Goal: Information Seeking & Learning: Learn about a topic

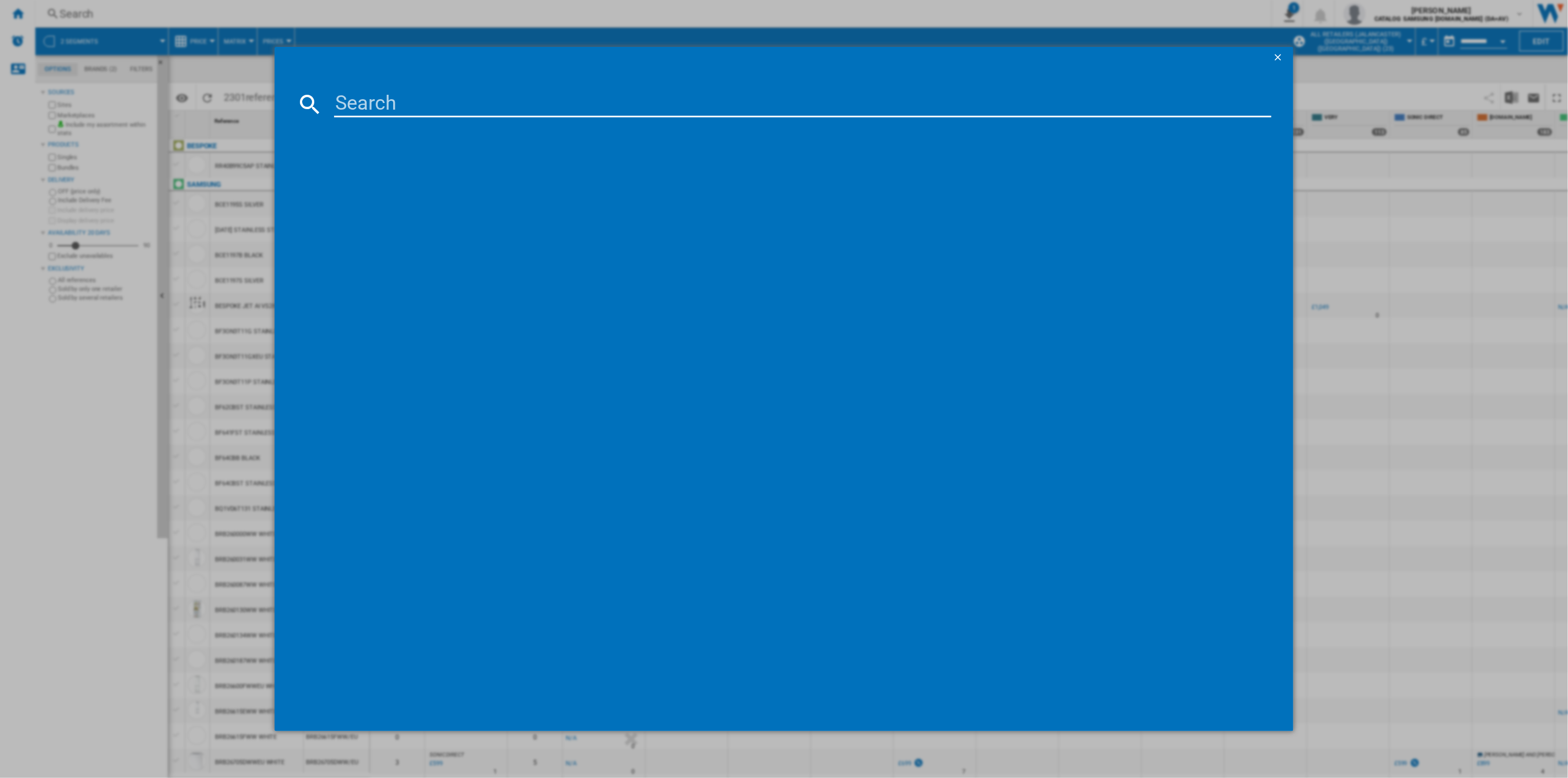
click at [416, 91] on input at bounding box center [803, 104] width 937 height 27
paste input "F4Y511WBLN1"
type input "F4Y511WBLN1"
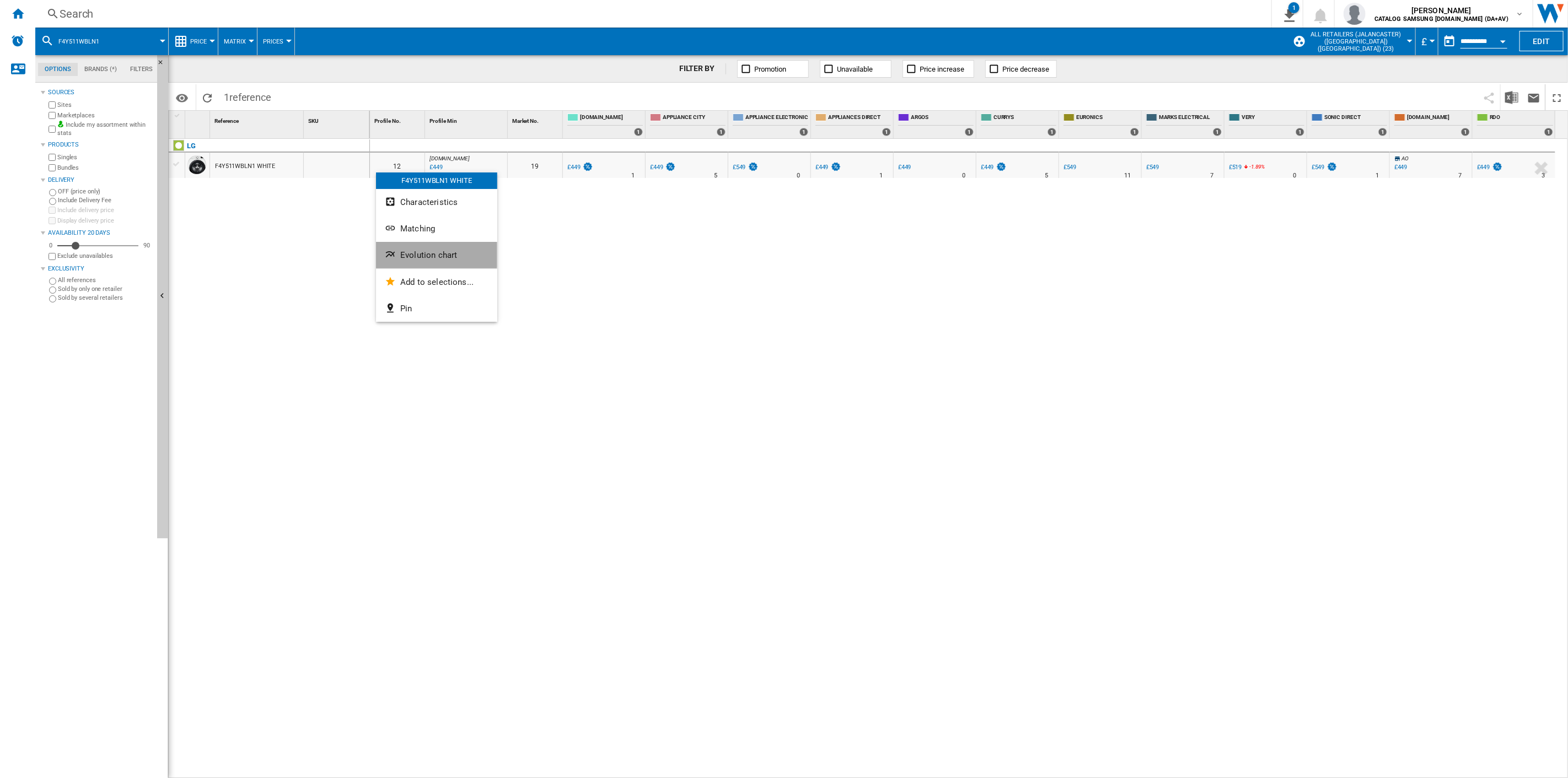
click at [418, 250] on span "Evolution chart" at bounding box center [428, 255] width 57 height 10
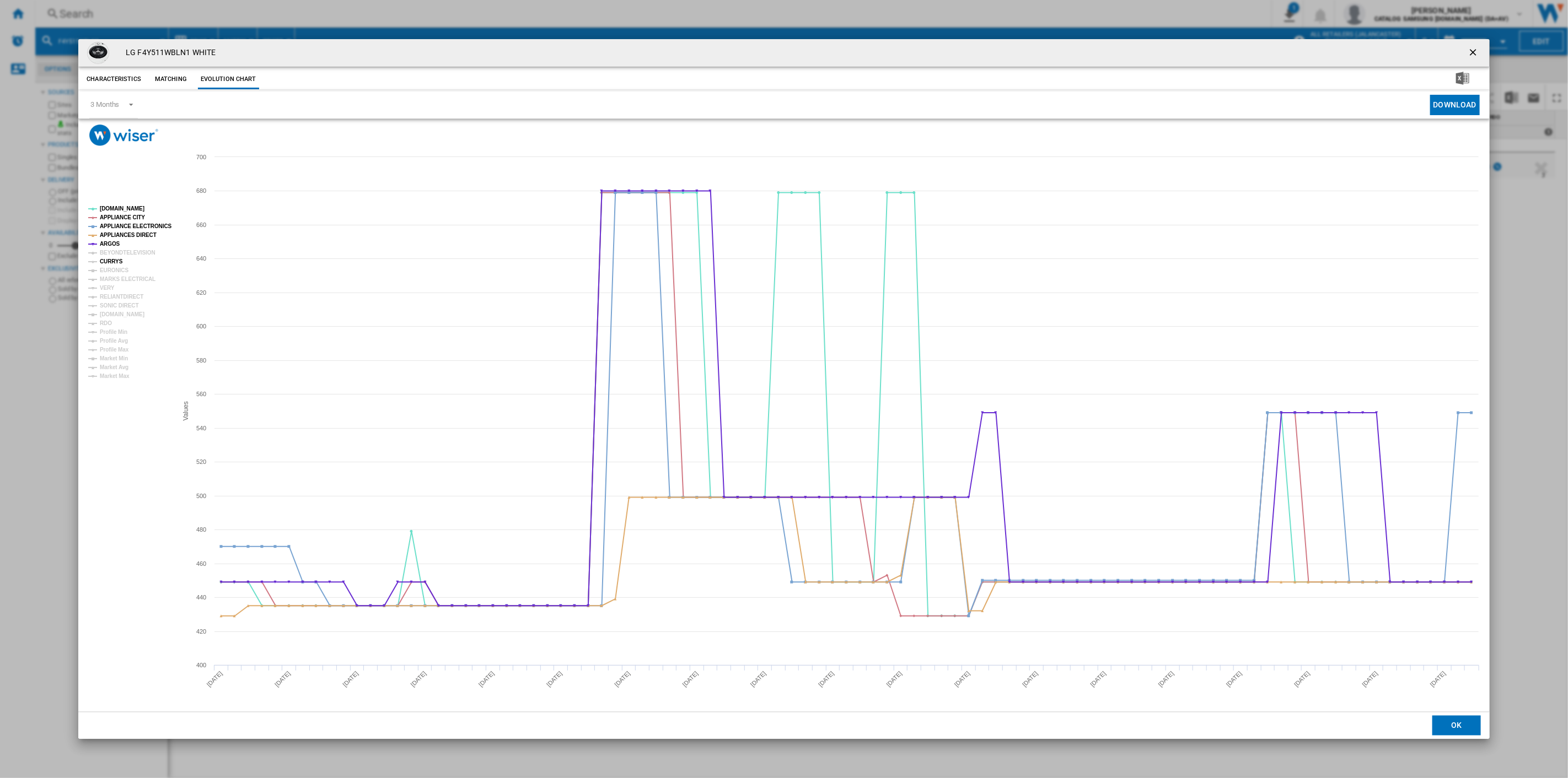
click at [116, 261] on tspan "CURRYS" at bounding box center [111, 261] width 23 height 6
click at [113, 241] on tspan "ARGOS" at bounding box center [110, 244] width 21 height 6
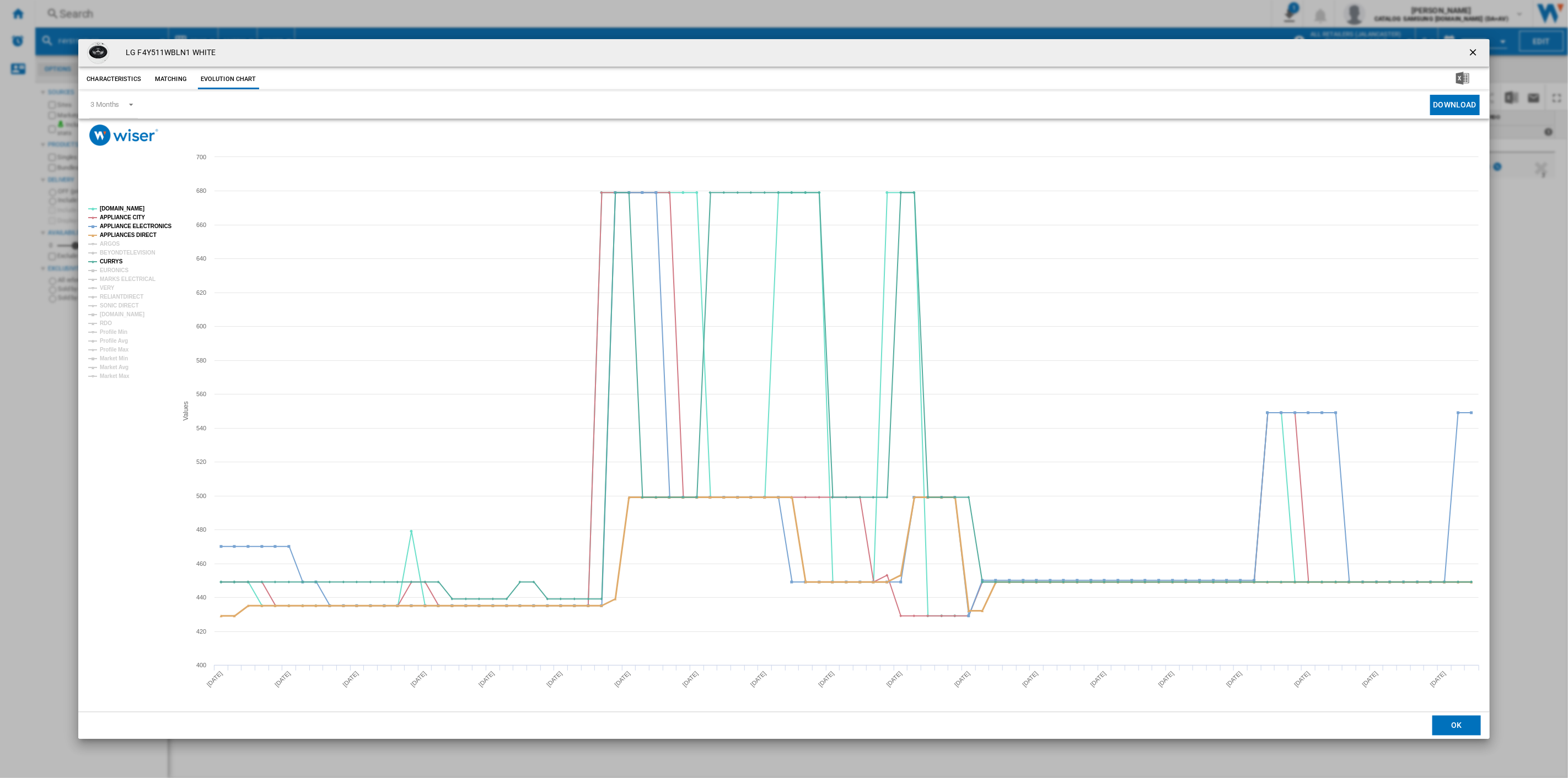
click at [115, 235] on tspan "APPLIANCES DIRECT" at bounding box center [128, 235] width 57 height 6
click at [119, 224] on tspan "APPLIANCE ELECTRONICS" at bounding box center [136, 226] width 72 height 6
click at [120, 214] on tspan "APPLIANCE CITY" at bounding box center [123, 217] width 45 height 6
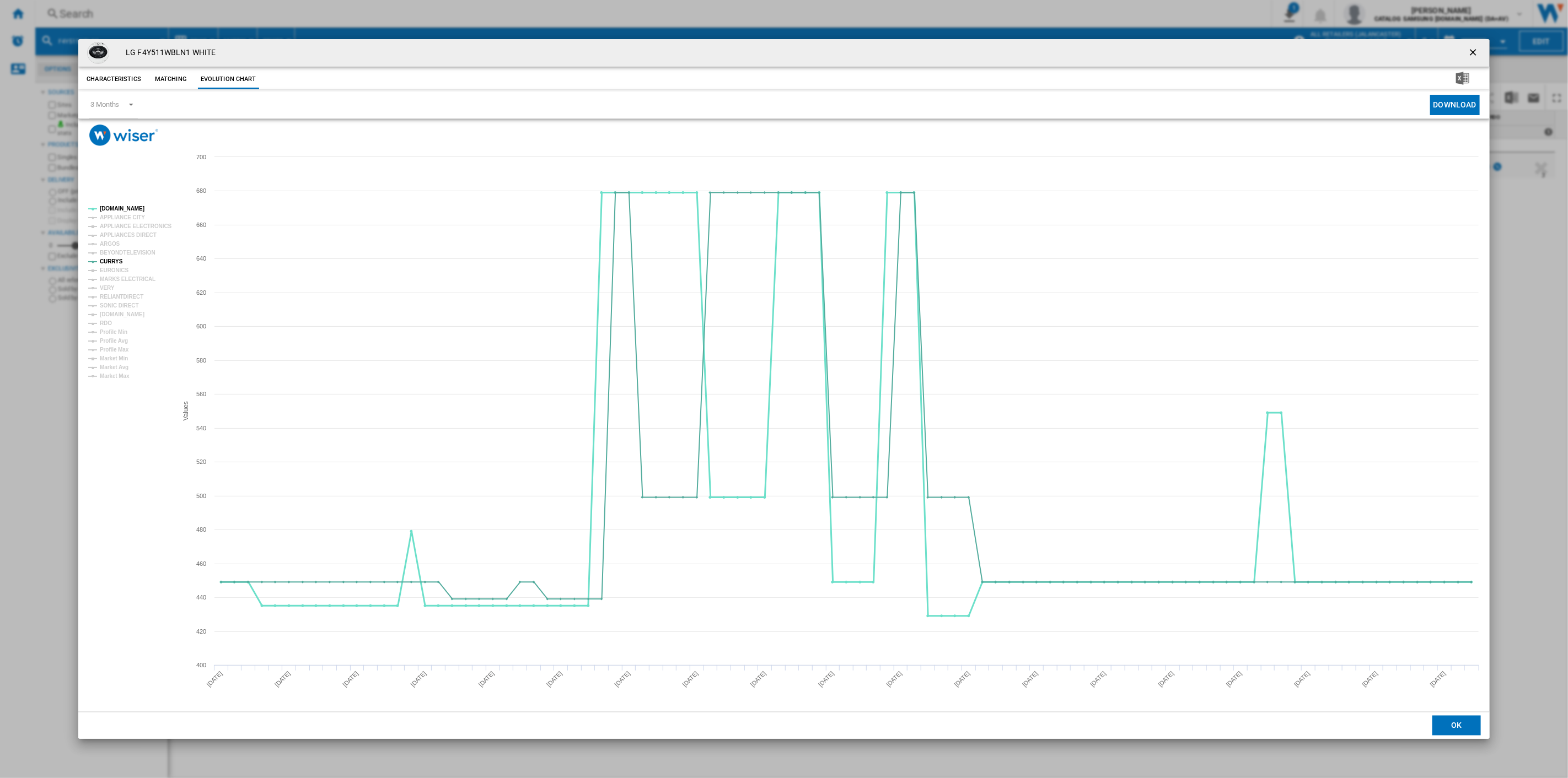
click at [111, 206] on tspan "[DOMAIN_NAME]" at bounding box center [122, 208] width 45 height 6
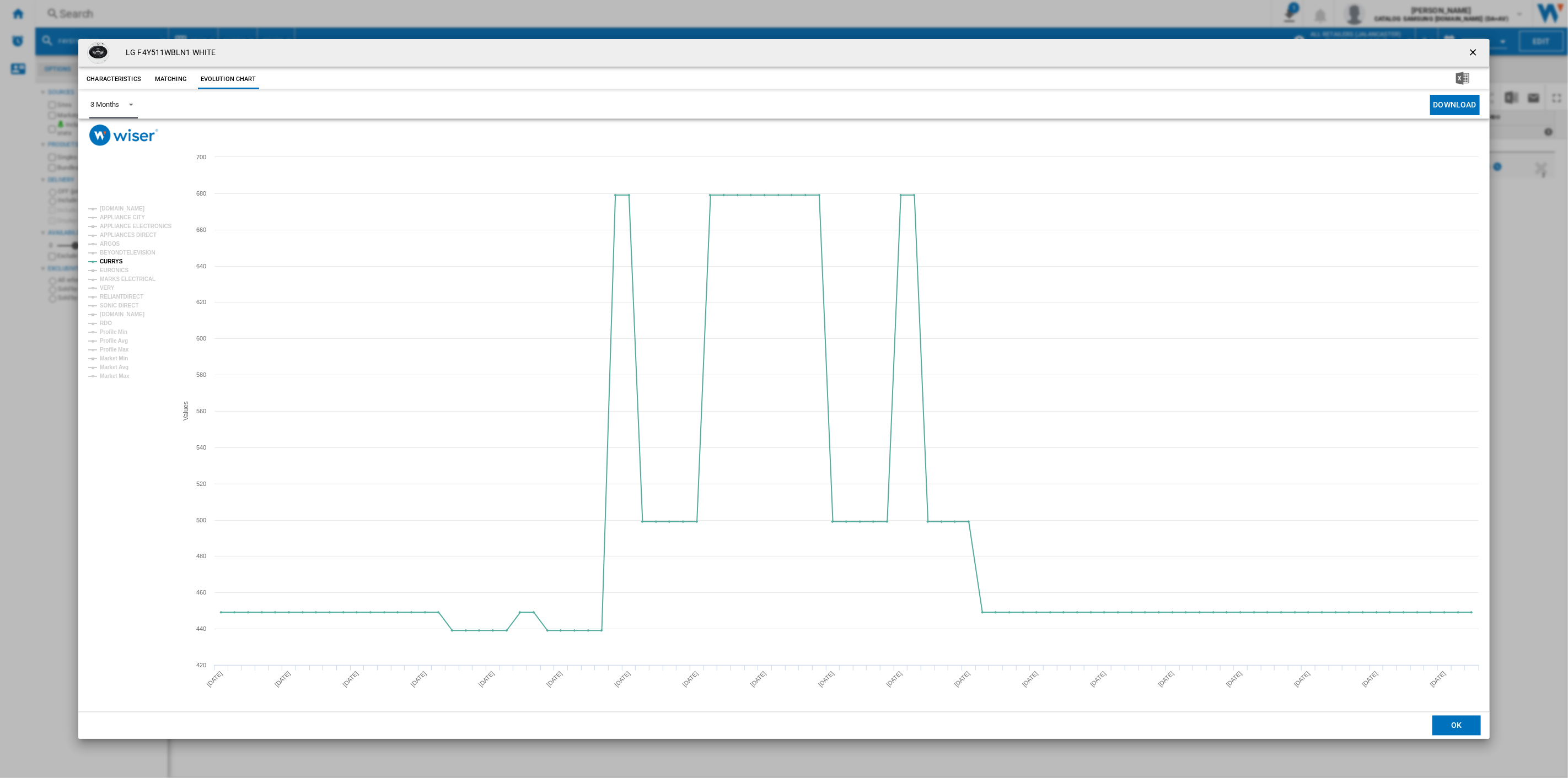
click at [122, 106] on span "Product popup" at bounding box center [128, 103] width 13 height 10
click at [105, 135] on div "6 Months" at bounding box center [104, 131] width 29 height 10
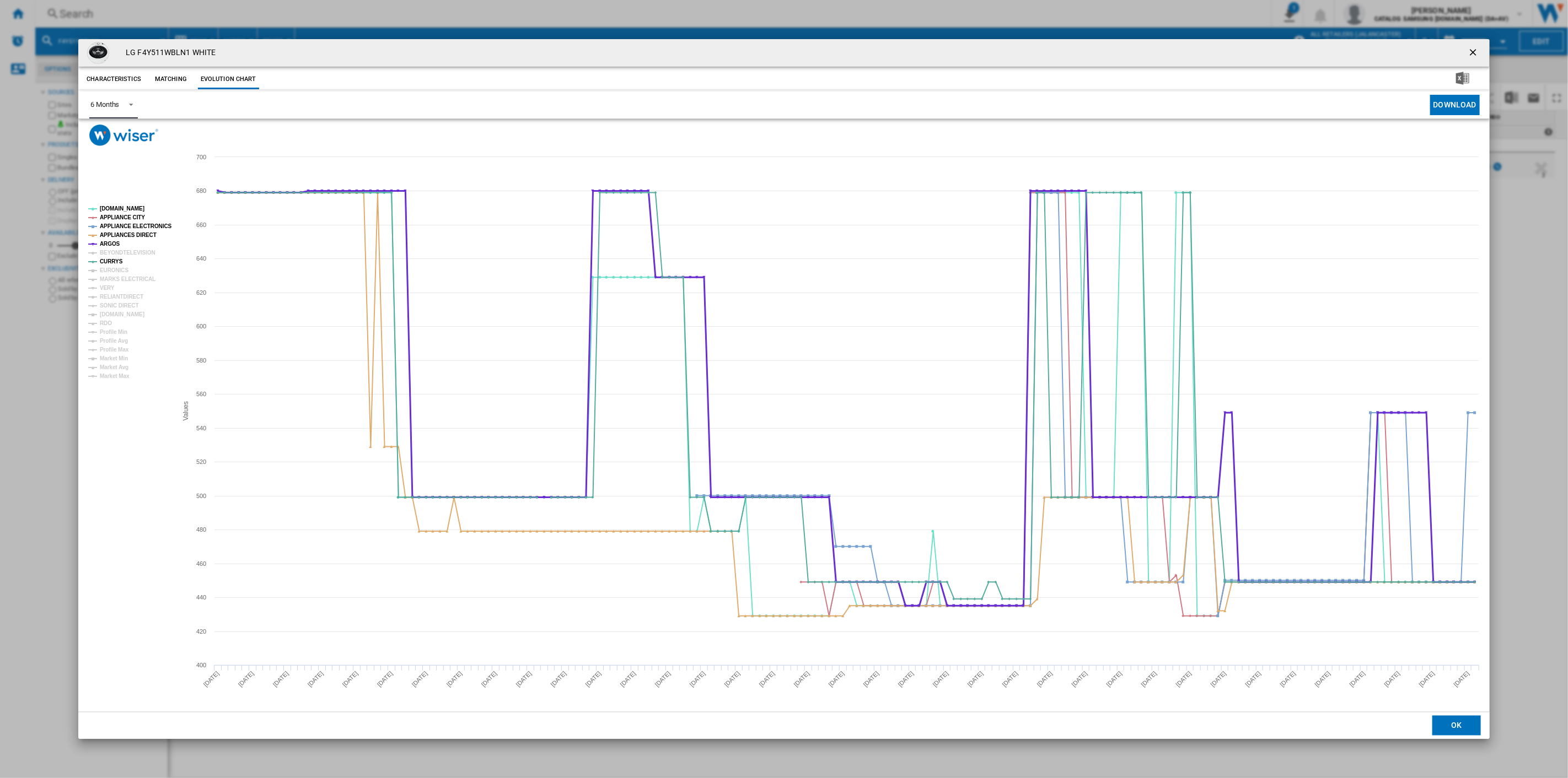
click at [113, 241] on tspan "ARGOS" at bounding box center [110, 244] width 21 height 6
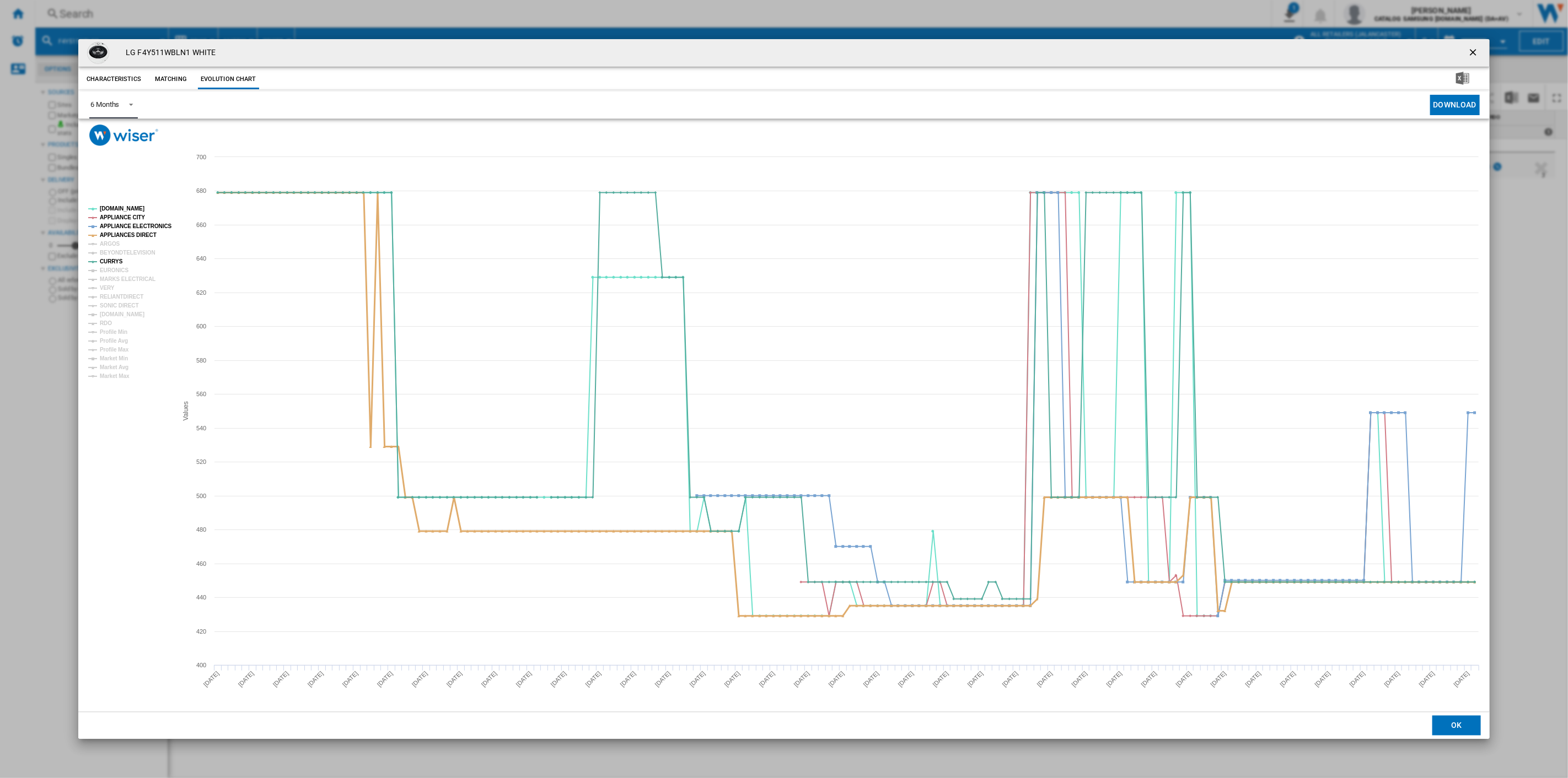
click at [119, 235] on tspan "APPLIANCES DIRECT" at bounding box center [128, 235] width 57 height 6
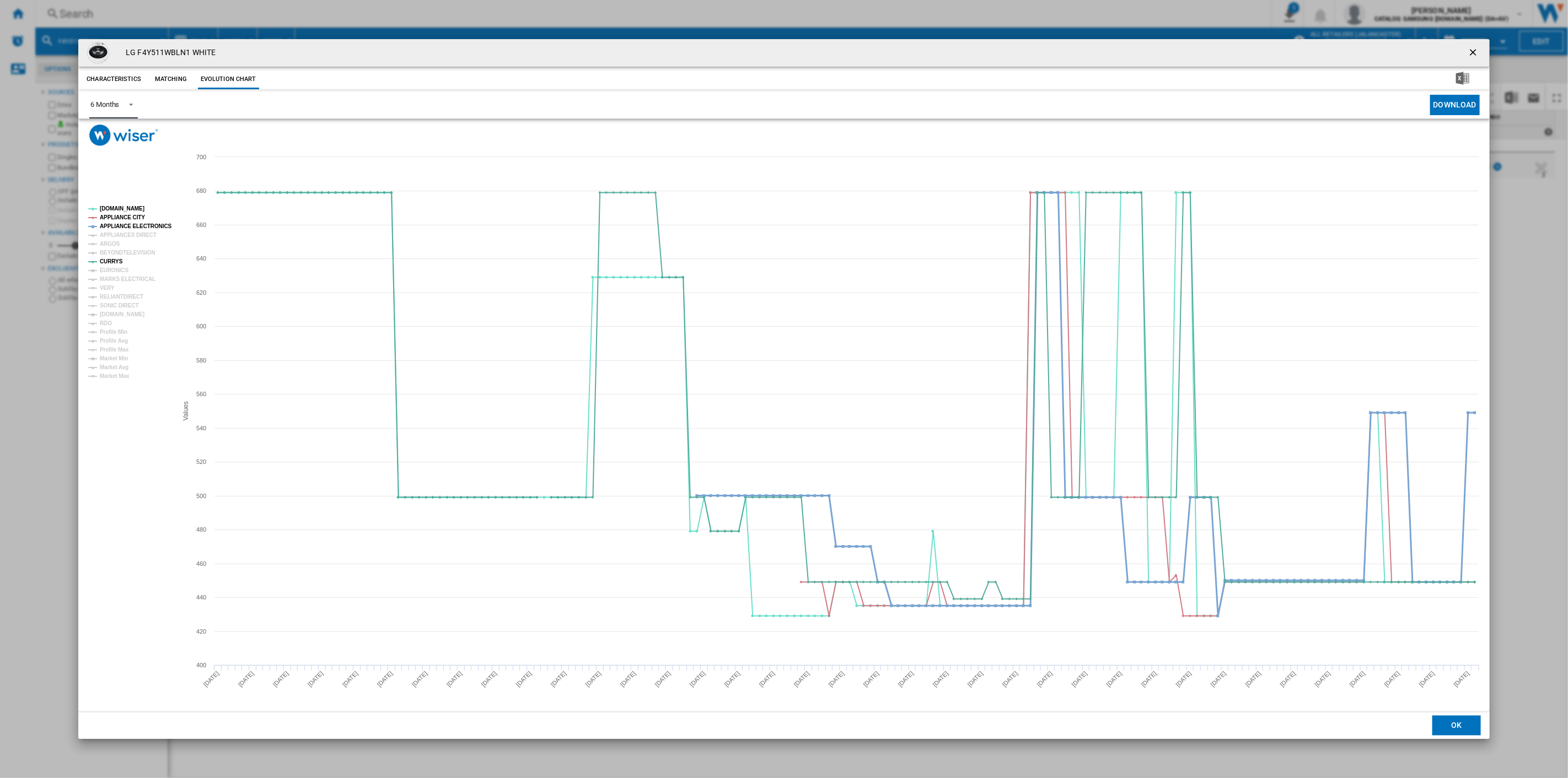
click at [122, 225] on tspan "APPLIANCE ELECTRONICS" at bounding box center [136, 226] width 72 height 6
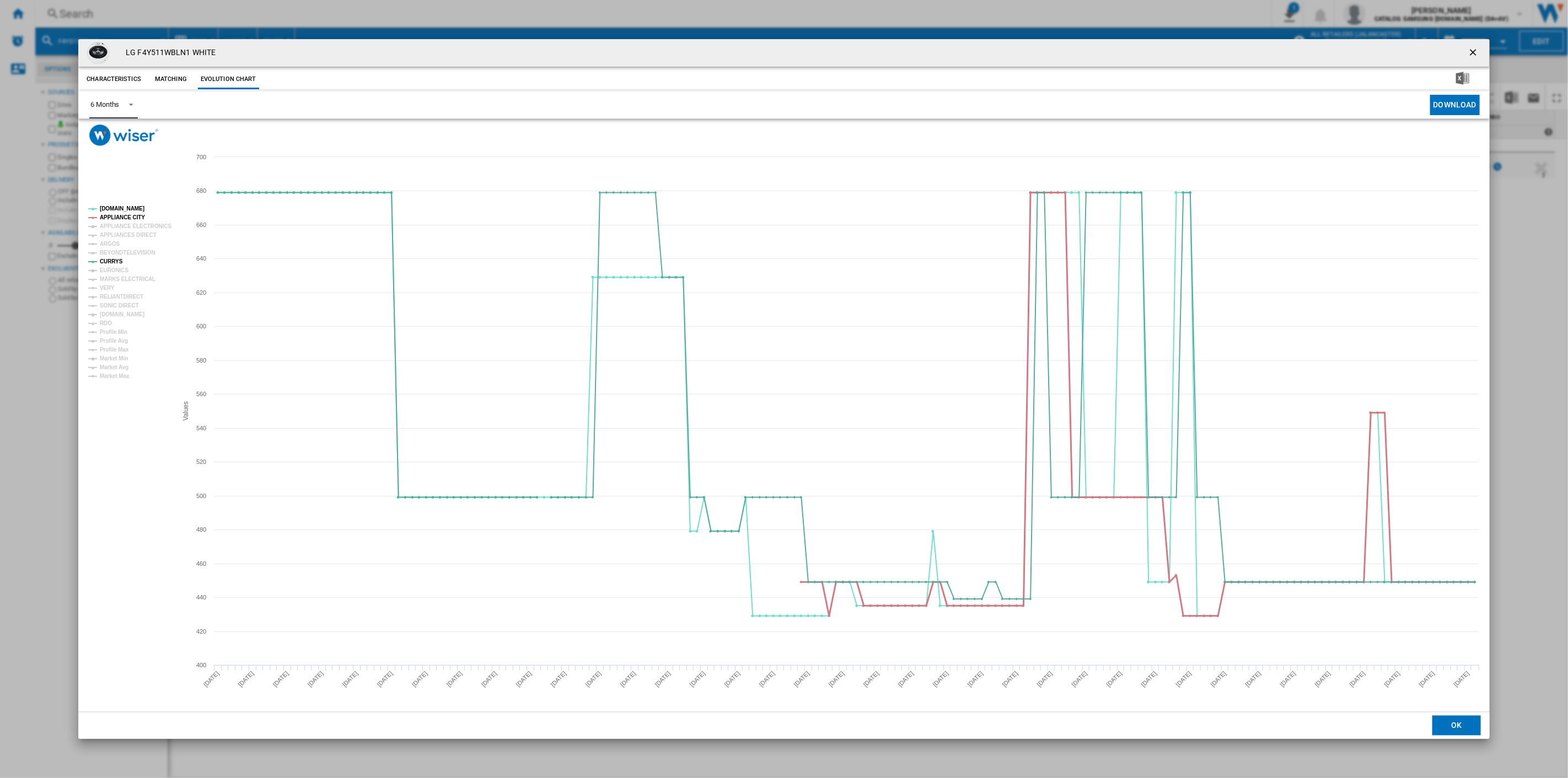
click at [122, 215] on tspan "APPLIANCE CITY" at bounding box center [123, 217] width 45 height 6
click at [114, 207] on tspan "[DOMAIN_NAME]" at bounding box center [122, 208] width 45 height 6
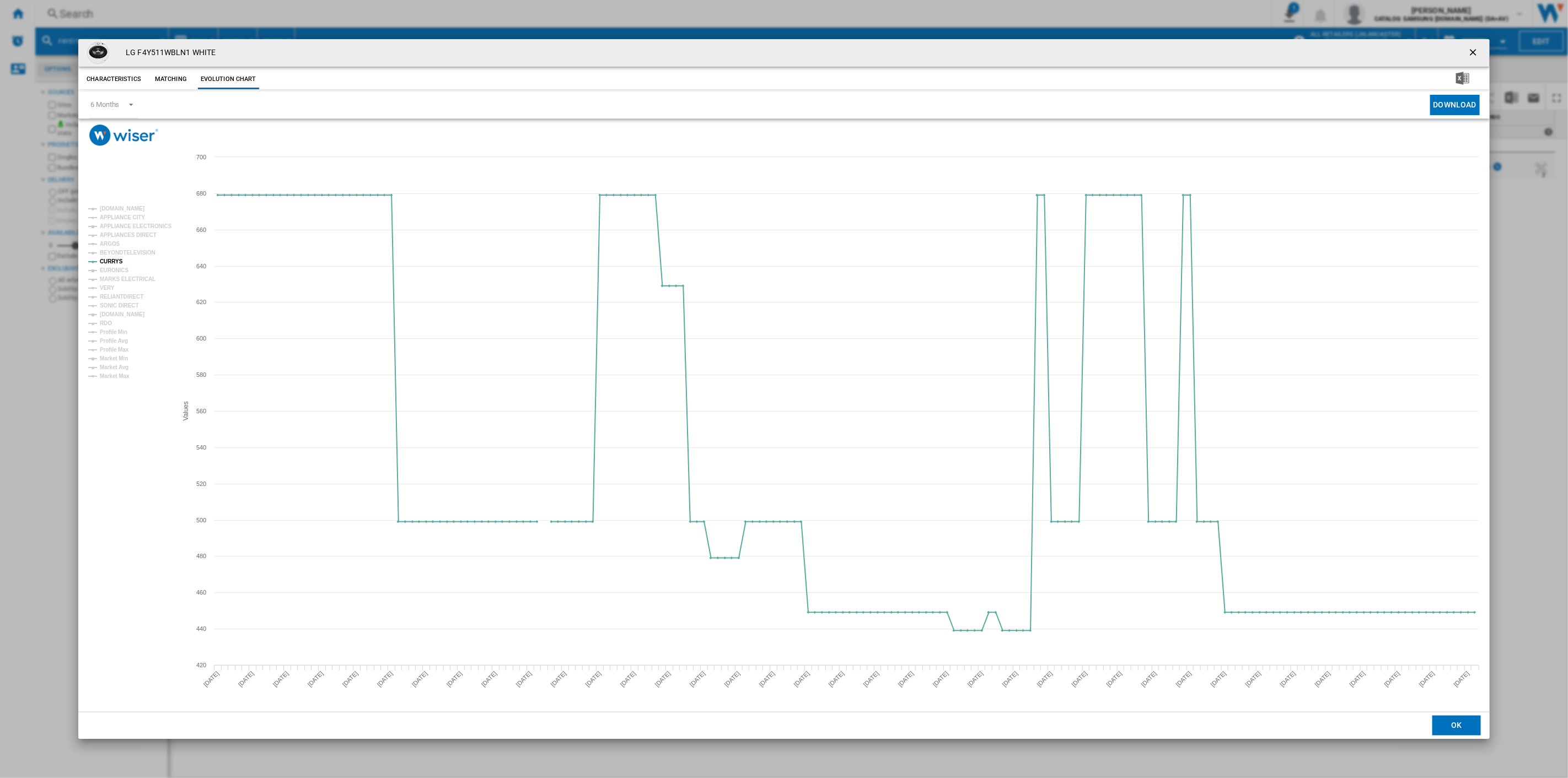
click at [1475, 49] on ng-md-icon "getI18NText('BUTTONS.CLOSE_DIALOG')" at bounding box center [1474, 53] width 13 height 13
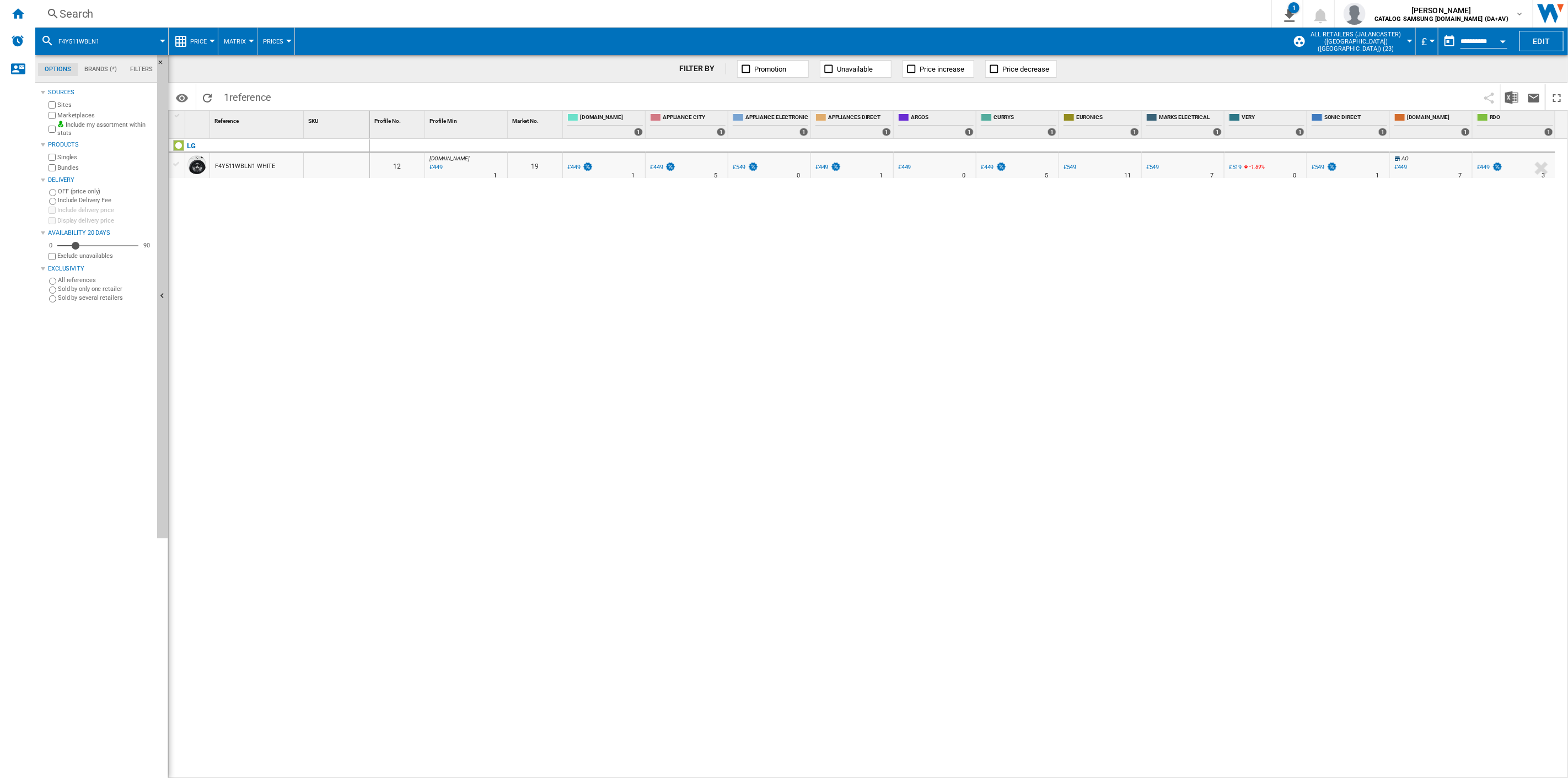
click at [84, 8] on div "Search" at bounding box center [651, 13] width 1183 height 15
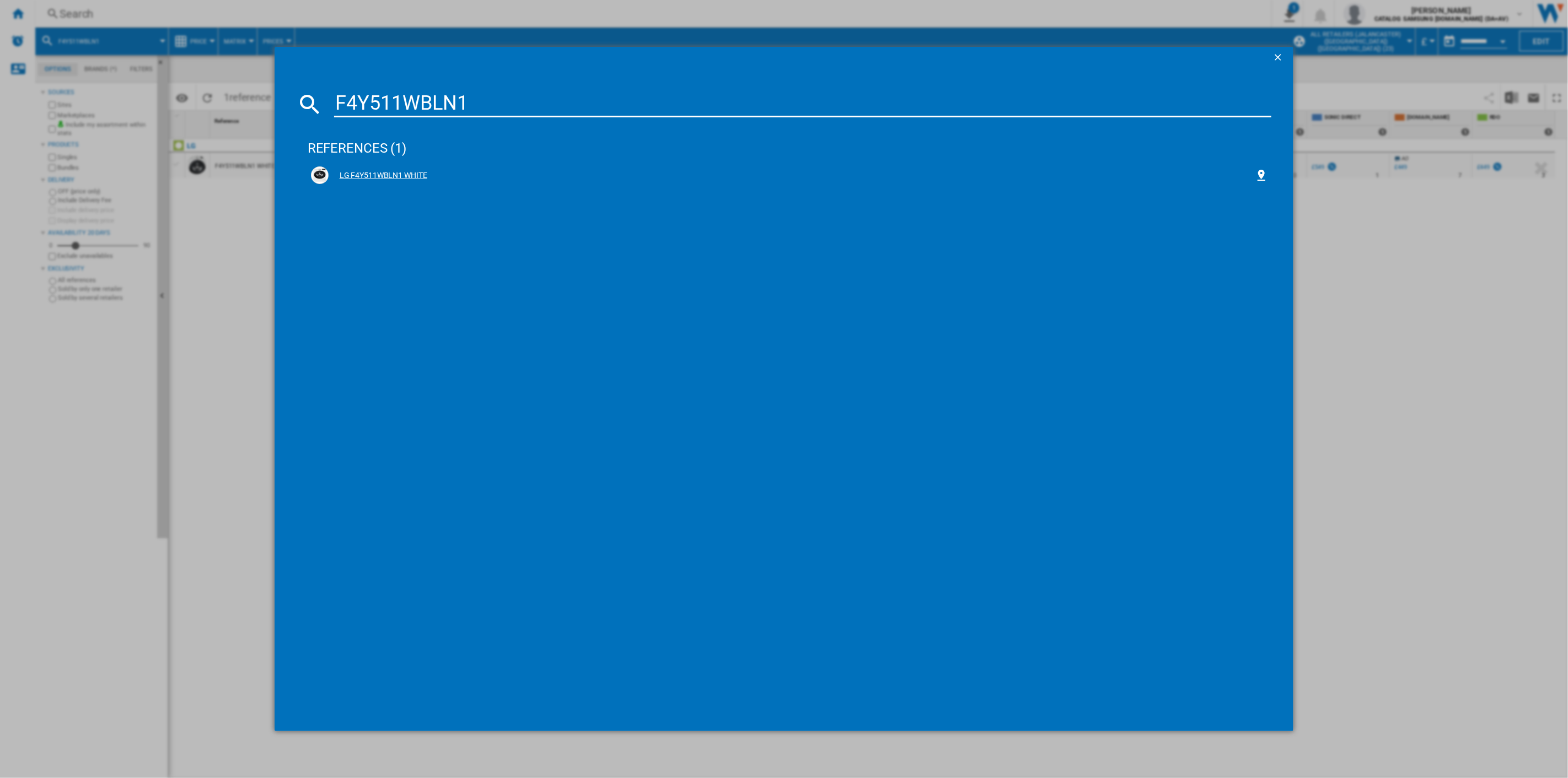
type input "F4Y511WBLN1"
click at [382, 167] on div "LG F4Y511WBLN1 WHITE" at bounding box center [789, 175] width 957 height 17
click at [412, 175] on div "LG F4Y511WBLN1 WHITE" at bounding box center [791, 175] width 927 height 11
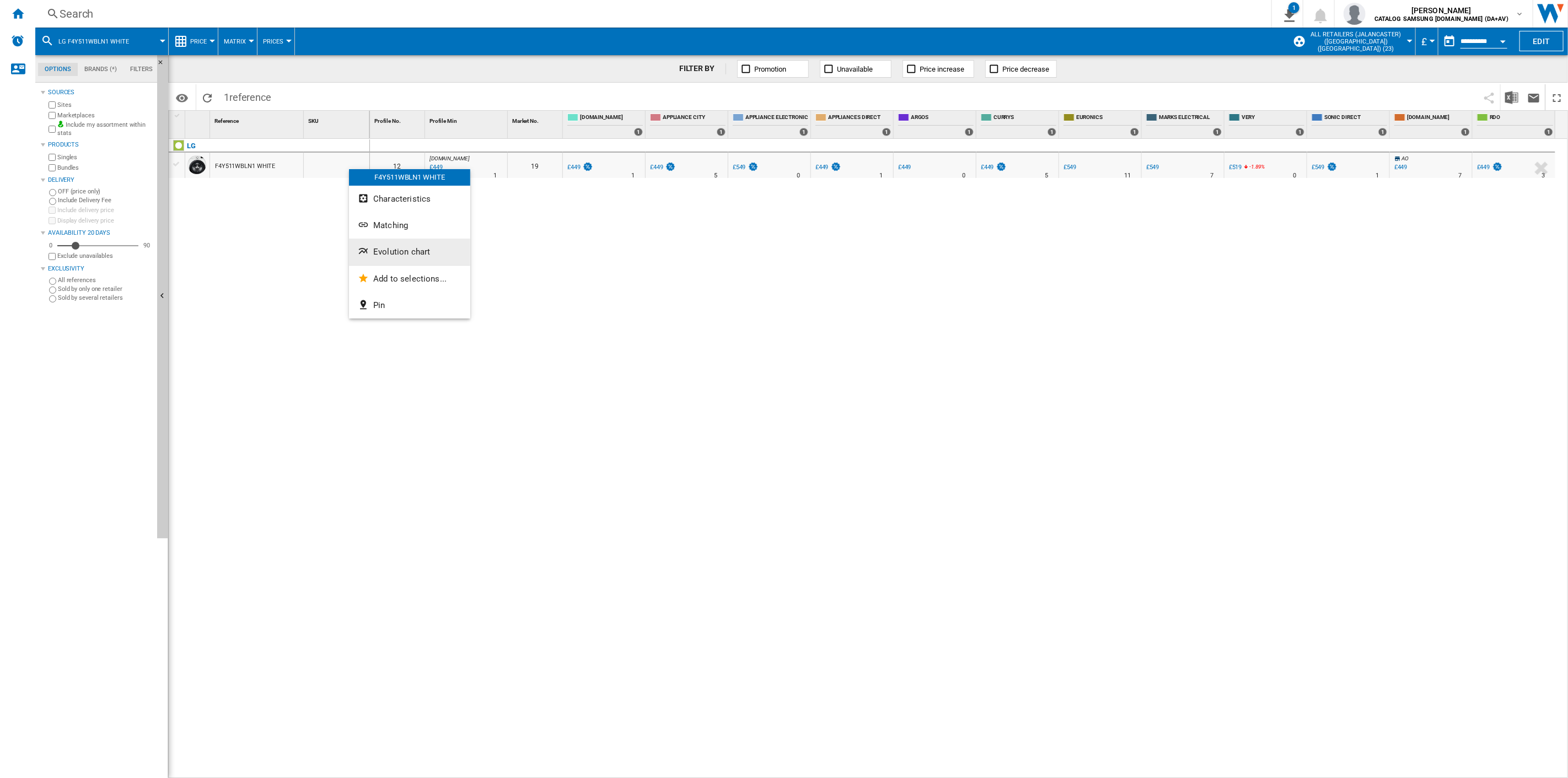
click at [396, 251] on span "Evolution chart" at bounding box center [401, 252] width 57 height 10
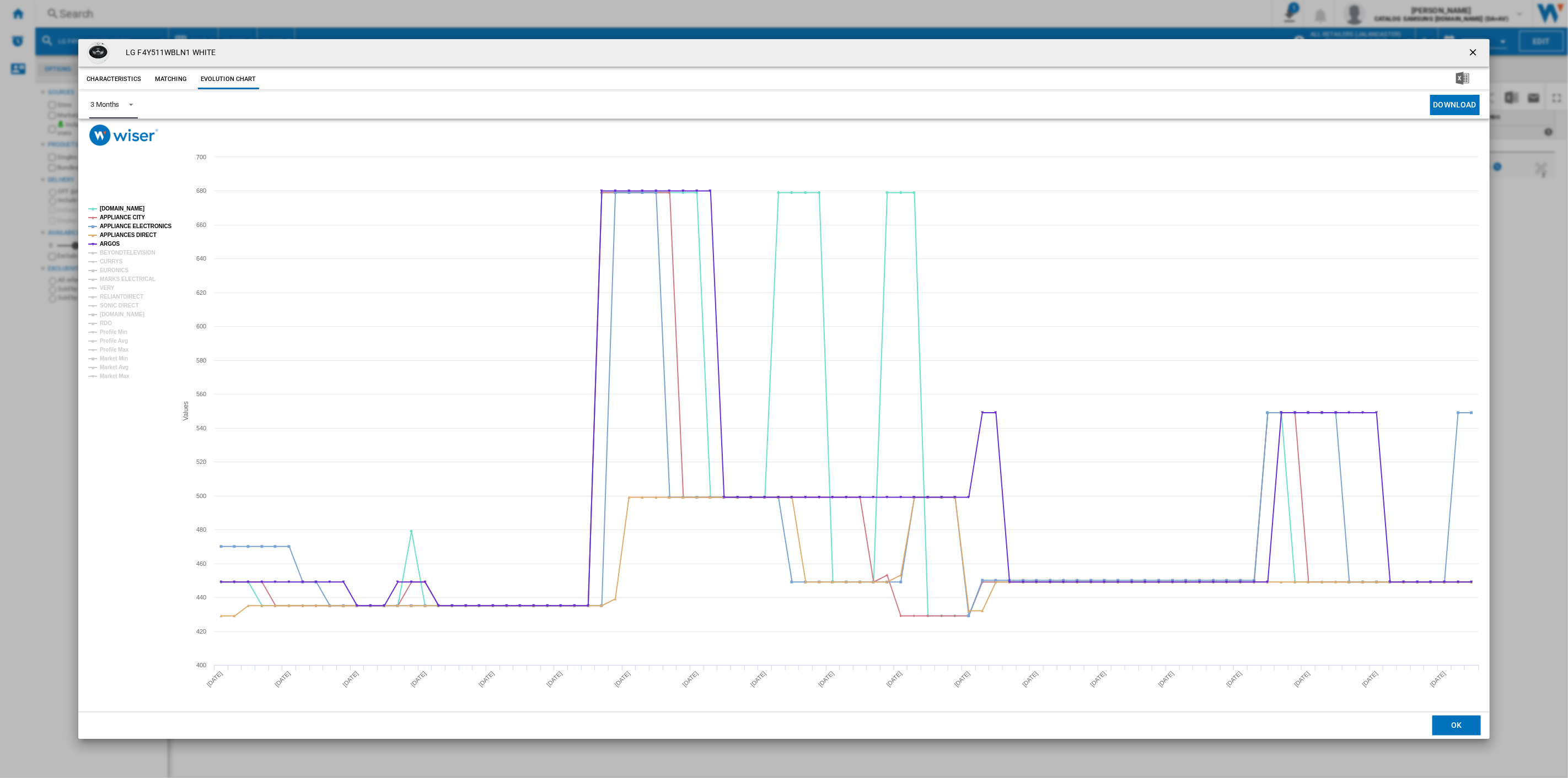
click at [129, 105] on span "Product popup" at bounding box center [128, 103] width 13 height 10
click at [103, 139] on md-option "6 Months" at bounding box center [119, 132] width 75 height 27
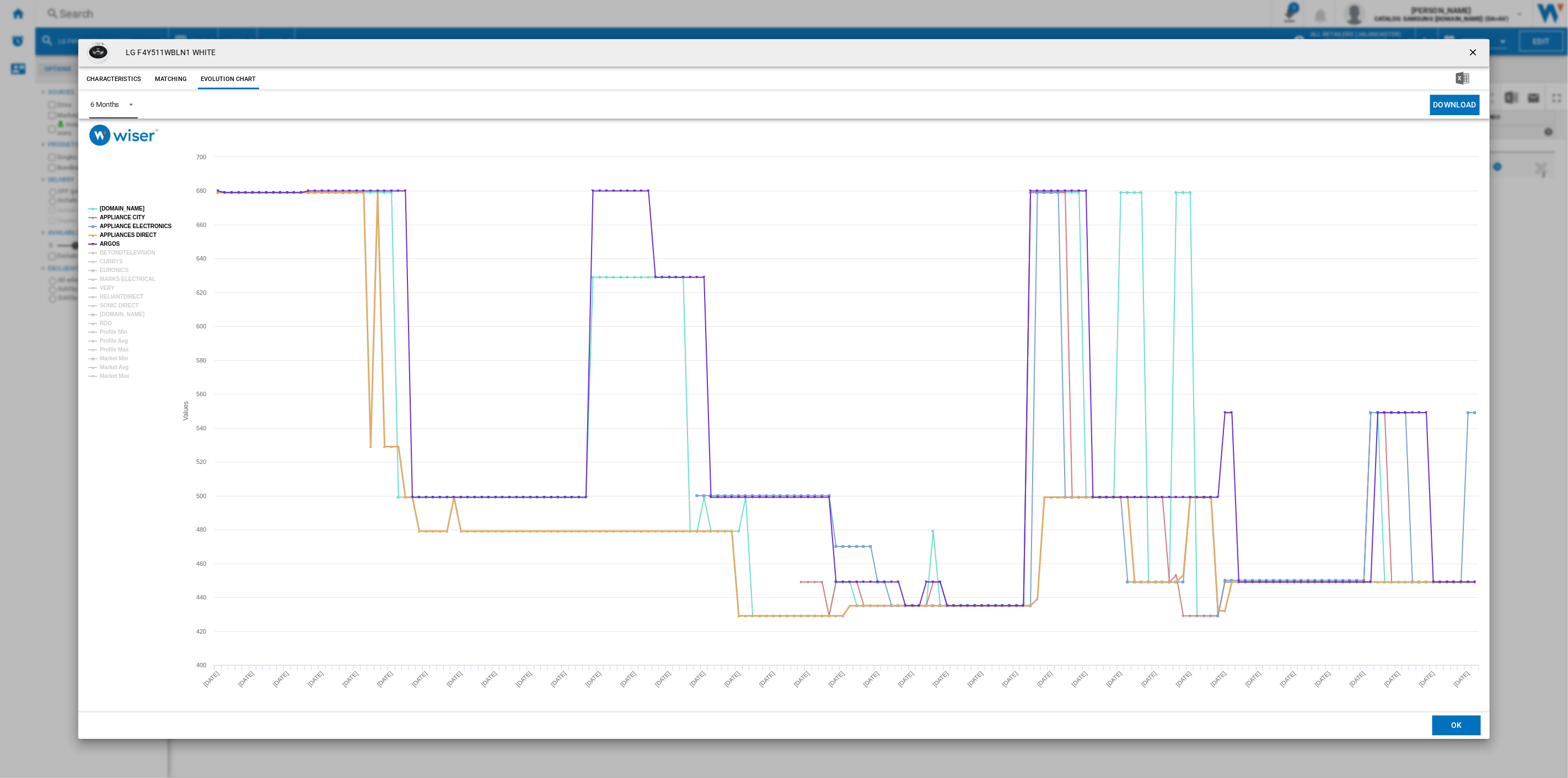
click at [118, 233] on tspan "APPLIANCES DIRECT" at bounding box center [128, 235] width 57 height 6
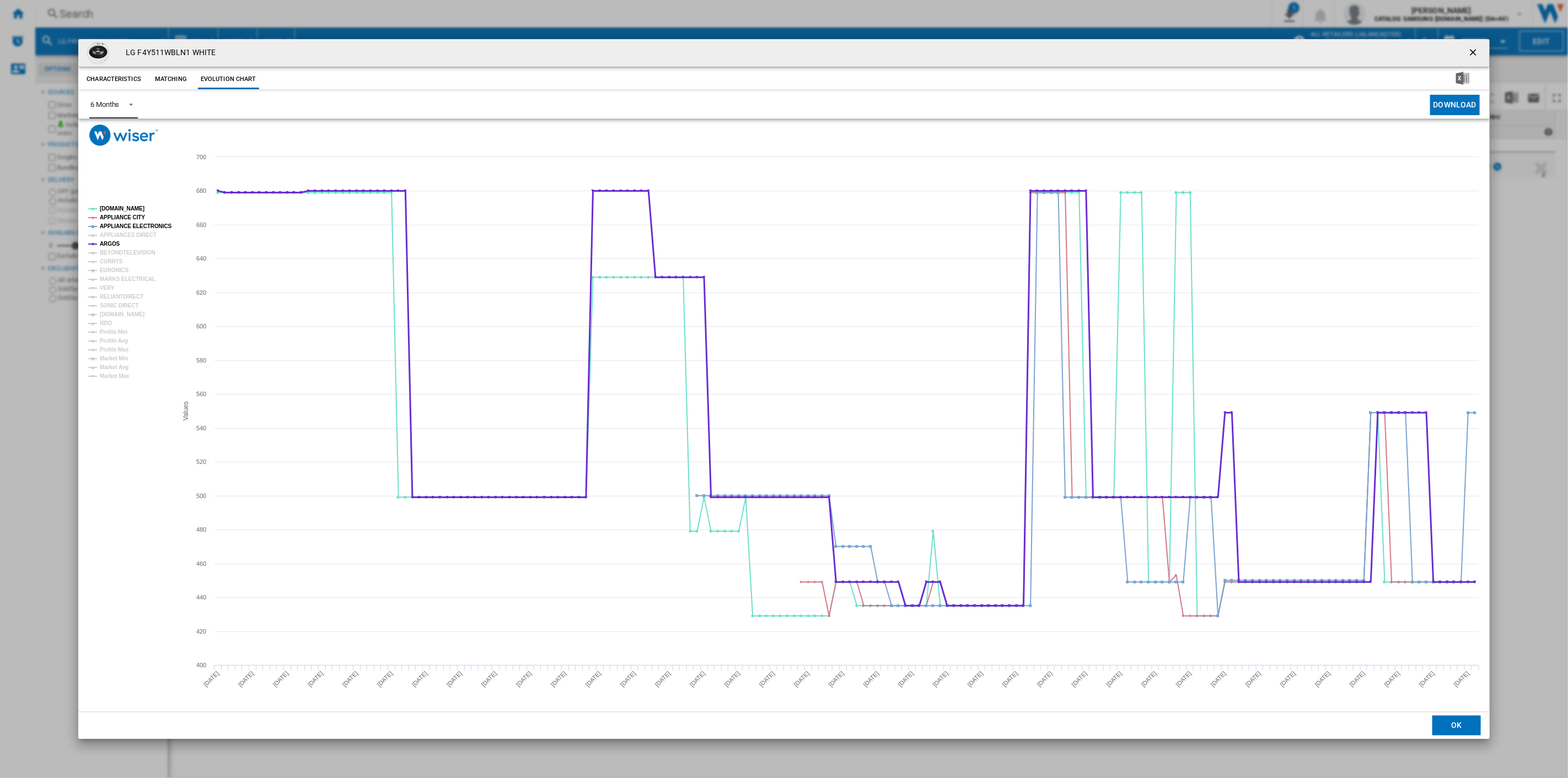
click at [111, 241] on tspan "ARGOS" at bounding box center [110, 244] width 21 height 6
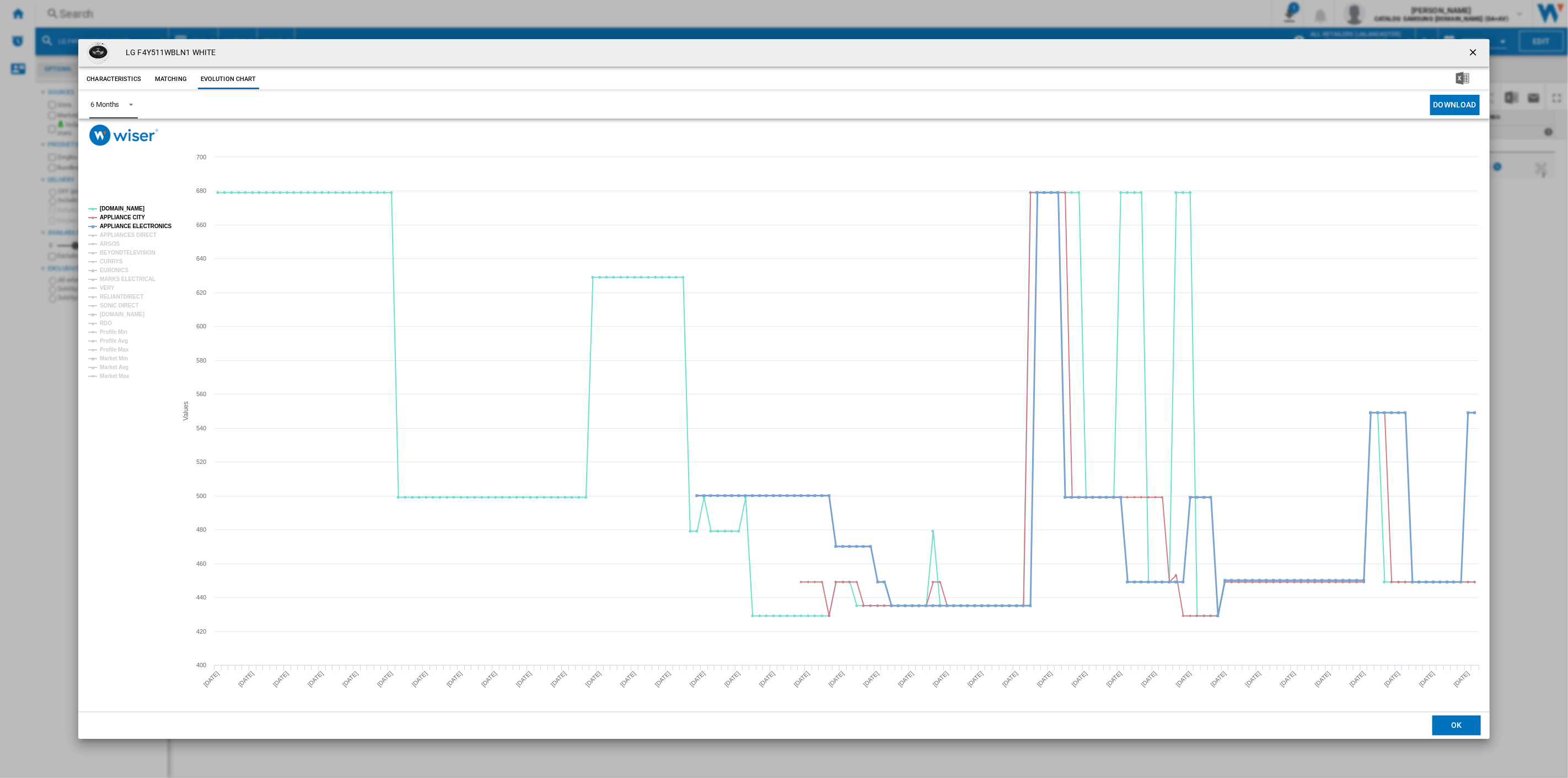
click at [114, 224] on tspan "APPLIANCE ELECTRONICS" at bounding box center [136, 226] width 72 height 6
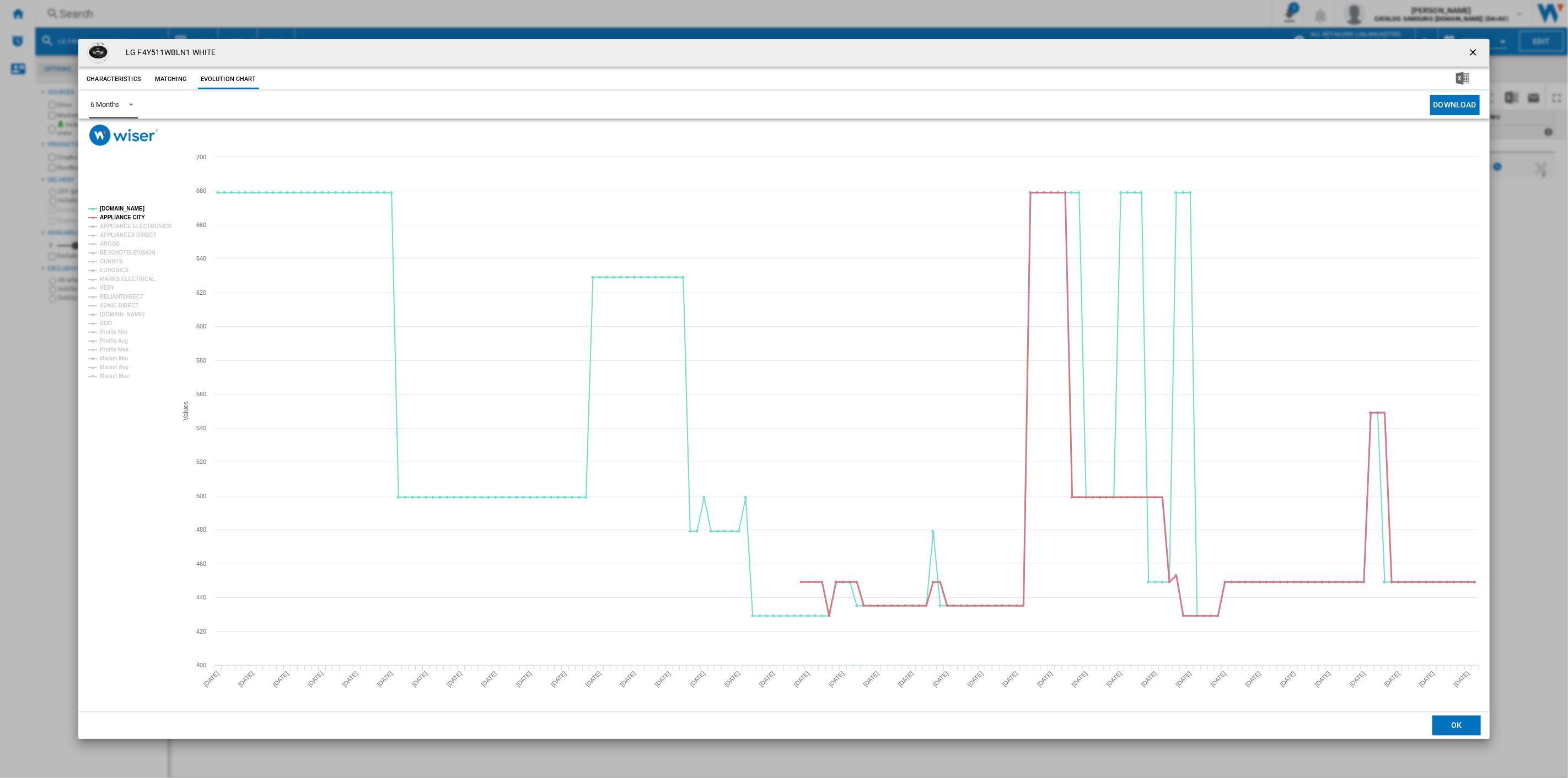
click at [114, 217] on tspan "APPLIANCE CITY" at bounding box center [123, 217] width 45 height 6
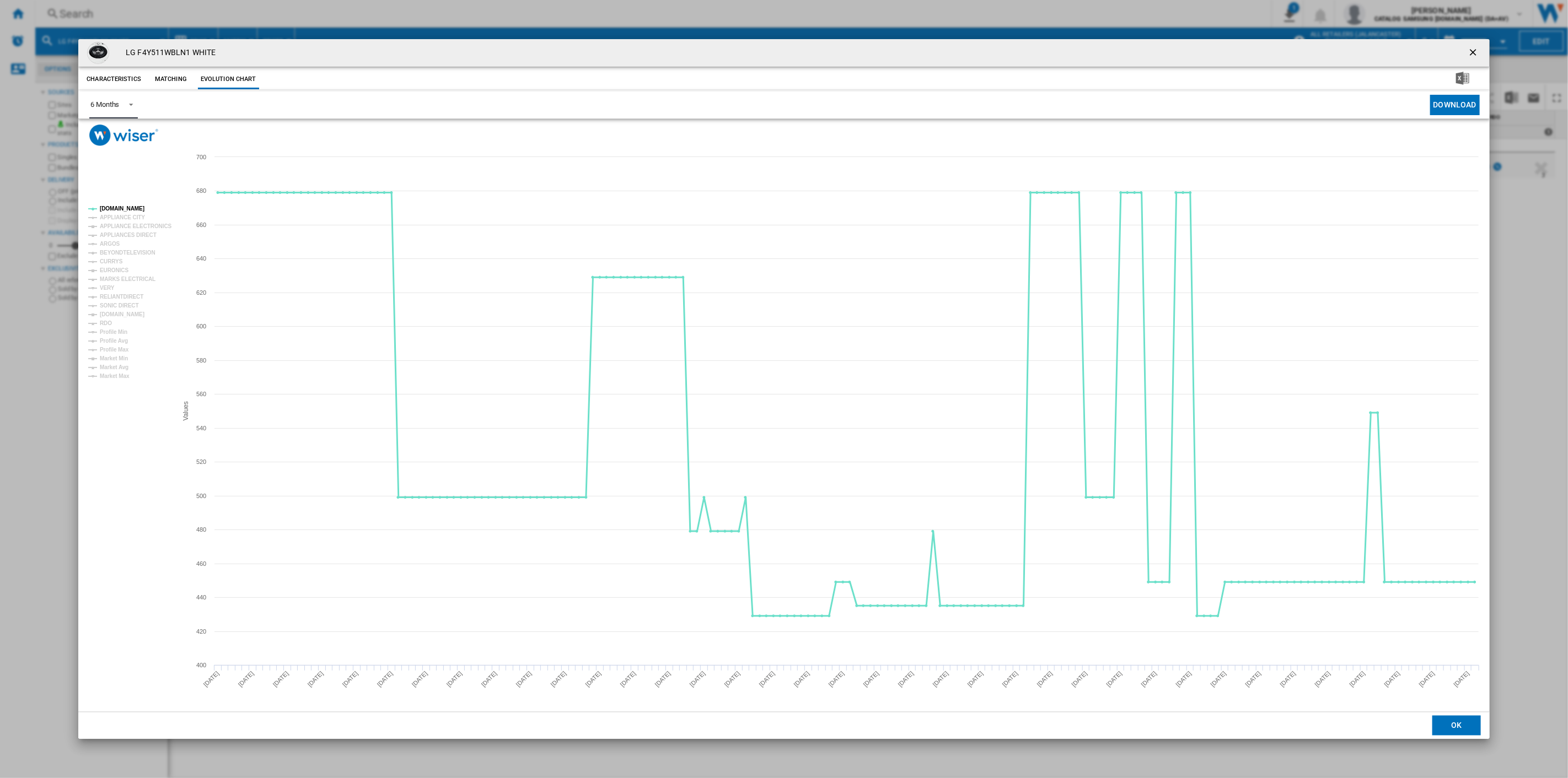
click at [114, 208] on tspan "[DOMAIN_NAME]" at bounding box center [122, 208] width 45 height 6
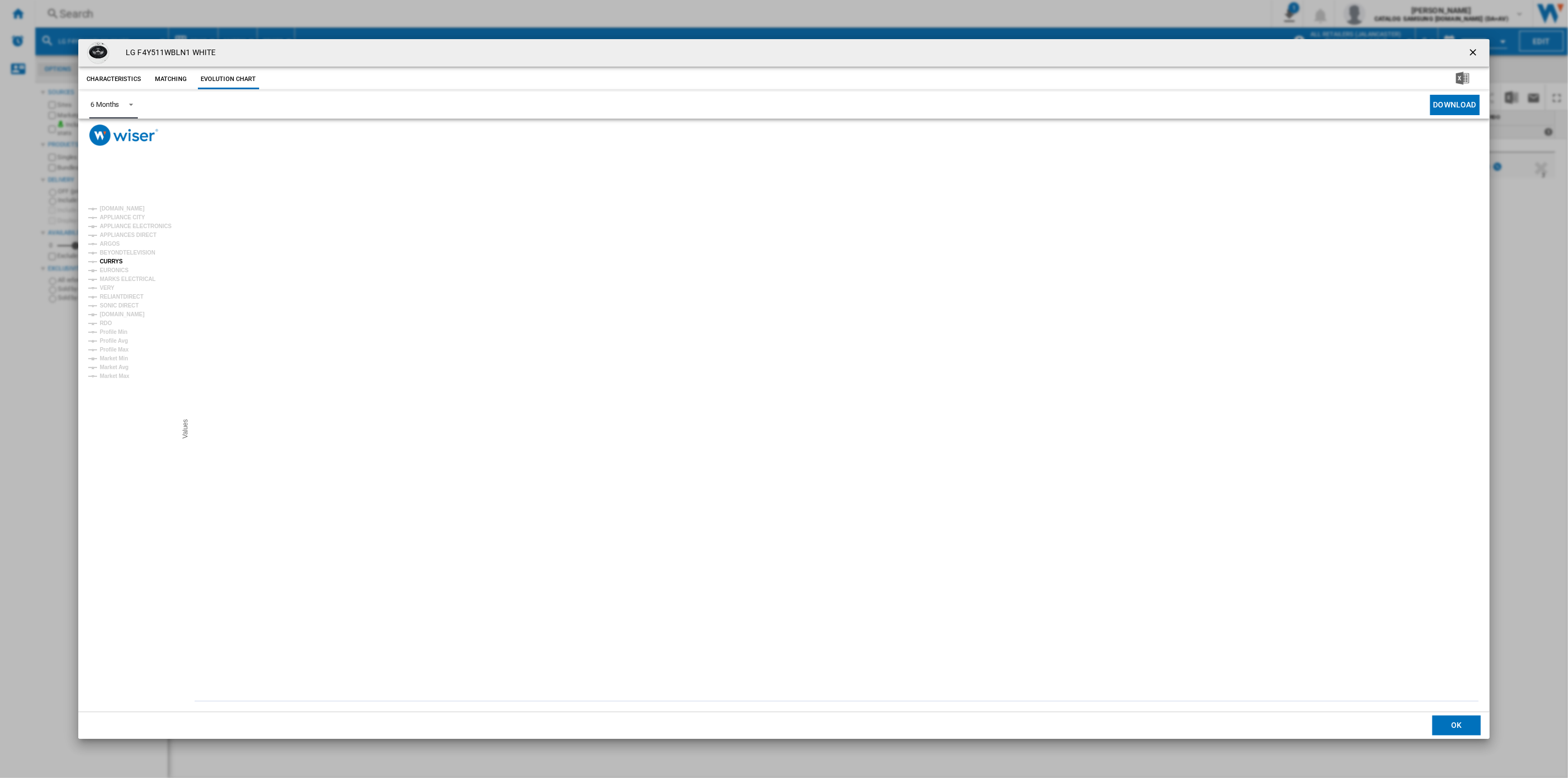
click at [115, 262] on tspan "CURRYS" at bounding box center [111, 261] width 23 height 6
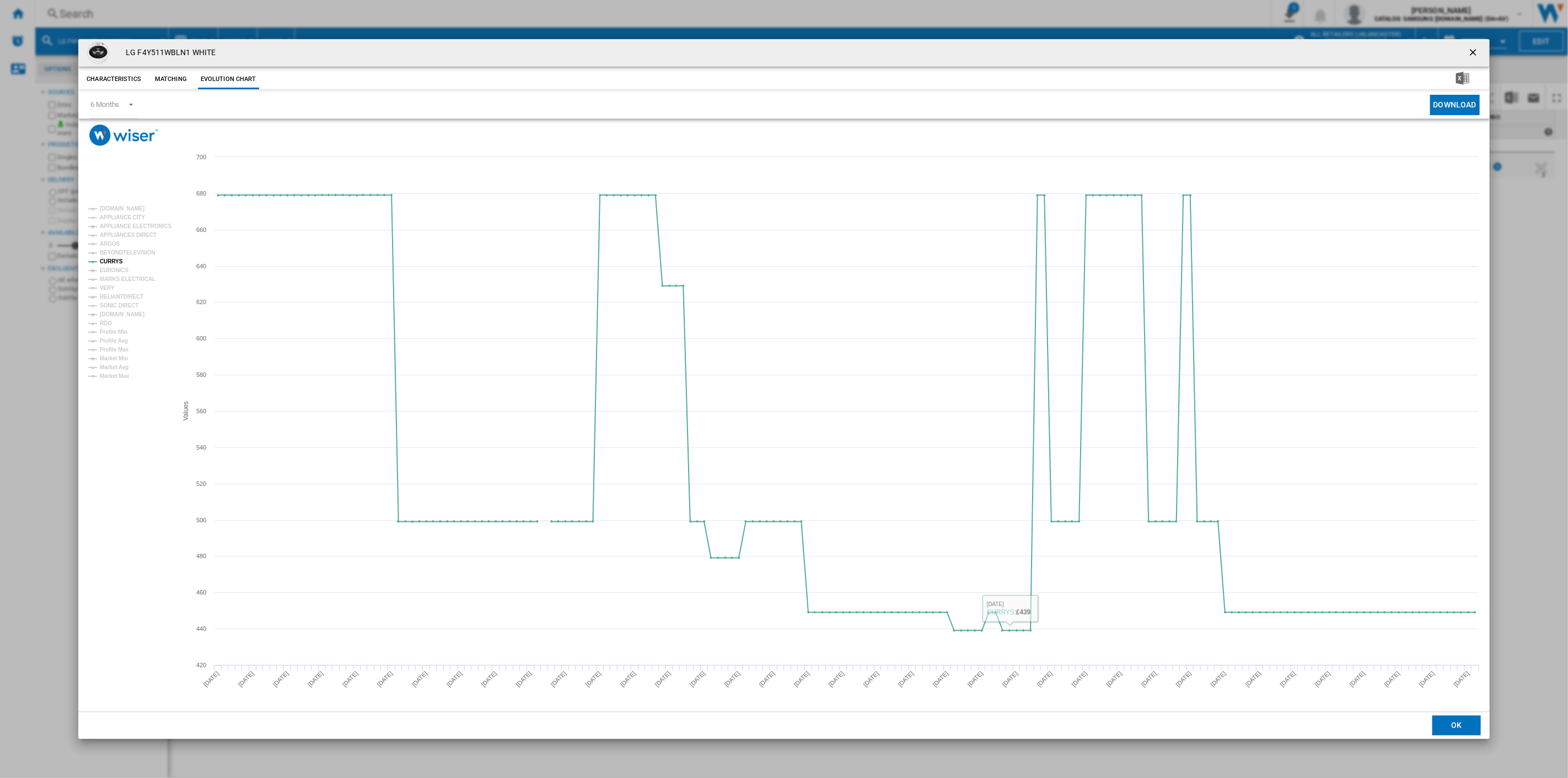
click at [1473, 50] on ng-md-icon "getI18NText('BUTTONS.CLOSE_DIALOG')" at bounding box center [1474, 53] width 13 height 13
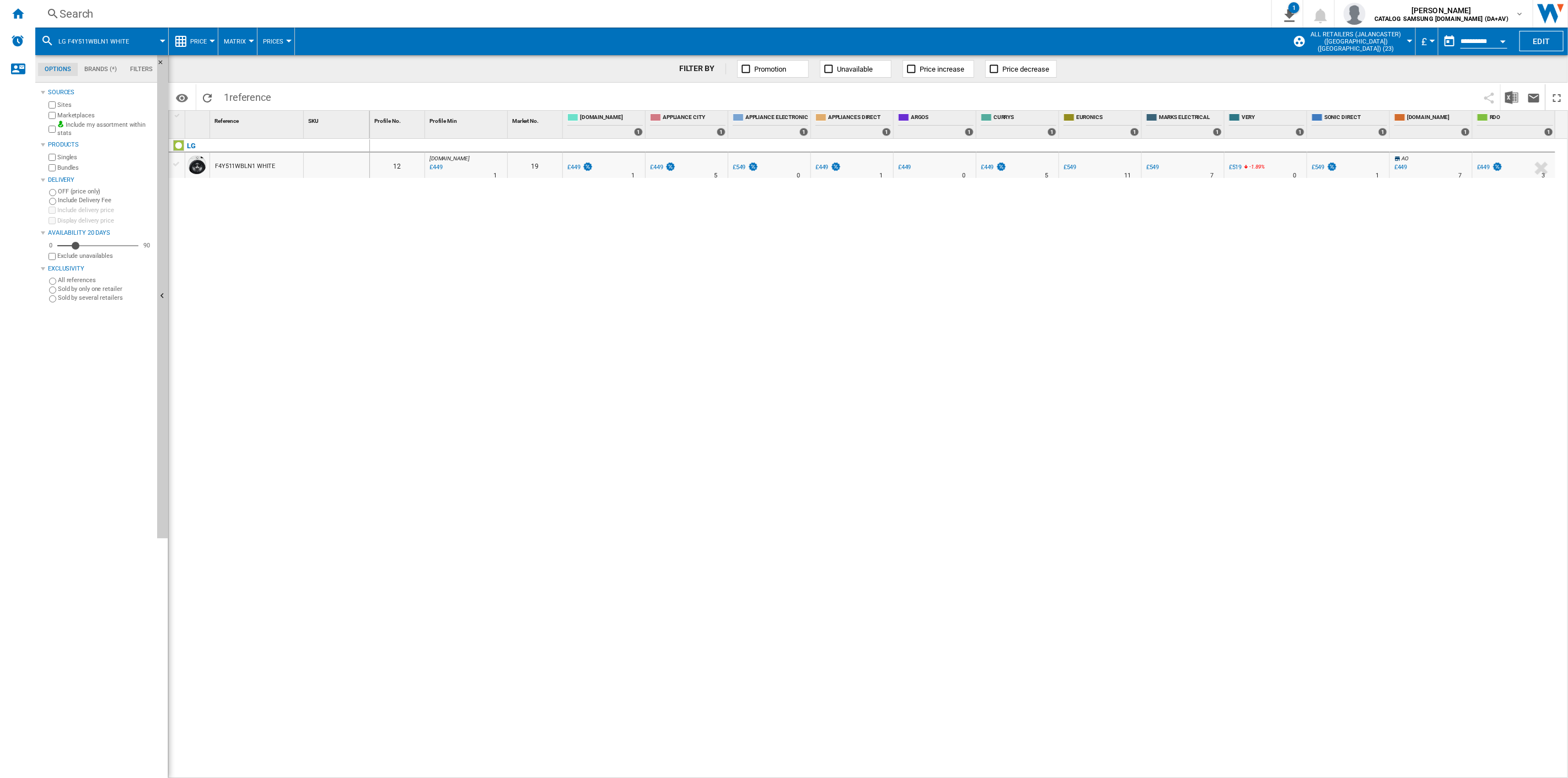
click at [78, 14] on div "Search" at bounding box center [651, 13] width 1183 height 15
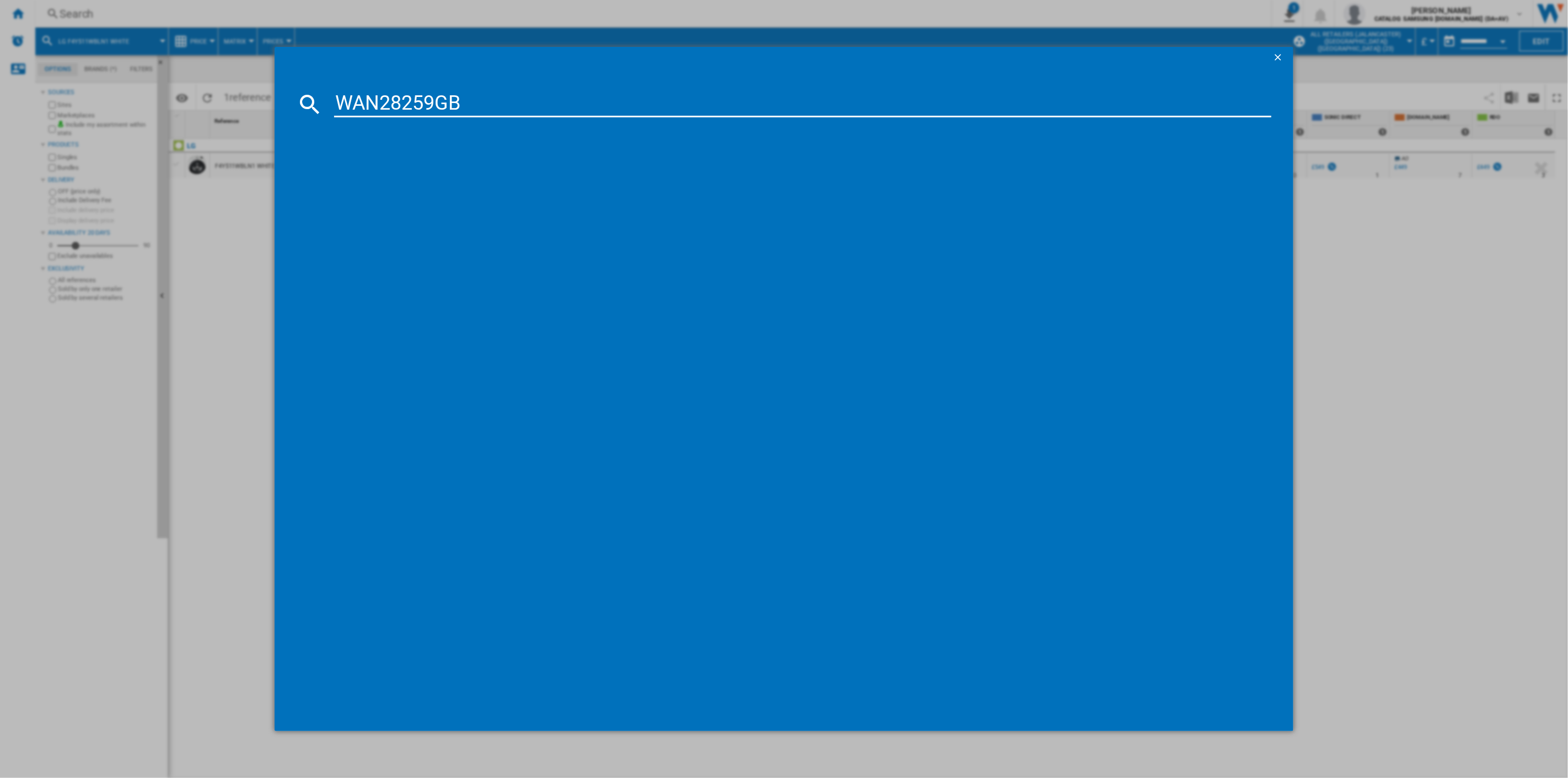
type input "WAN28259GB"
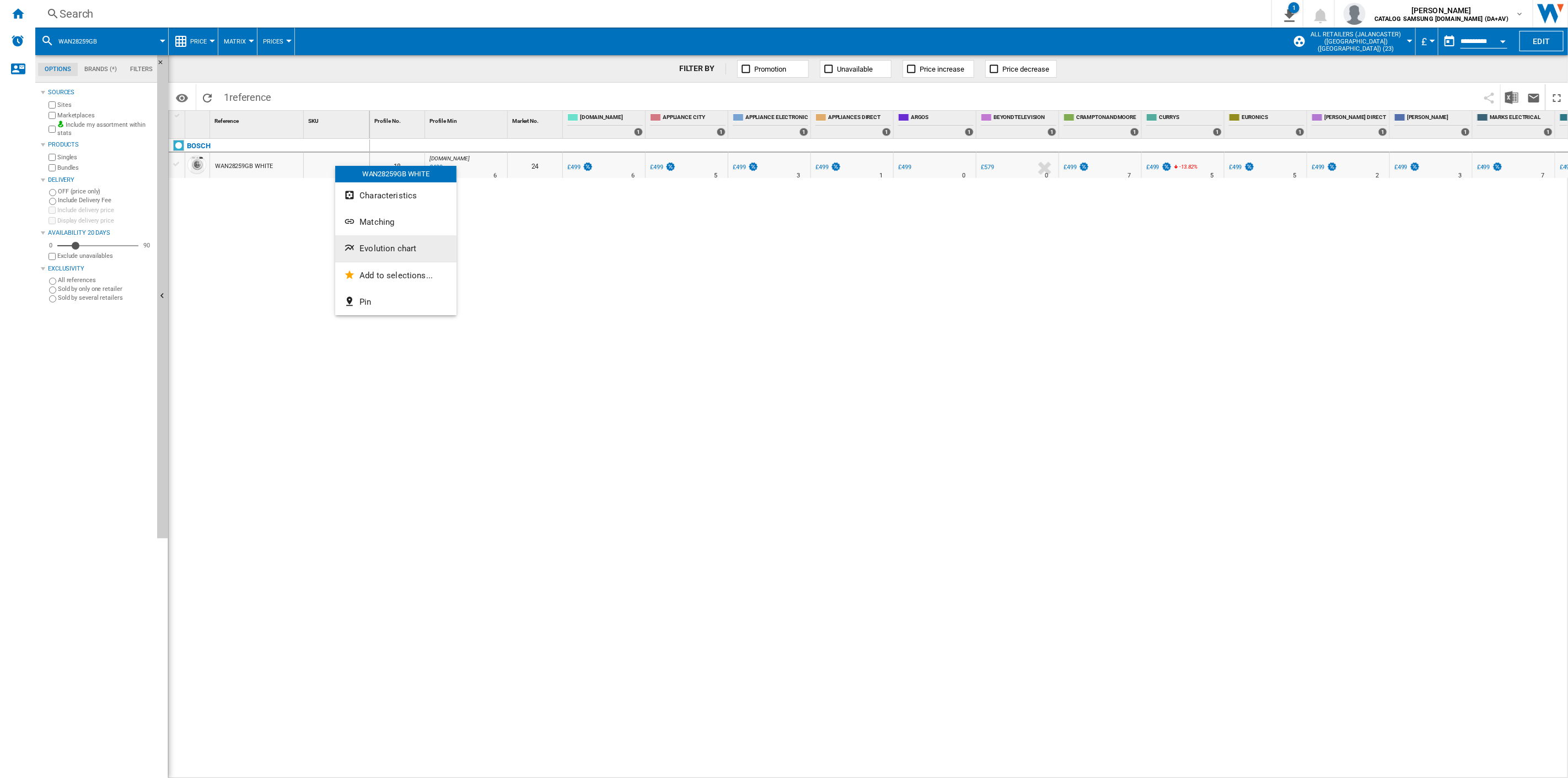
click at [398, 258] on button "Evolution chart" at bounding box center [396, 249] width 121 height 27
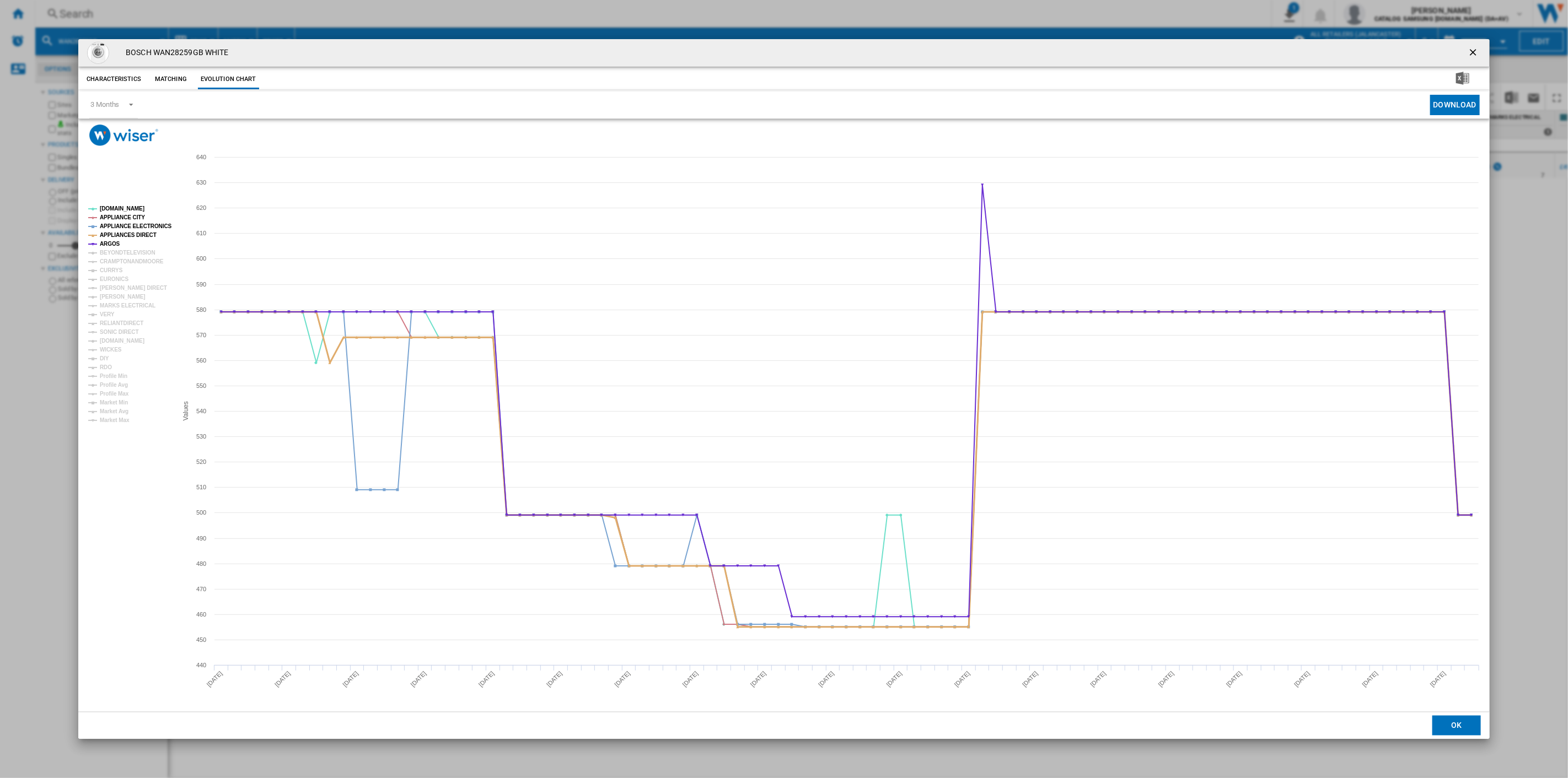
click at [110, 237] on tspan "APPLIANCES DIRECT" at bounding box center [128, 235] width 57 height 6
click at [106, 245] on tspan "ARGOS" at bounding box center [110, 244] width 21 height 6
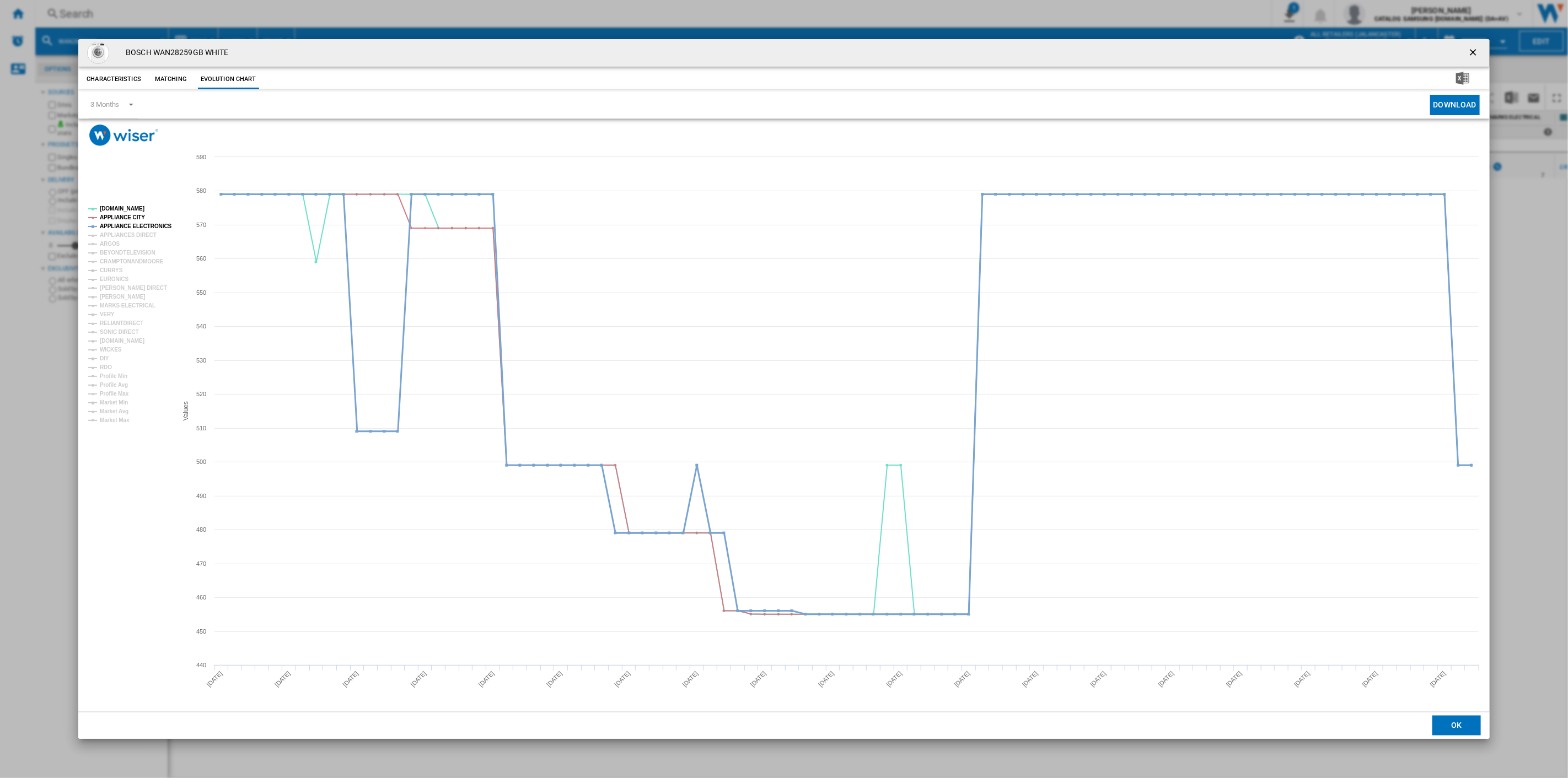
click at [116, 224] on tspan "APPLIANCE ELECTRONICS" at bounding box center [136, 226] width 72 height 6
click at [116, 217] on tspan "APPLIANCE CITY" at bounding box center [123, 217] width 45 height 6
click at [113, 208] on tspan "[DOMAIN_NAME]" at bounding box center [122, 208] width 45 height 6
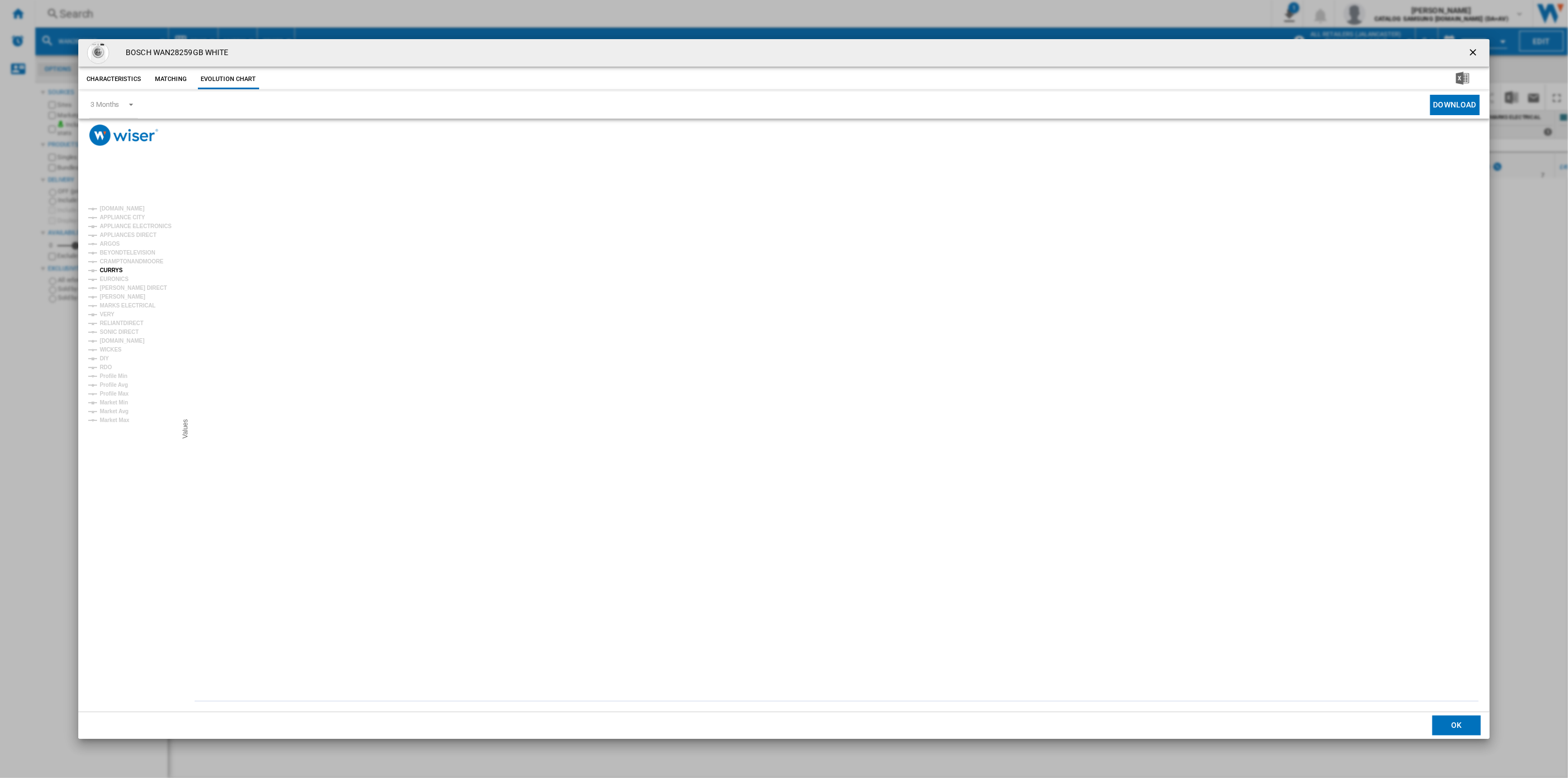
click at [108, 268] on tspan "CURRYS" at bounding box center [111, 270] width 23 height 6
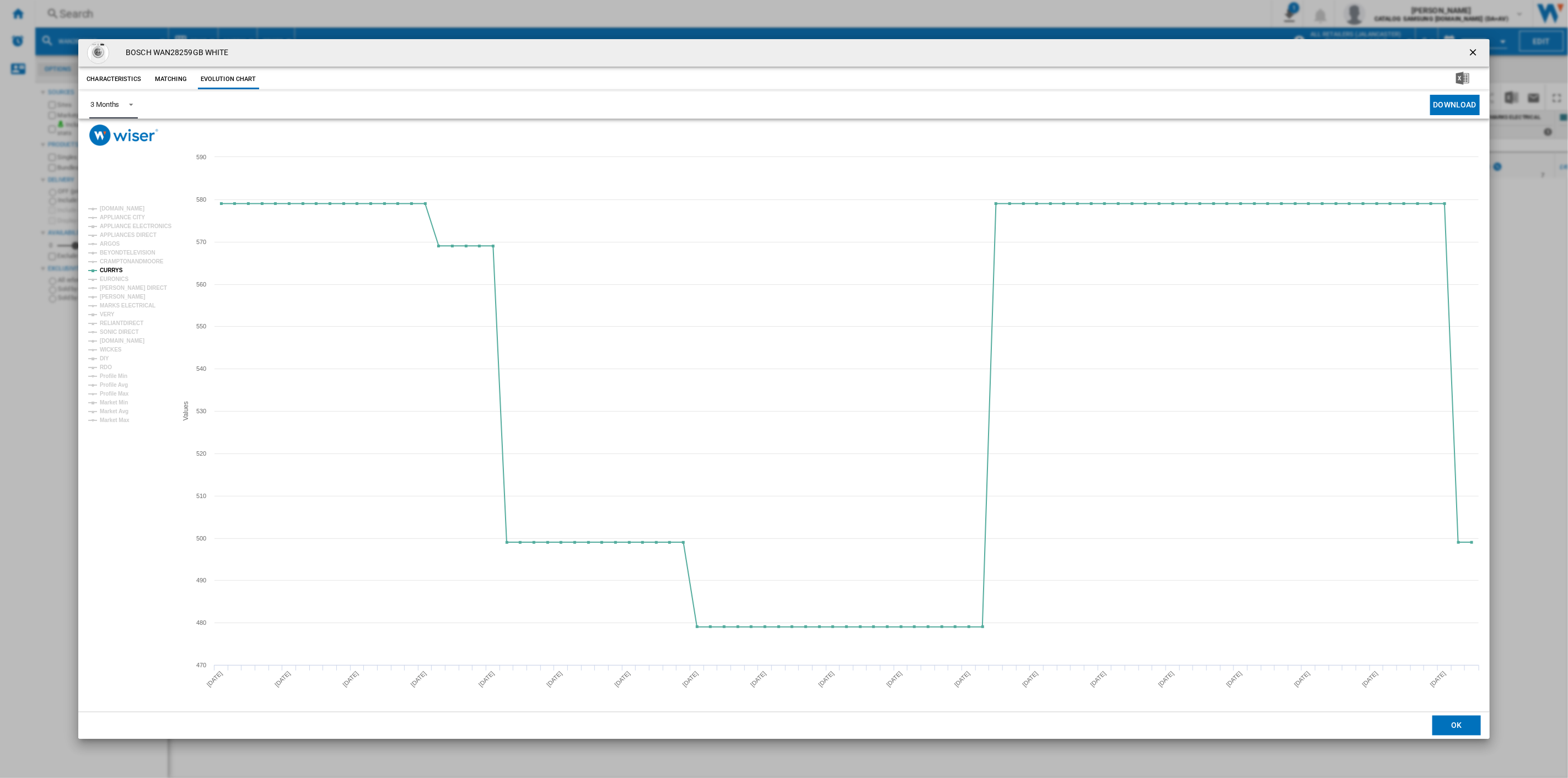
click at [127, 106] on span "Product popup" at bounding box center [128, 103] width 13 height 10
click at [118, 135] on div "6 Months" at bounding box center [104, 131] width 29 height 10
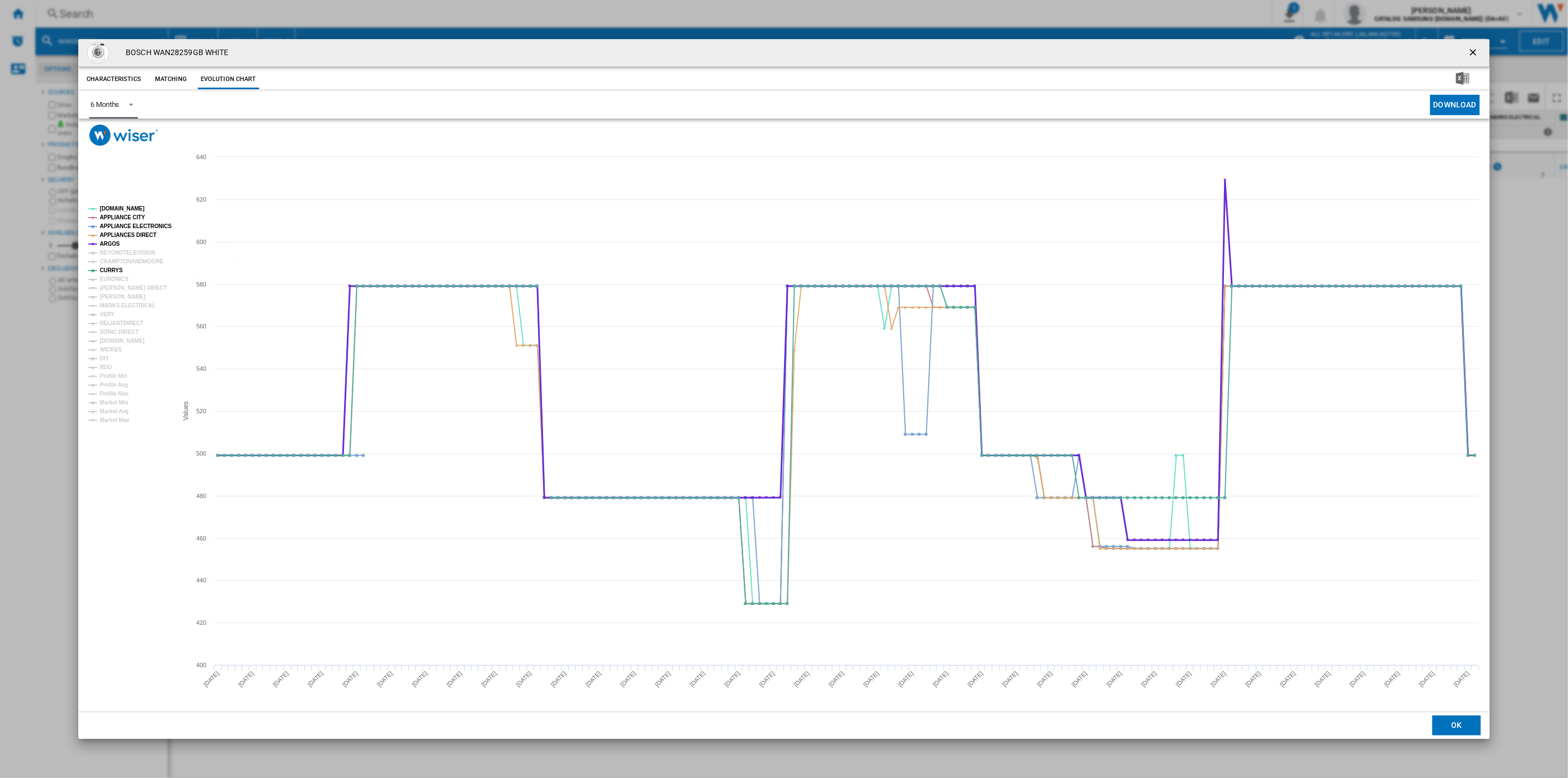
click at [113, 246] on tspan "ARGOS" at bounding box center [110, 244] width 21 height 6
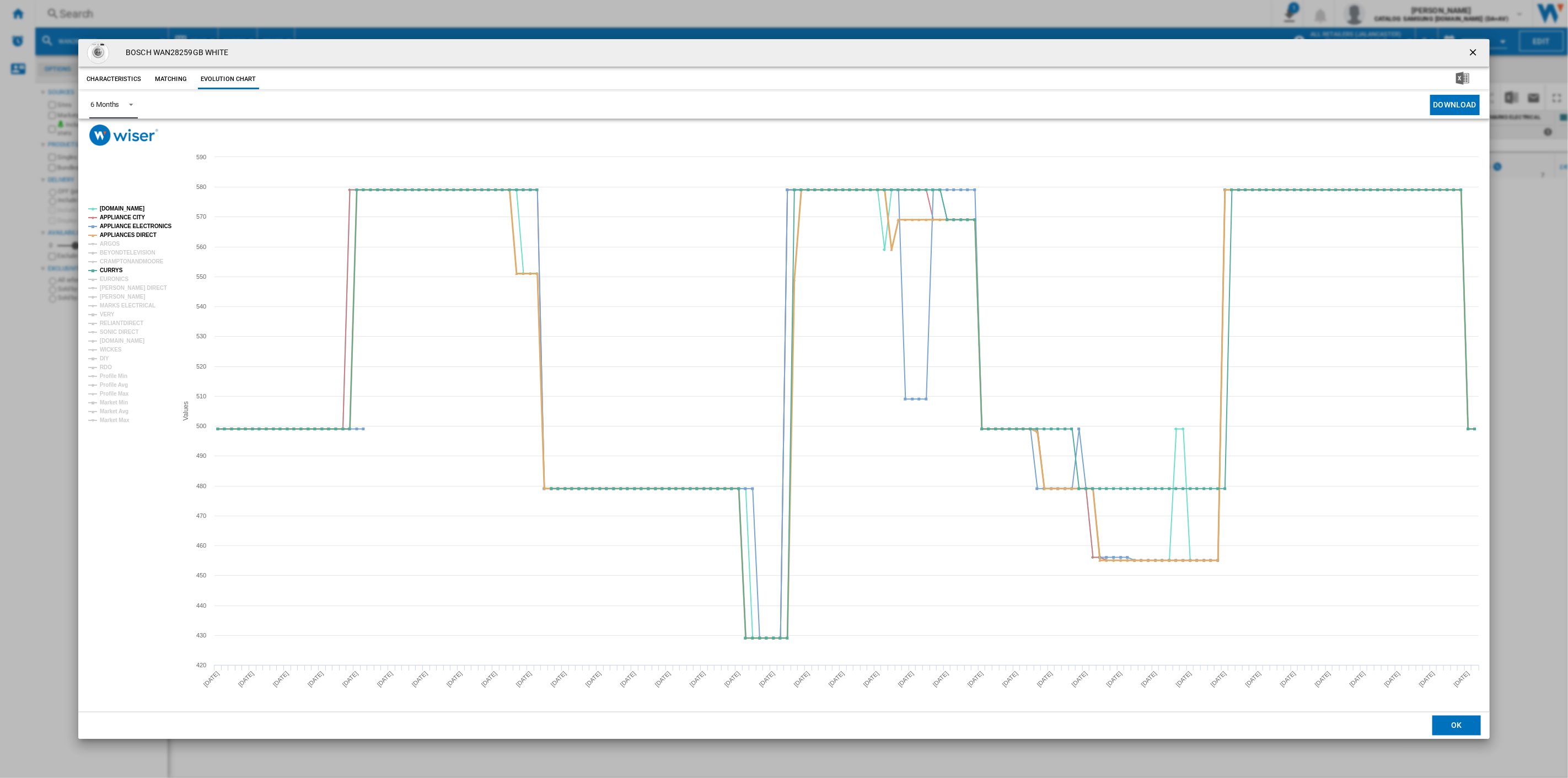
click at [113, 234] on tspan "APPLIANCES DIRECT" at bounding box center [128, 235] width 57 height 6
click at [114, 225] on tspan "APPLIANCE ELECTRONICS" at bounding box center [136, 226] width 72 height 6
click at [115, 214] on tspan "APPLIANCE CITY" at bounding box center [123, 217] width 45 height 6
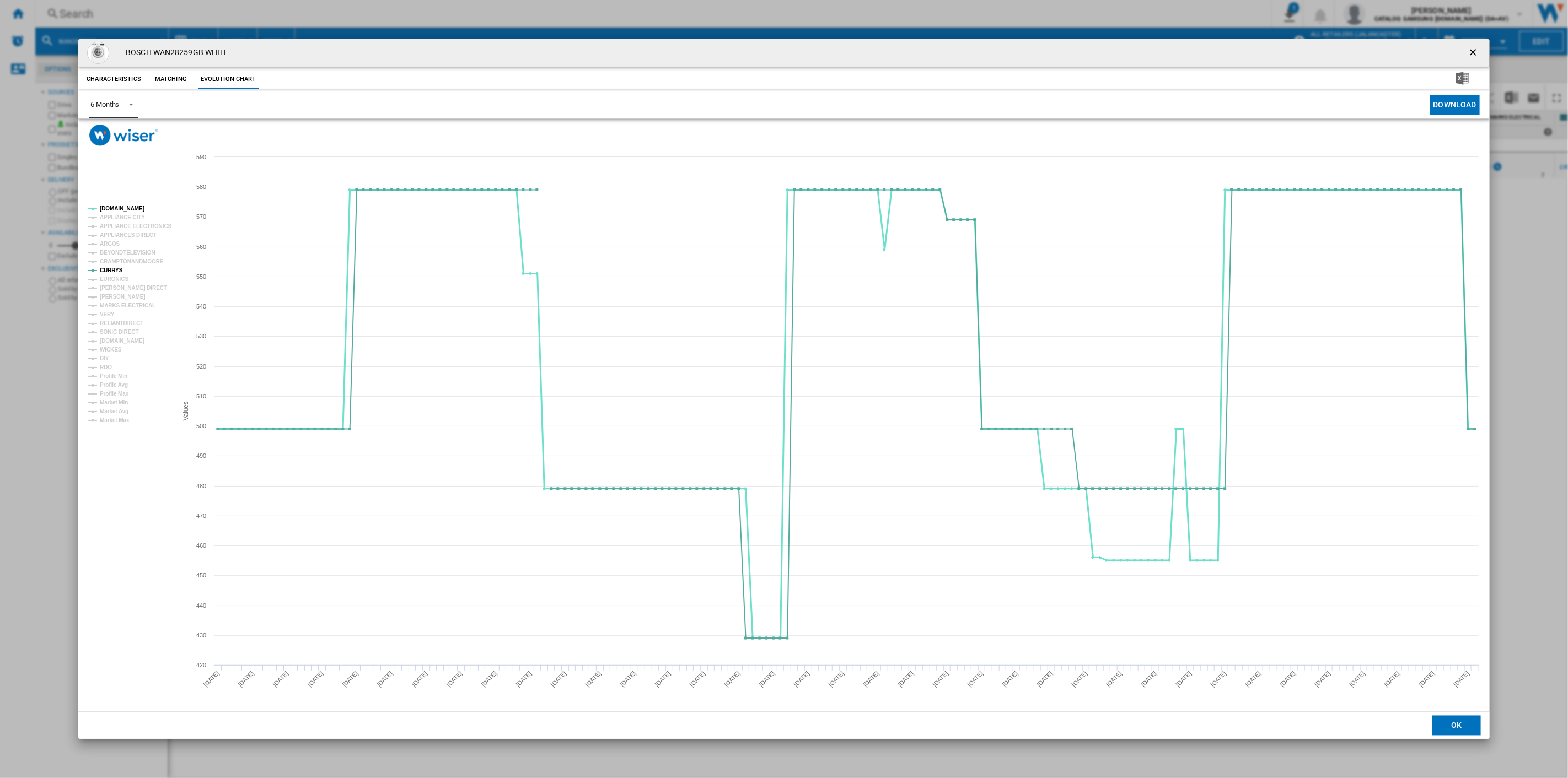
click at [115, 206] on tspan "[DOMAIN_NAME]" at bounding box center [122, 208] width 45 height 6
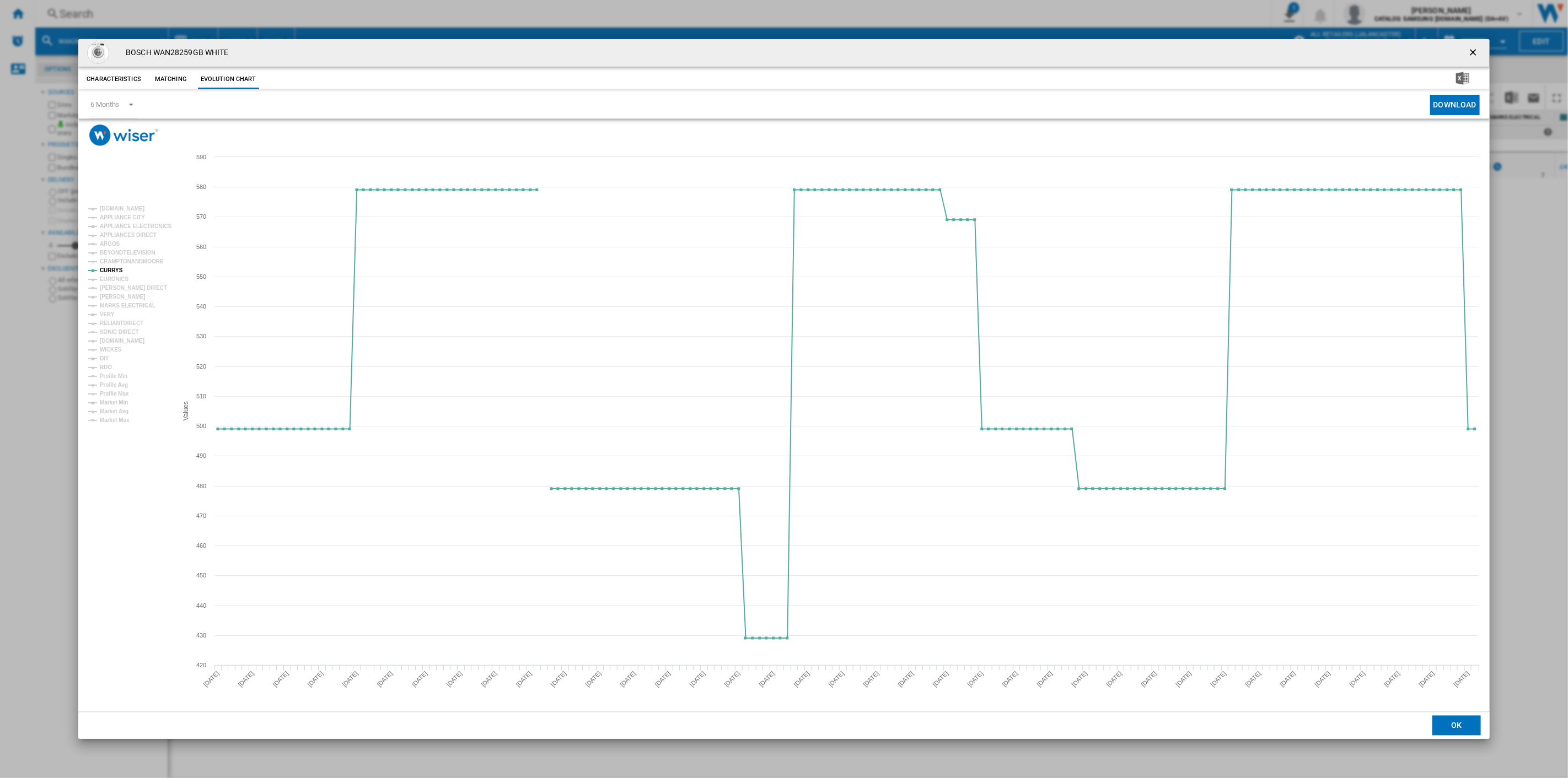
click at [1470, 45] on button "Product popup" at bounding box center [1474, 53] width 22 height 22
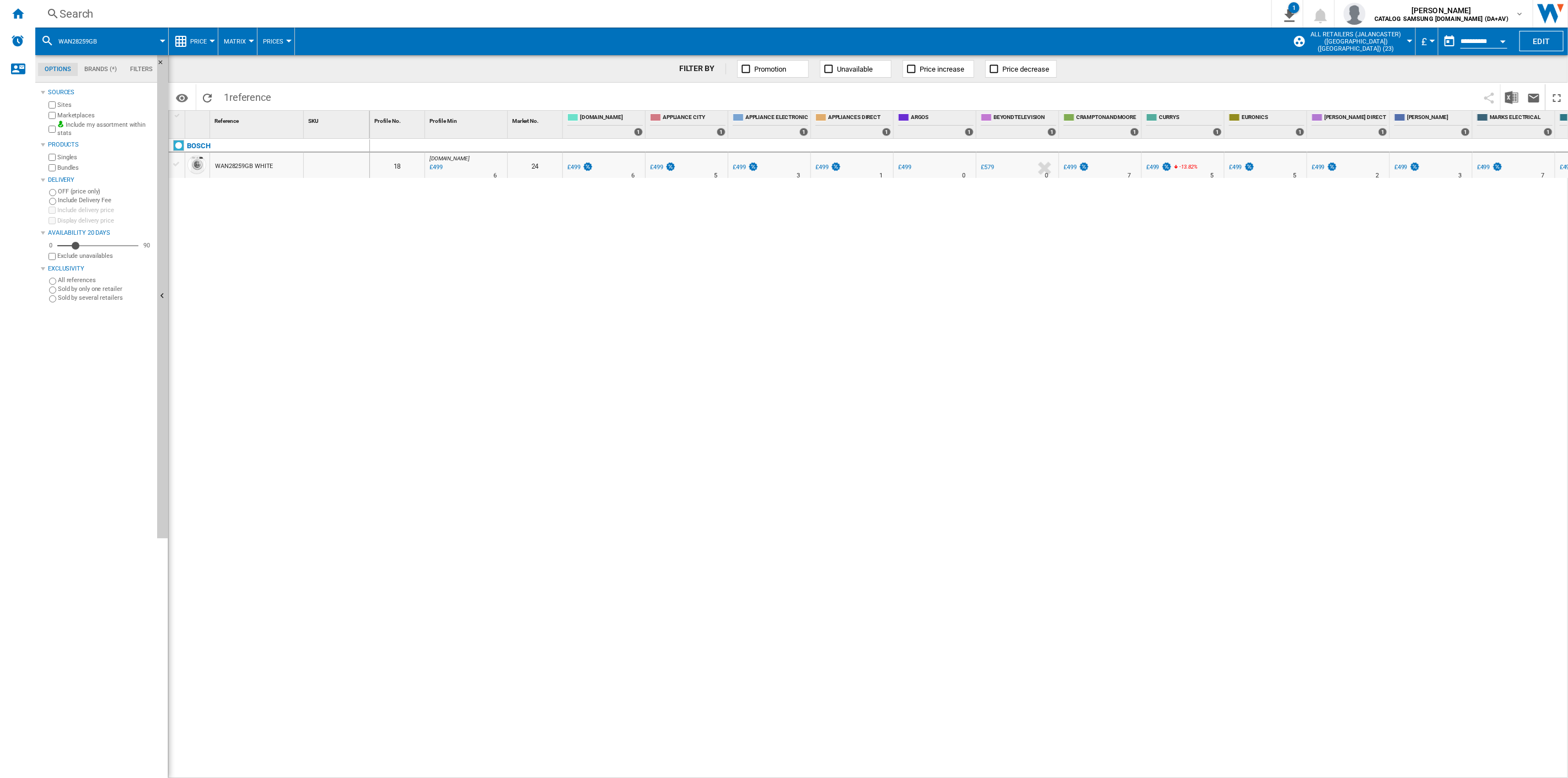
click at [97, 9] on div "Search" at bounding box center [651, 13] width 1183 height 15
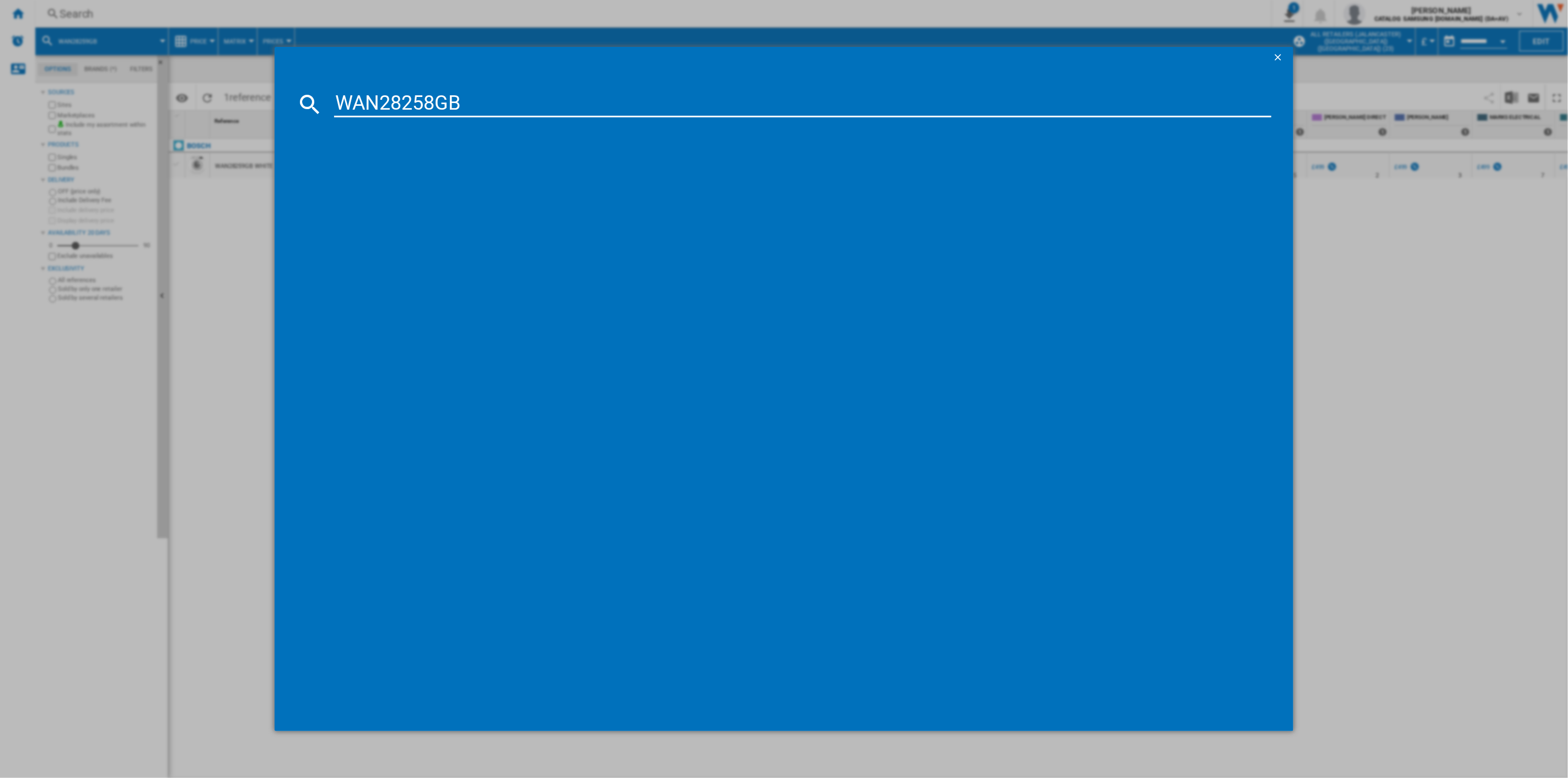
type input "WAN28258GB"
click at [412, 173] on div "BOSCH WAN28258GB WHITE" at bounding box center [791, 175] width 927 height 11
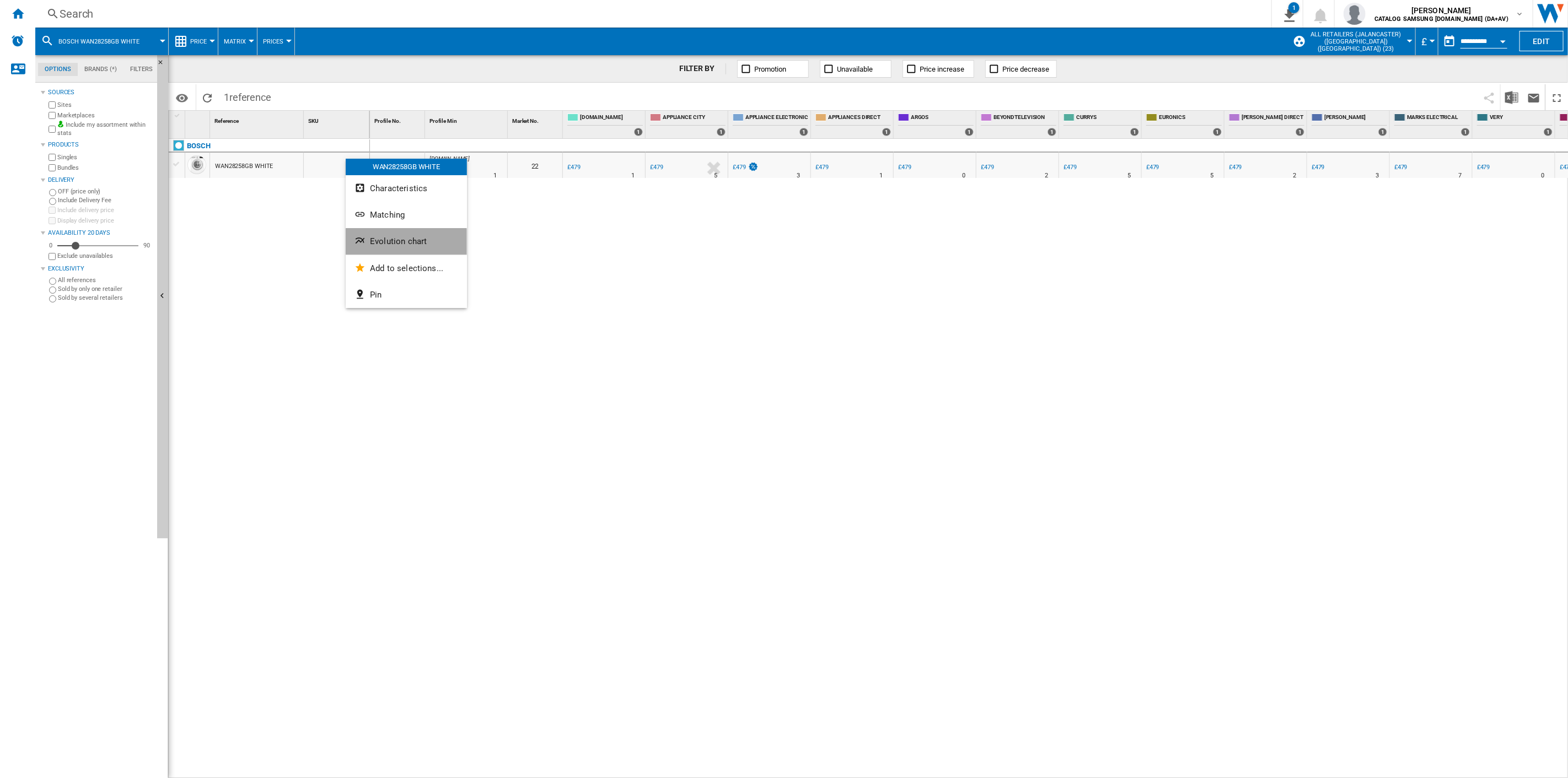
click at [386, 246] on span "Evolution chart" at bounding box center [398, 241] width 57 height 10
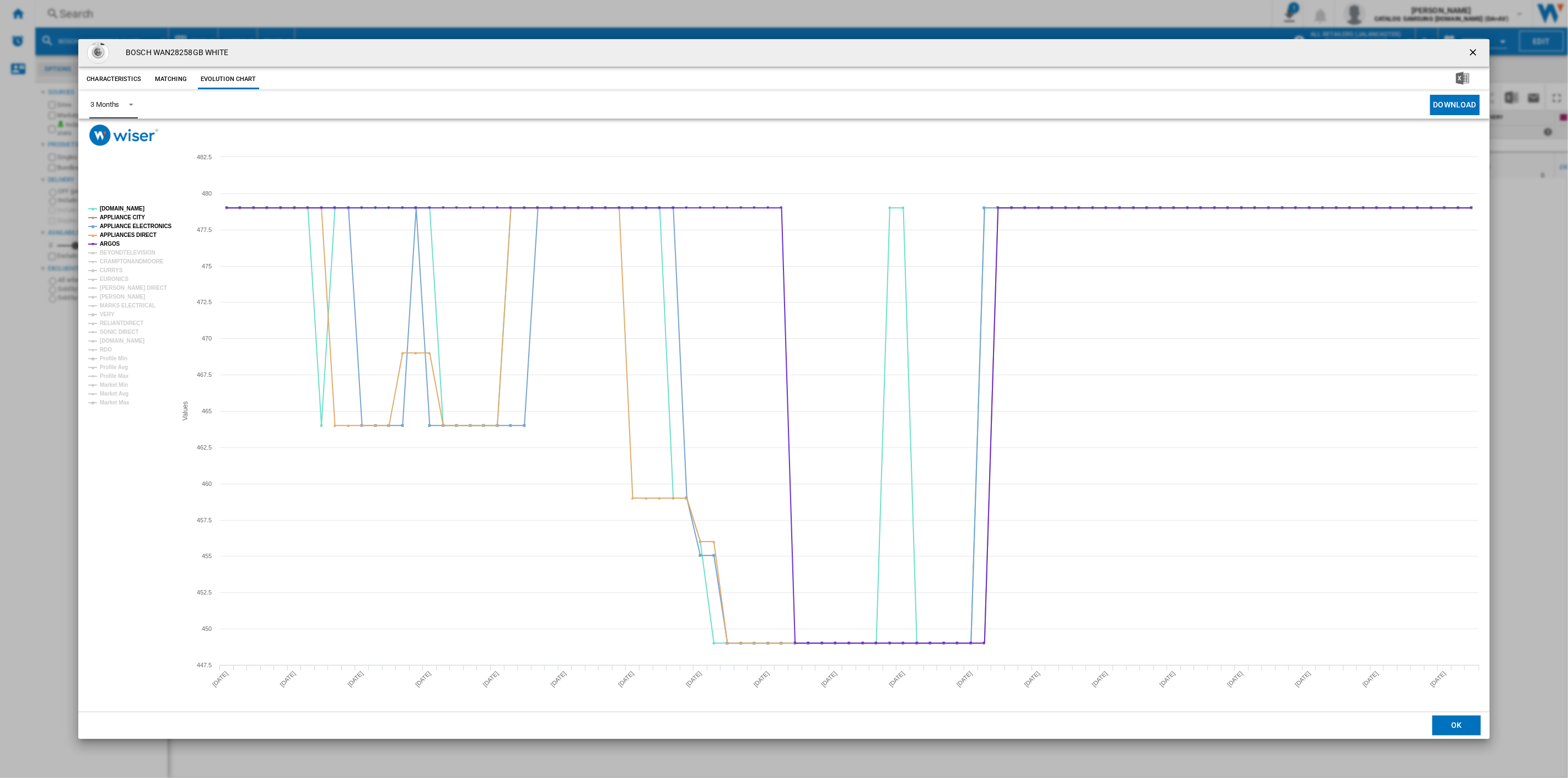
click at [111, 106] on div "3 Months" at bounding box center [104, 104] width 29 height 8
click at [110, 131] on div "6 Months" at bounding box center [104, 131] width 29 height 10
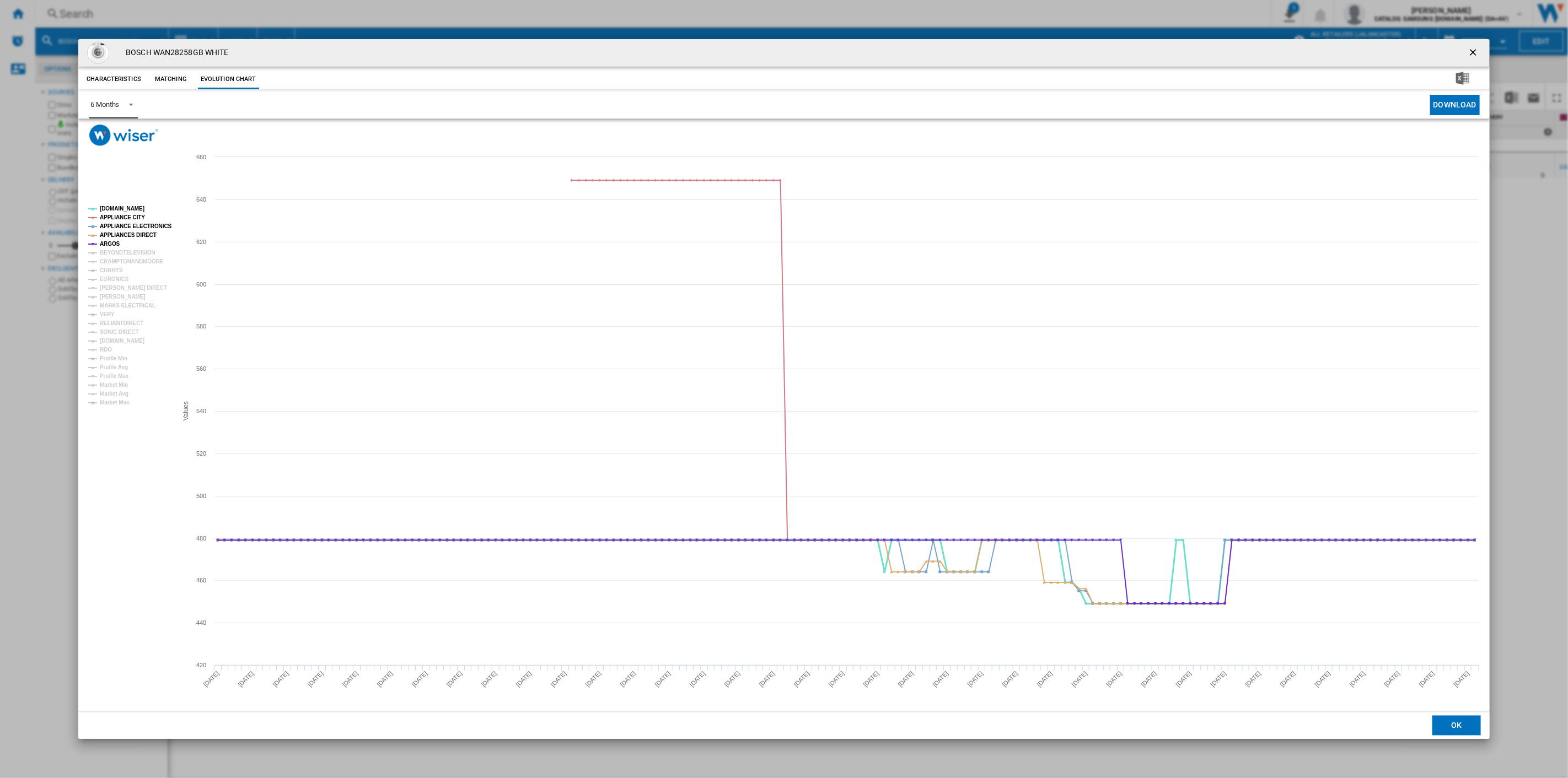
click at [113, 202] on rect "Product popup" at bounding box center [128, 306] width 88 height 209
click at [113, 211] on tspan "[DOMAIN_NAME]" at bounding box center [122, 208] width 45 height 6
click at [112, 215] on tspan "APPLIANCE CITY" at bounding box center [123, 217] width 45 height 6
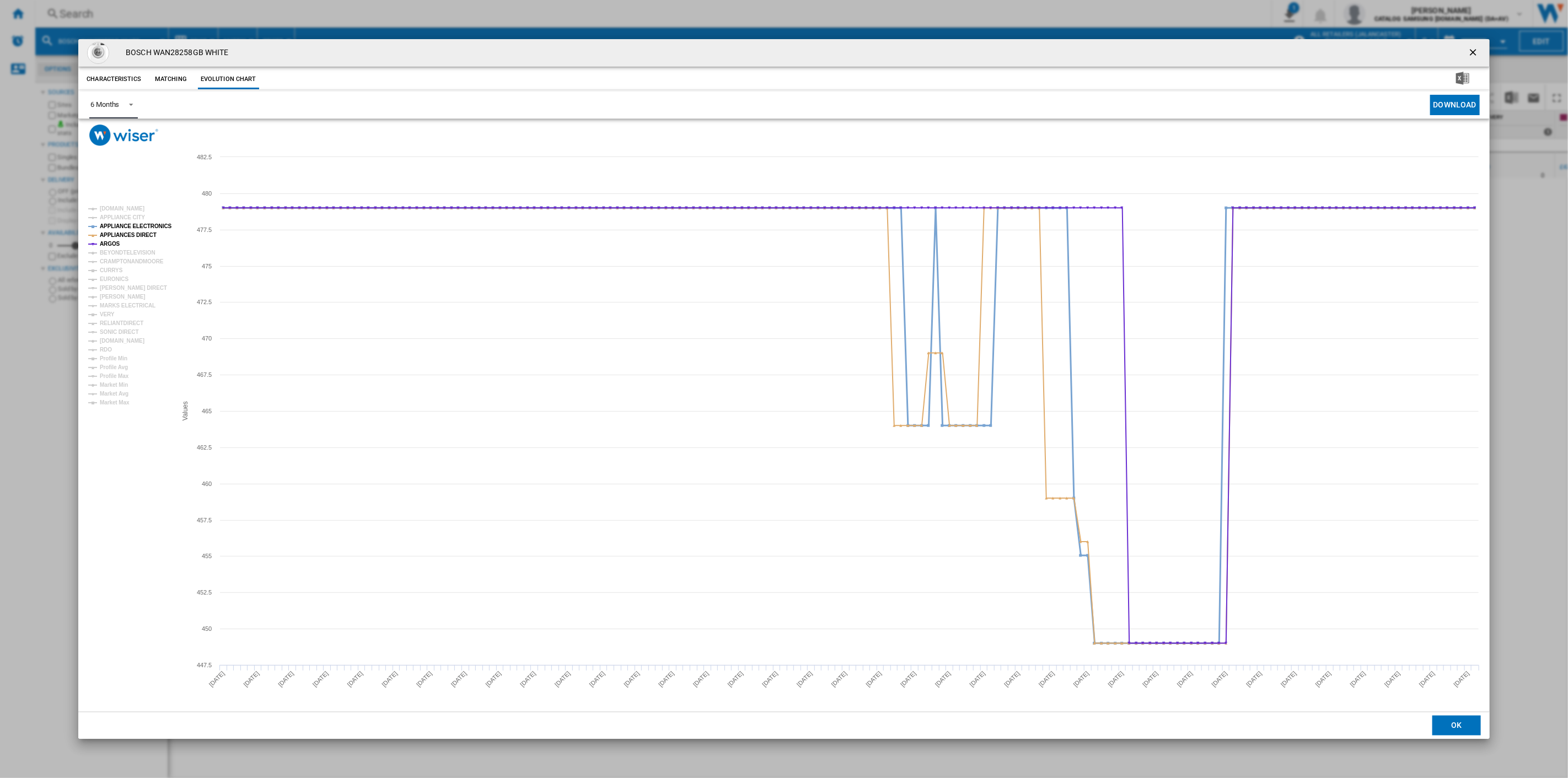
click at [111, 224] on tspan "APPLIANCE ELECTRONICS" at bounding box center [136, 226] width 72 height 6
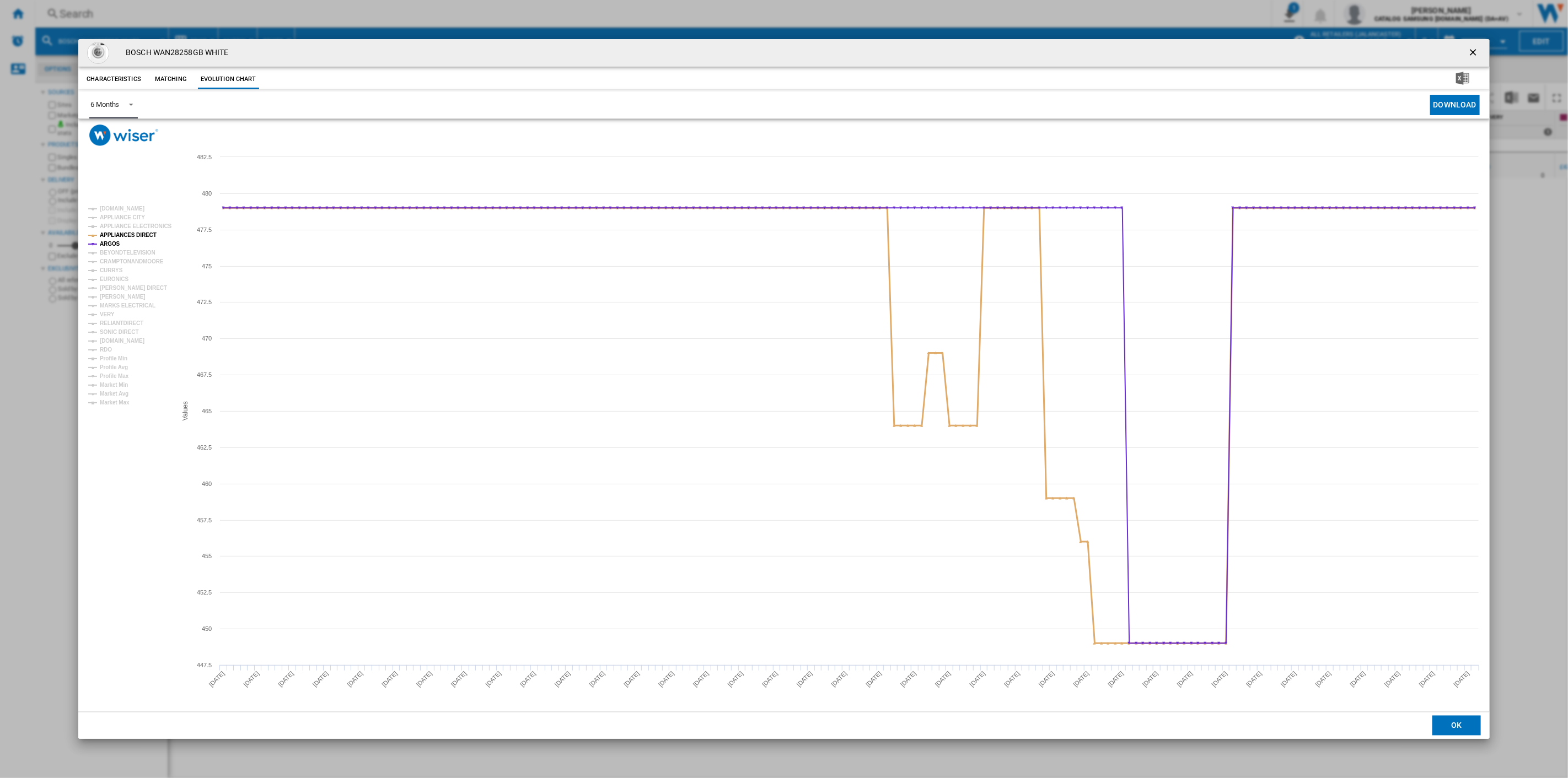
click at [111, 233] on tspan "APPLIANCES DIRECT" at bounding box center [128, 235] width 57 height 6
click at [108, 241] on tspan "ARGOS" at bounding box center [110, 244] width 21 height 6
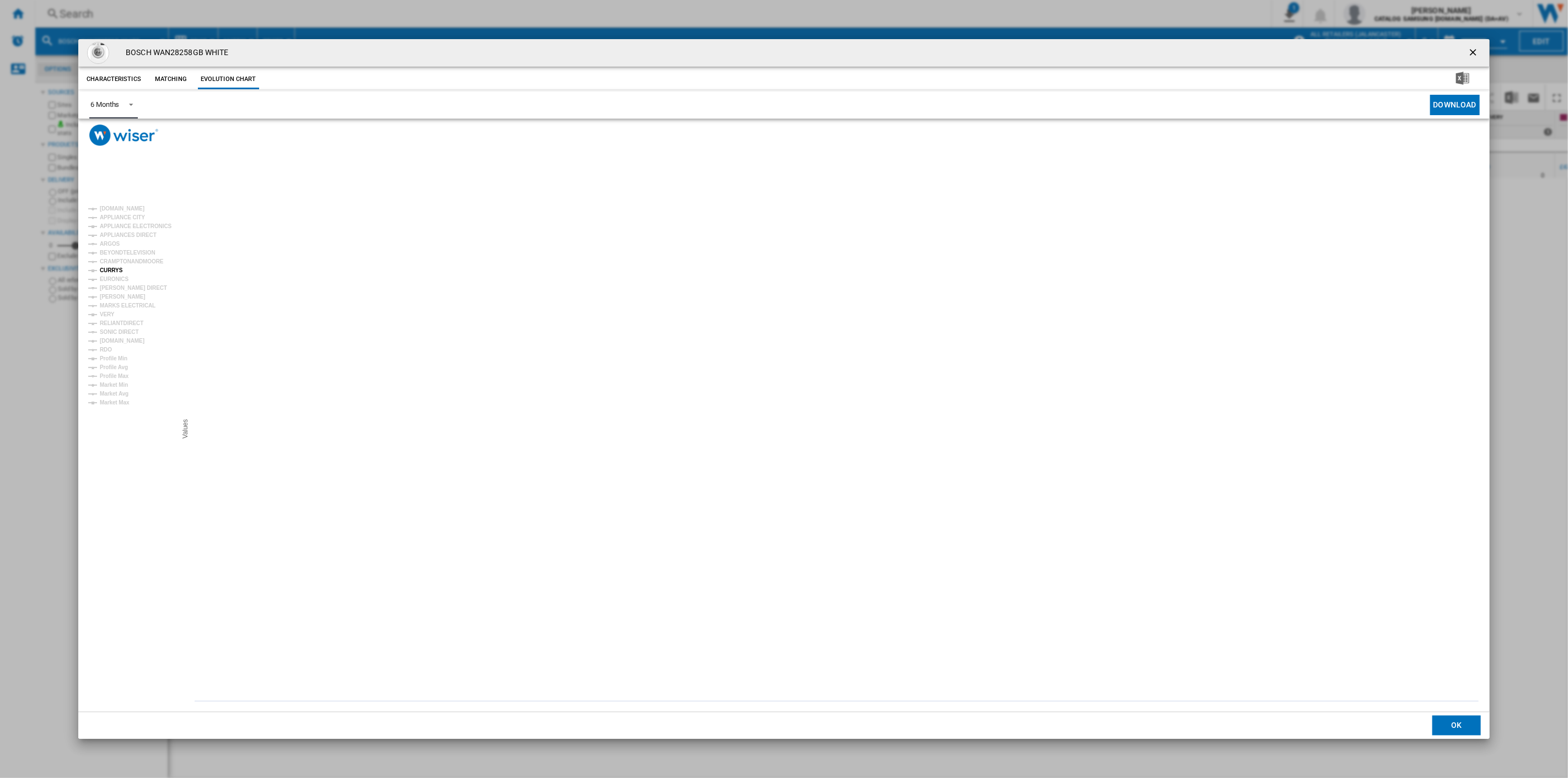
click at [111, 270] on tspan "CURRYS" at bounding box center [111, 270] width 23 height 6
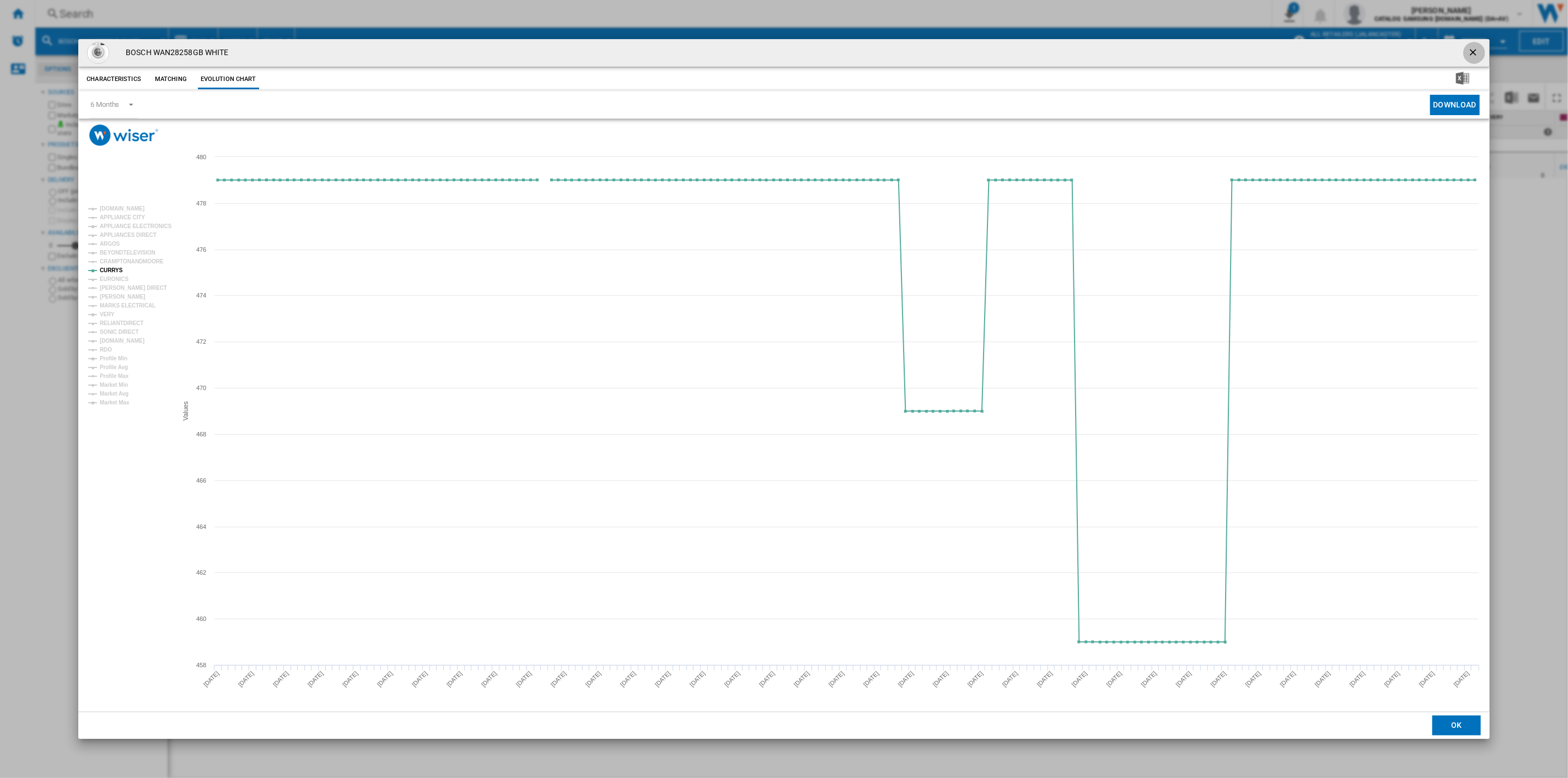
click at [1466, 50] on button "Product popup" at bounding box center [1474, 53] width 22 height 22
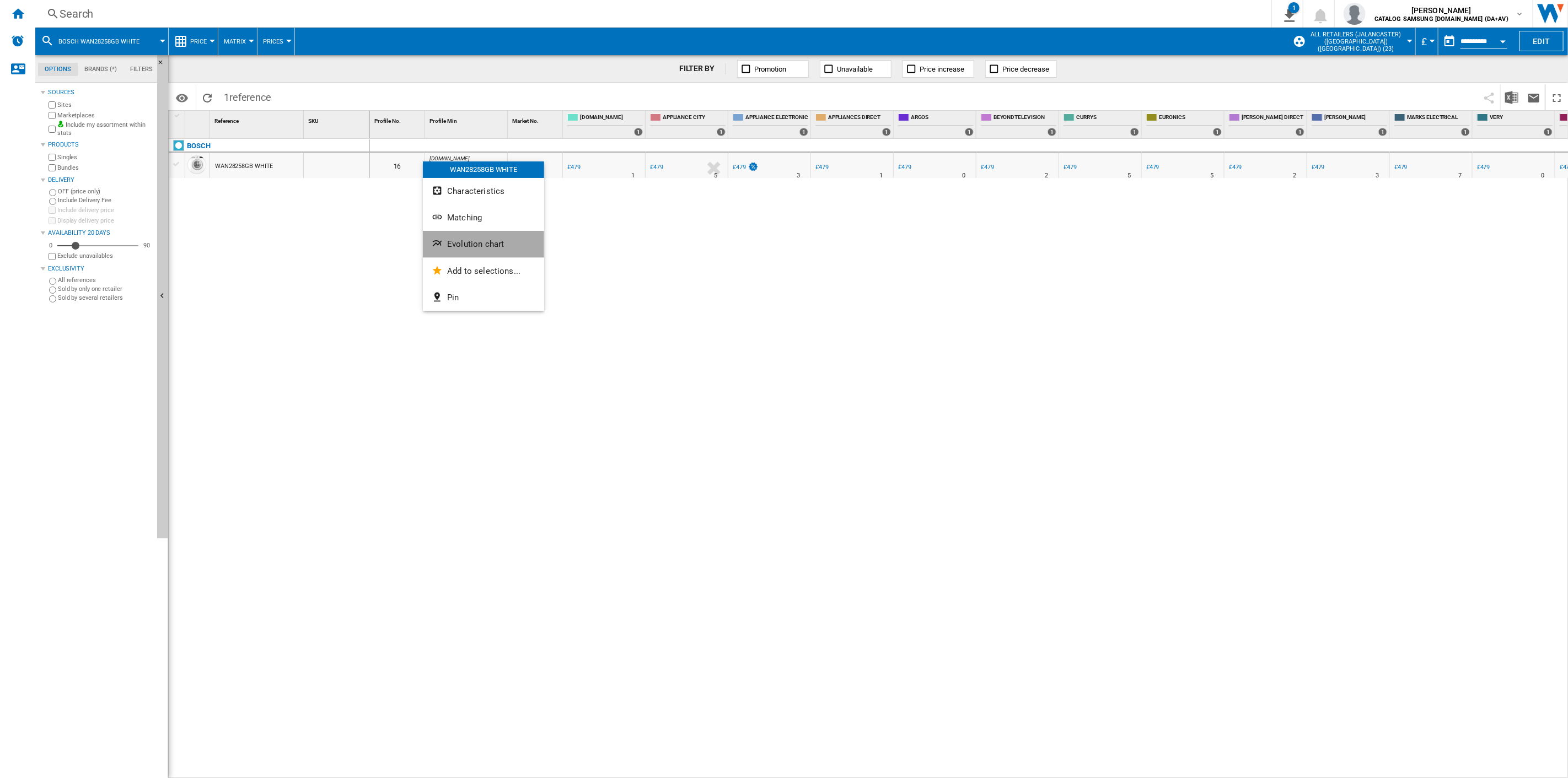
click at [478, 252] on button "Evolution chart" at bounding box center [484, 244] width 121 height 27
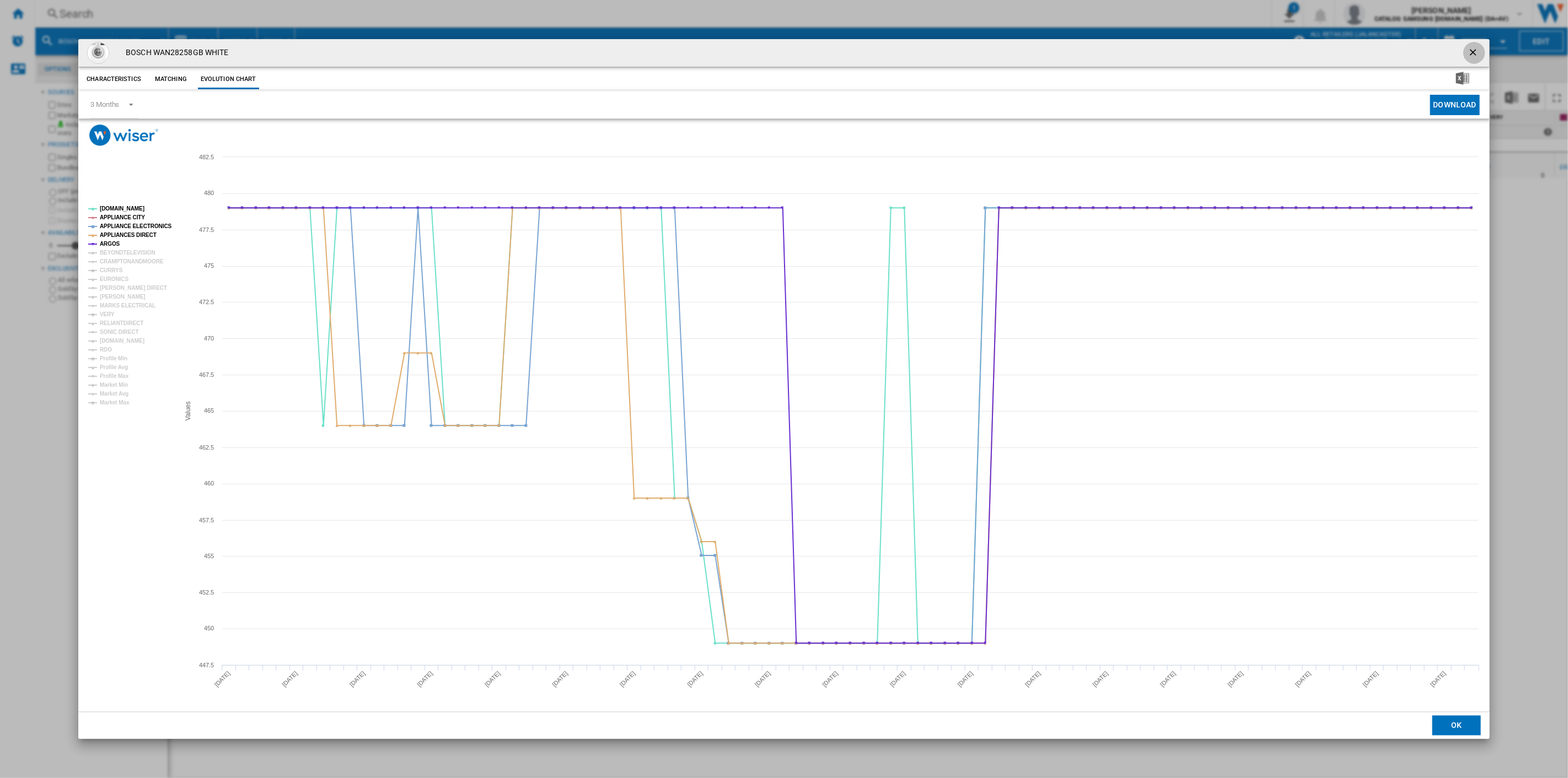
click at [1478, 56] on ng-md-icon "getI18NText('BUTTONS.CLOSE_DIALOG')" at bounding box center [1474, 53] width 13 height 13
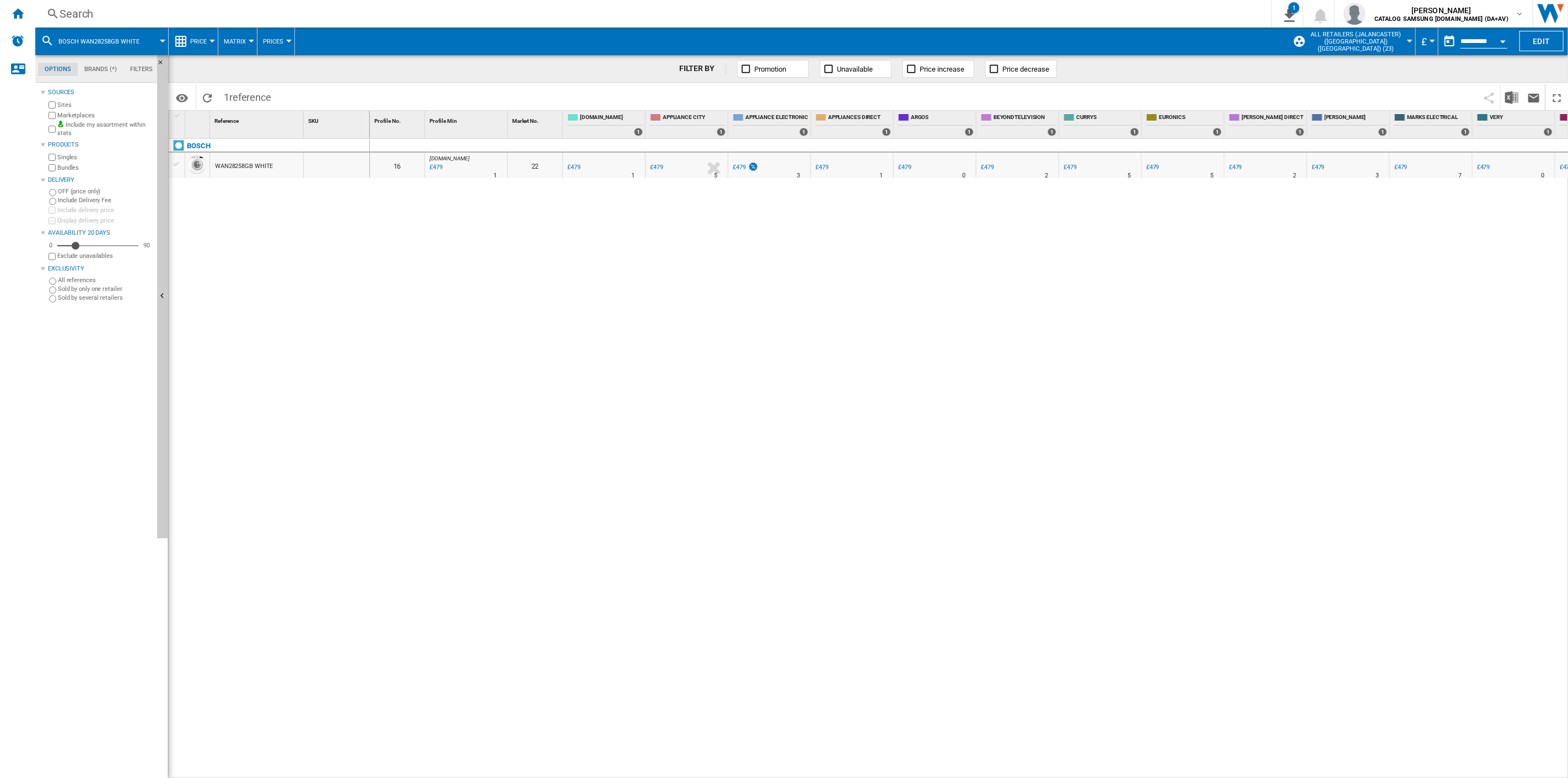
click at [89, 17] on div "Search" at bounding box center [651, 13] width 1183 height 15
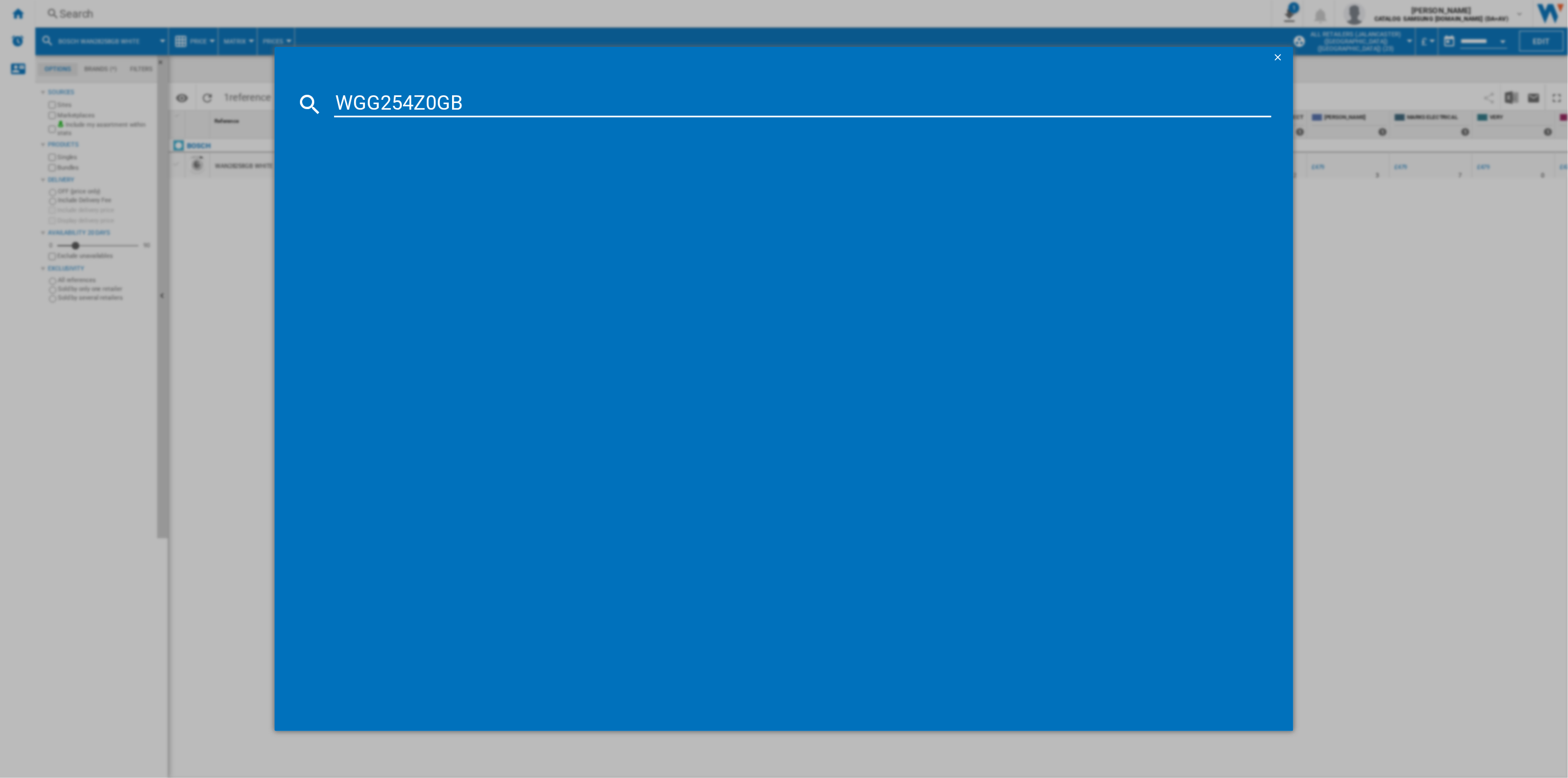
type input "WGG254Z0GB"
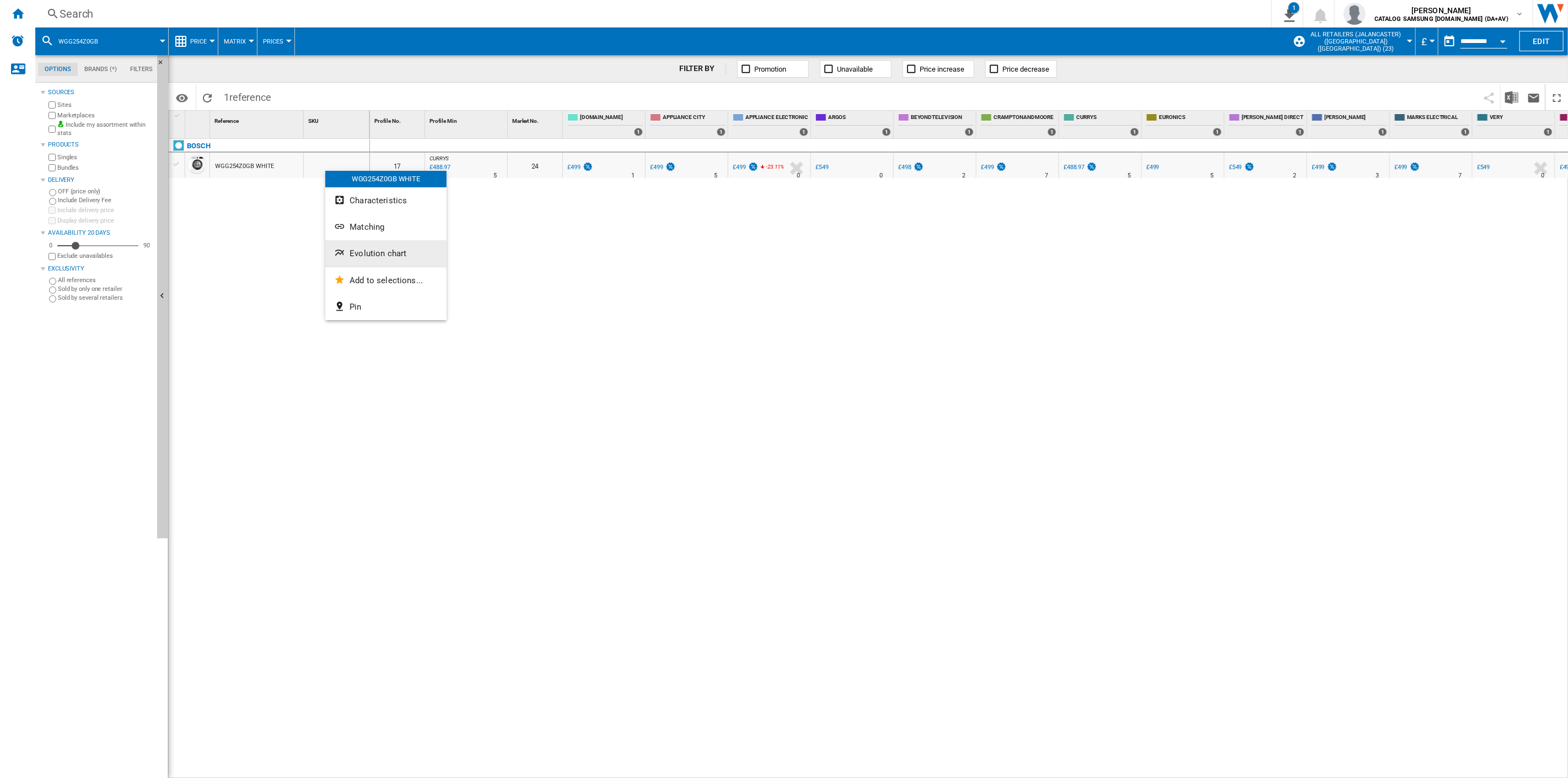
click at [352, 249] on span "Evolution chart" at bounding box center [378, 254] width 57 height 10
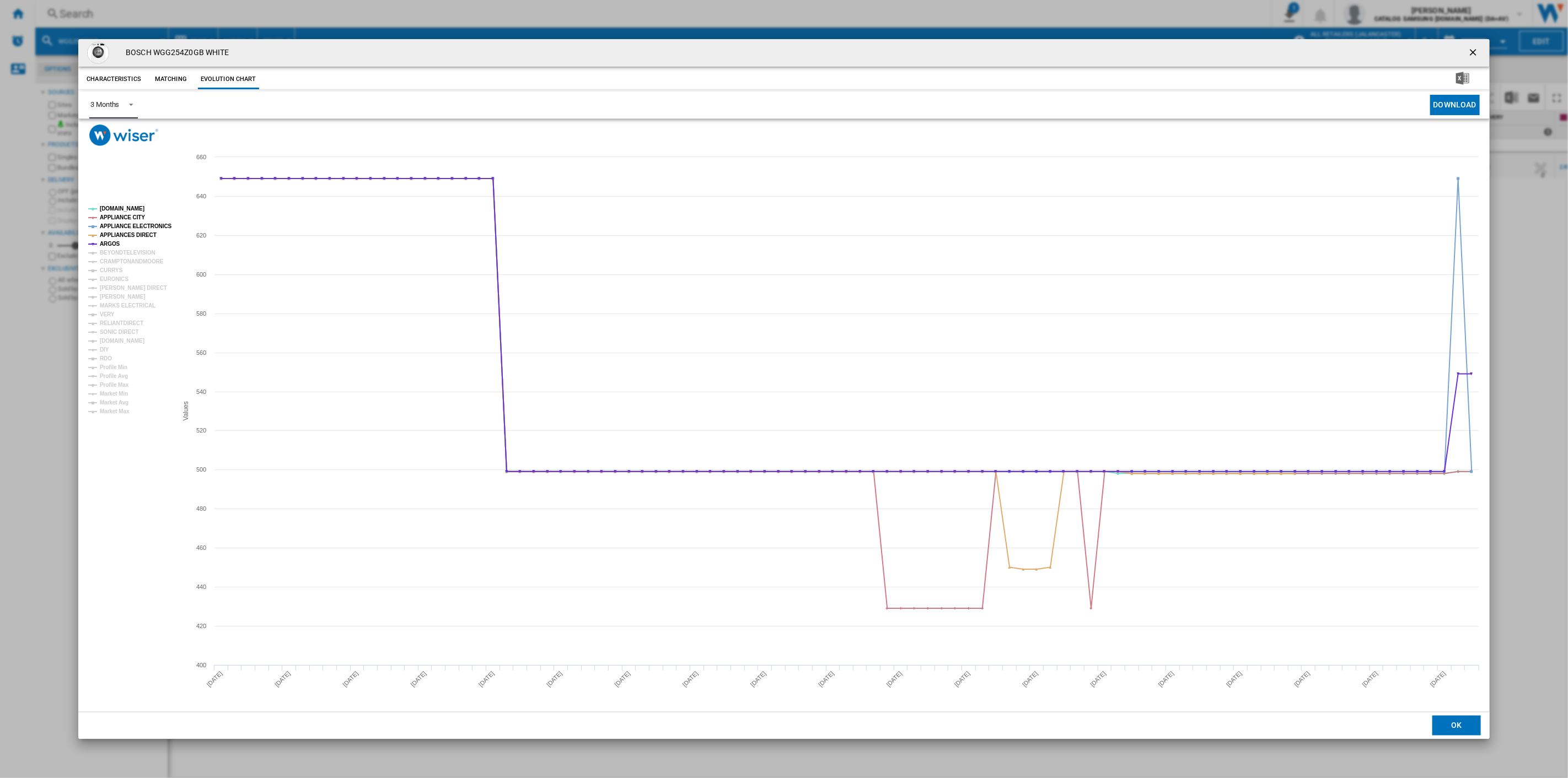
click at [119, 109] on span "3 Months" at bounding box center [104, 105] width 29 height 10
click at [108, 129] on div "6 Months" at bounding box center [104, 131] width 29 height 10
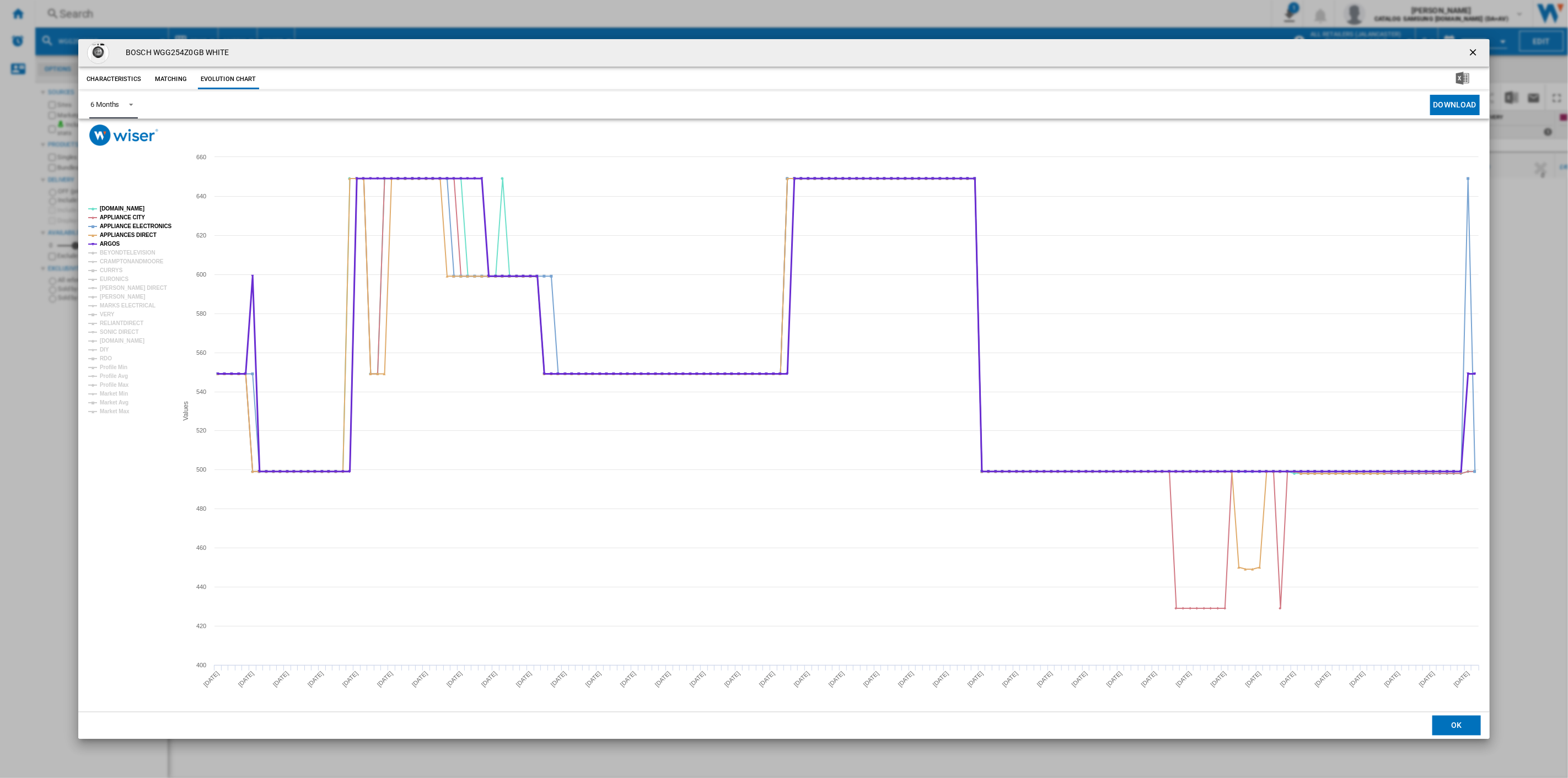
click at [111, 242] on tspan "ARGOS" at bounding box center [110, 244] width 21 height 6
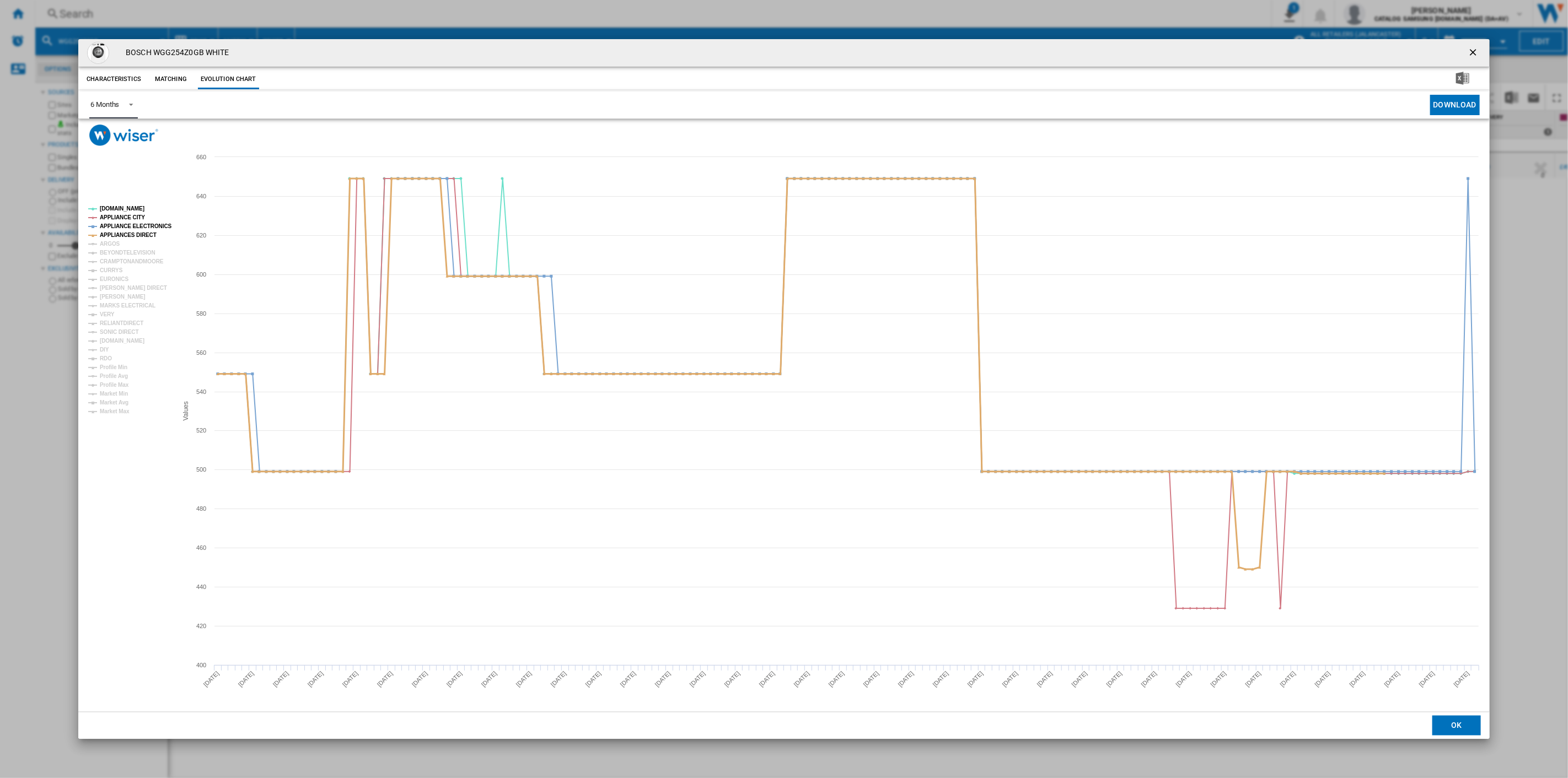
click at [117, 232] on tspan "APPLIANCES DIRECT" at bounding box center [128, 235] width 57 height 6
click at [119, 220] on tspan "APPLIANCE CITY" at bounding box center [123, 217] width 45 height 6
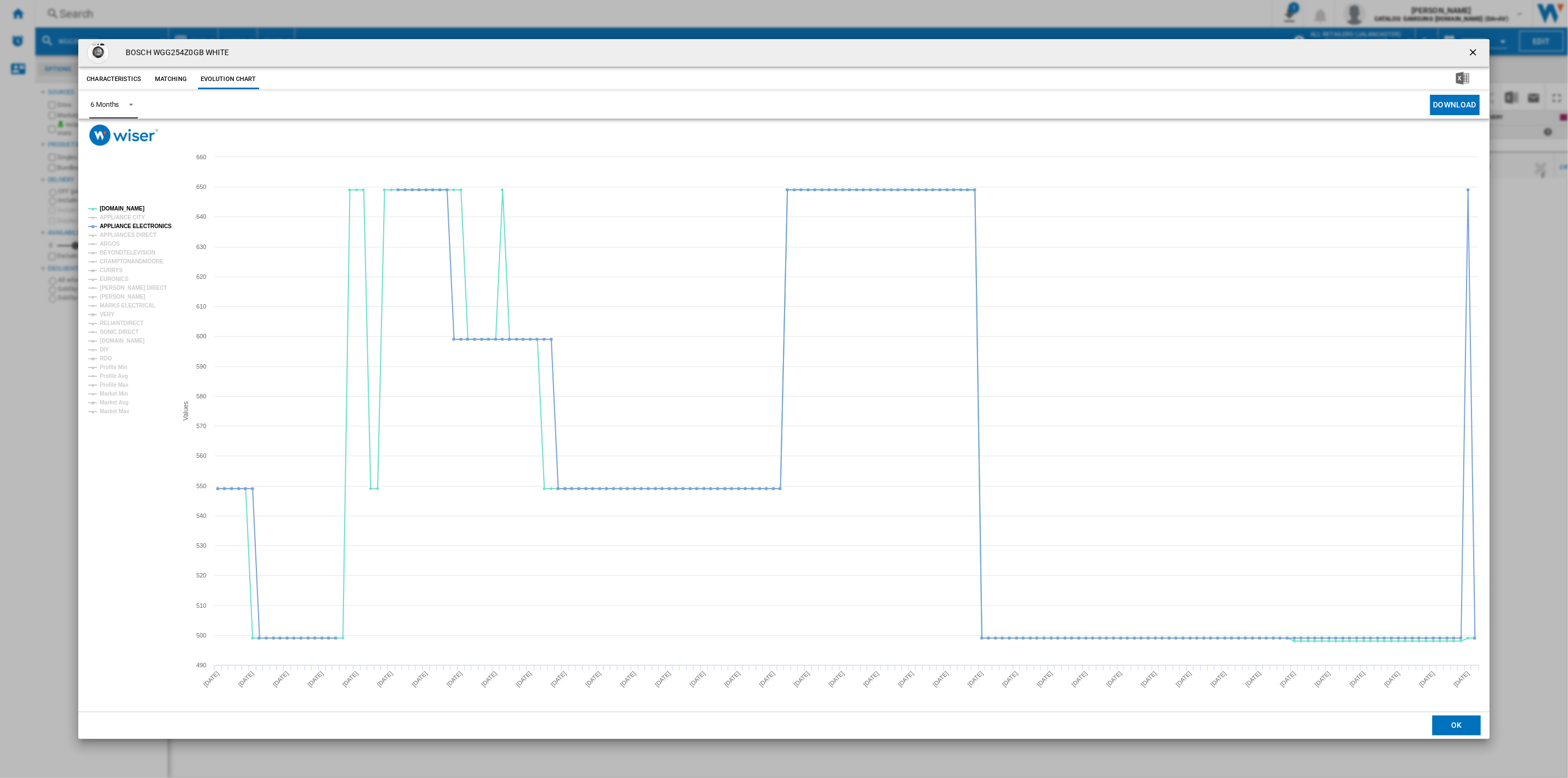
click at [119, 215] on tspan "APPLIANCE CITY" at bounding box center [123, 217] width 45 height 6
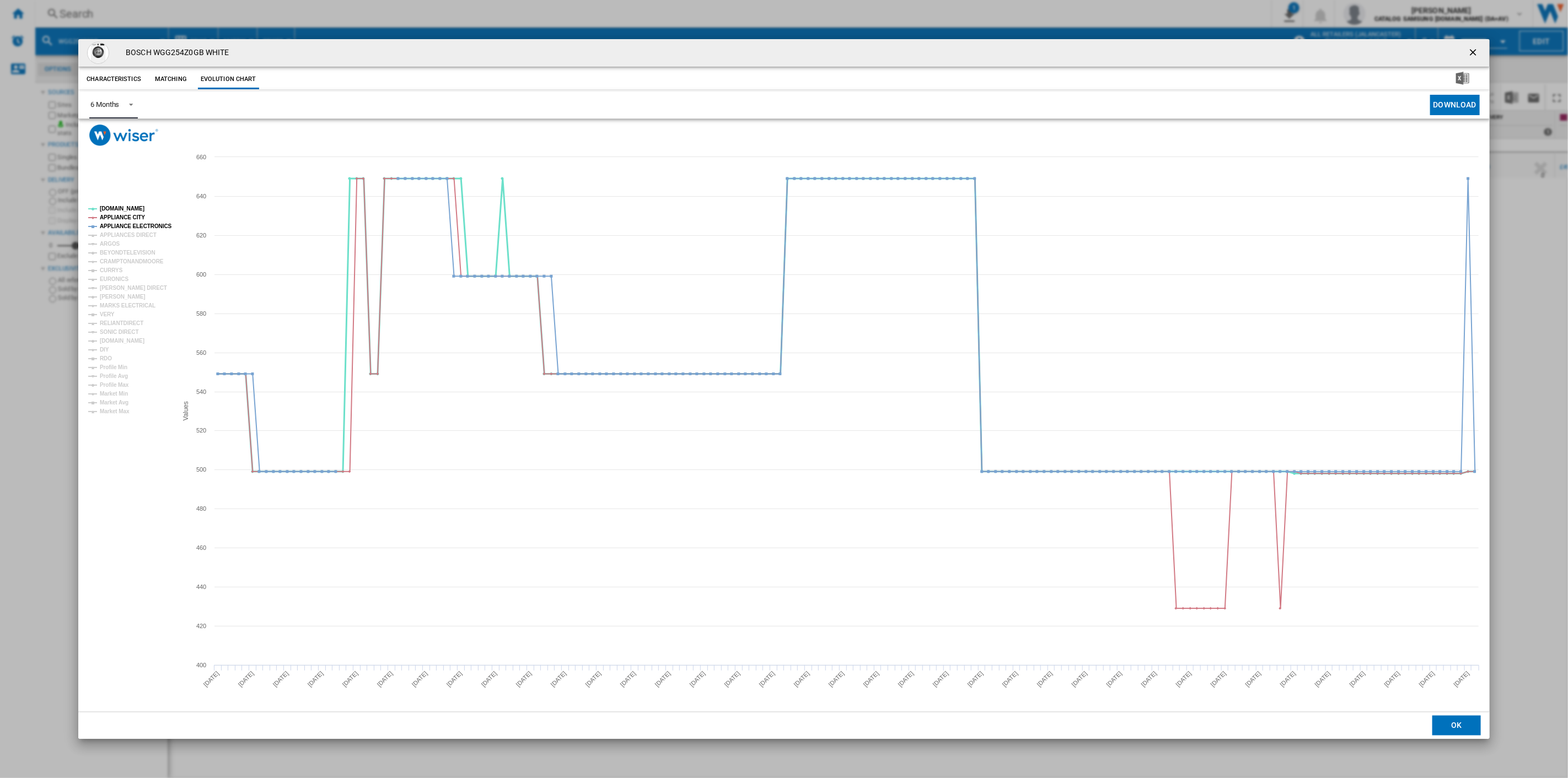
click at [117, 207] on tspan "[DOMAIN_NAME]" at bounding box center [122, 208] width 45 height 6
click at [118, 215] on tspan "APPLIANCE CITY" at bounding box center [123, 217] width 45 height 6
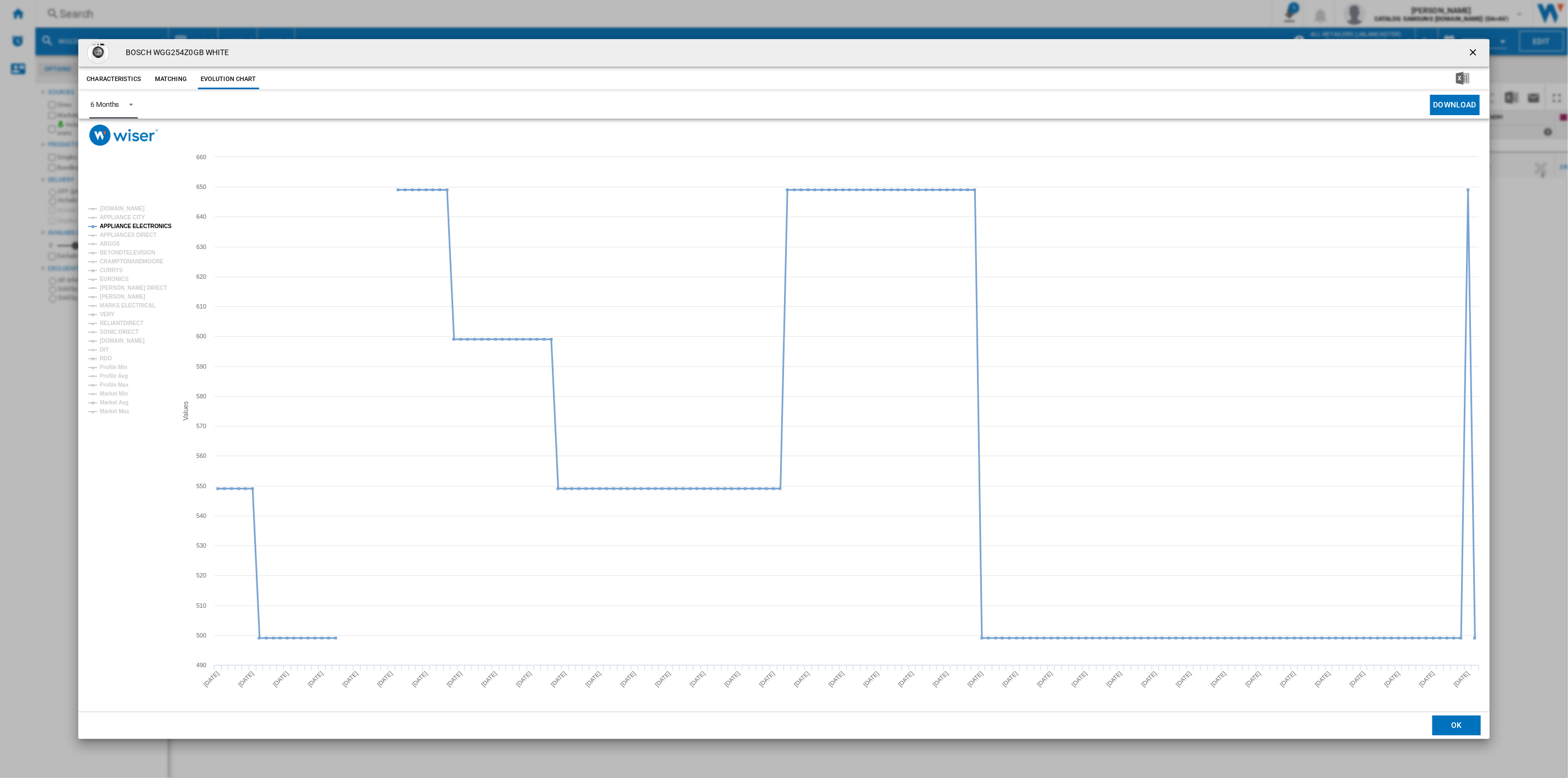
click at [119, 224] on tspan "APPLIANCE ELECTRONICS" at bounding box center [136, 226] width 72 height 6
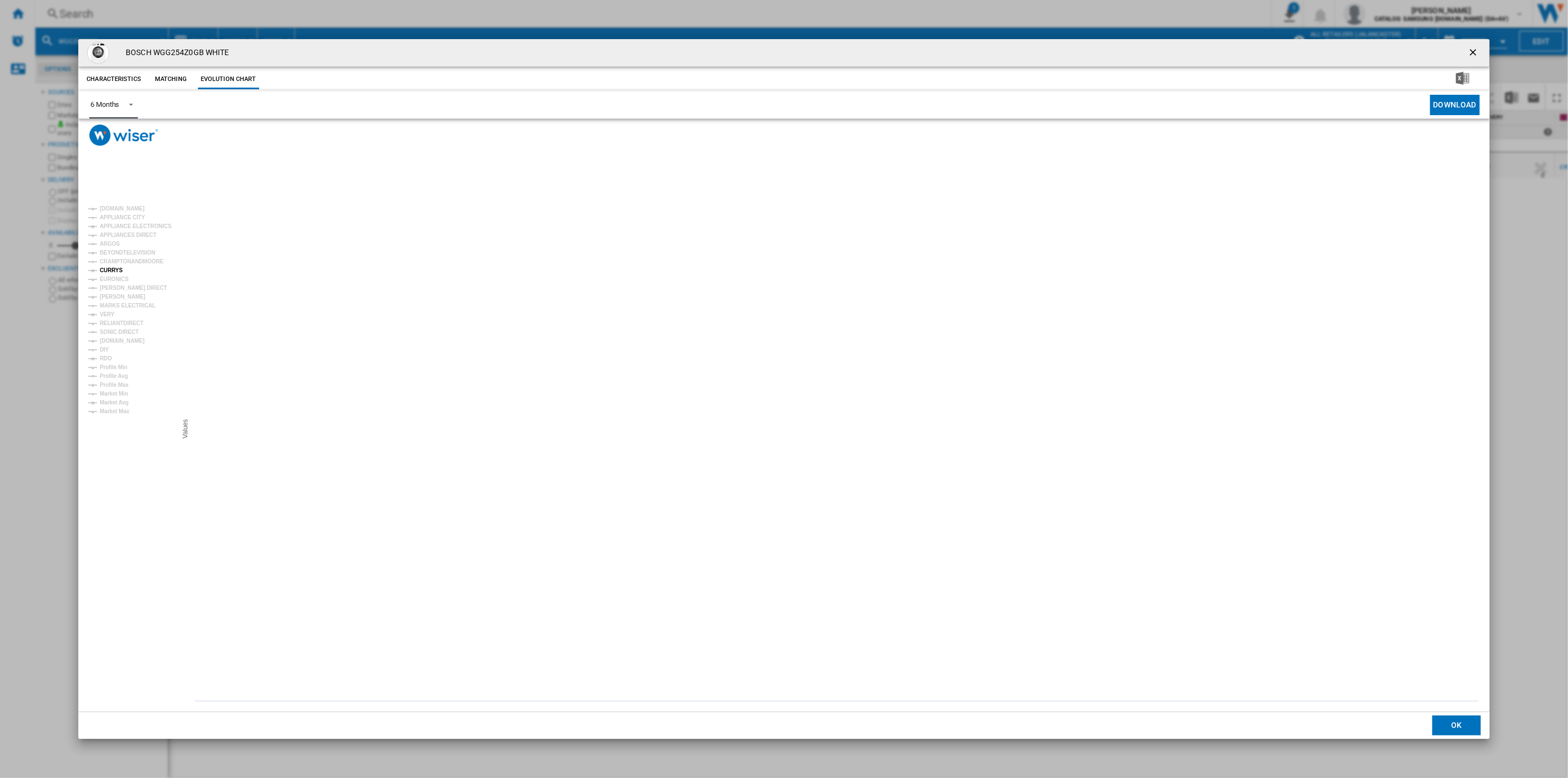
click at [112, 270] on tspan "CURRYS" at bounding box center [111, 270] width 23 height 6
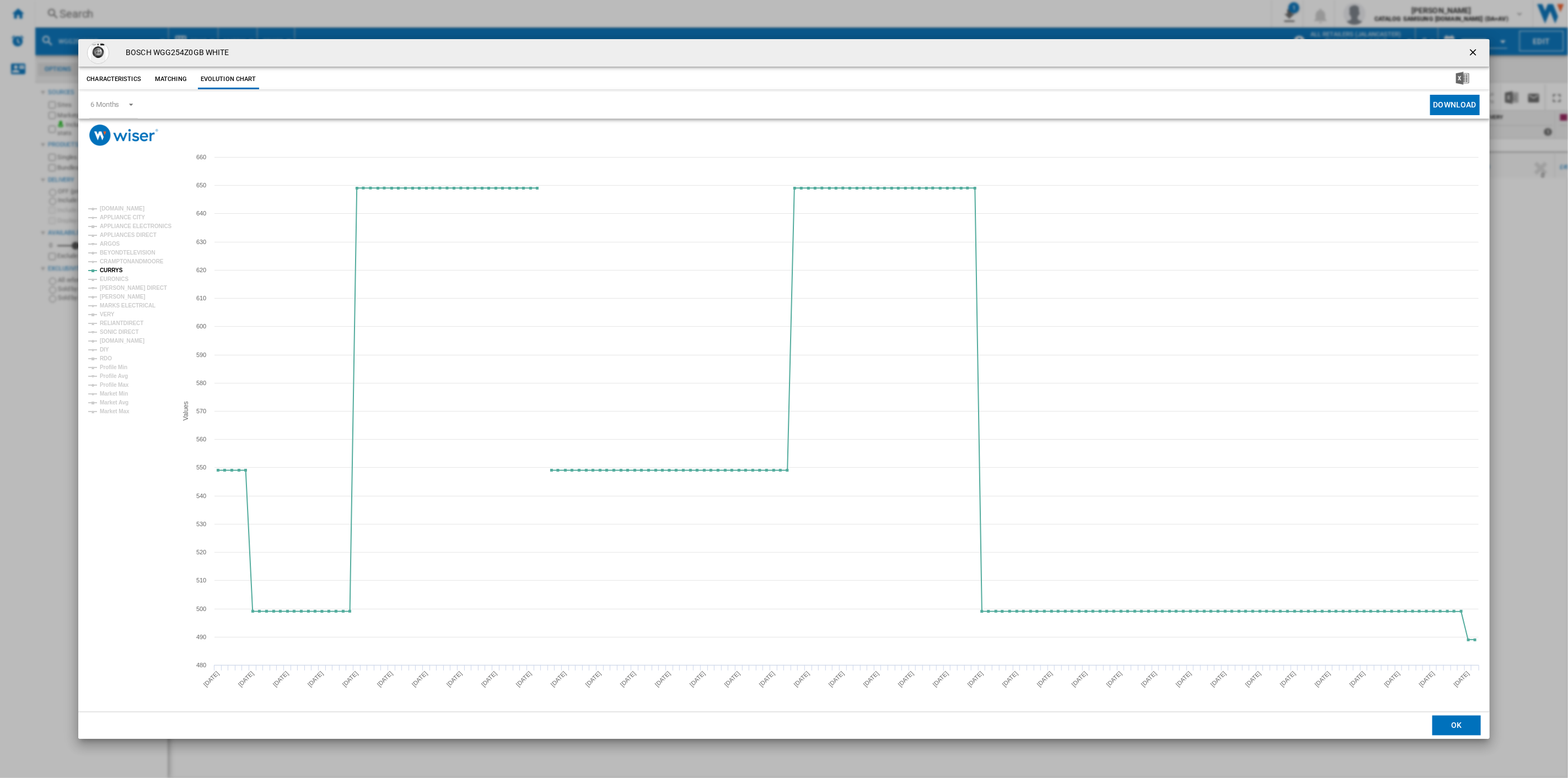
click at [1475, 51] on ng-md-icon "getI18NText('BUTTONS.CLOSE_DIALOG')" at bounding box center [1474, 53] width 13 height 13
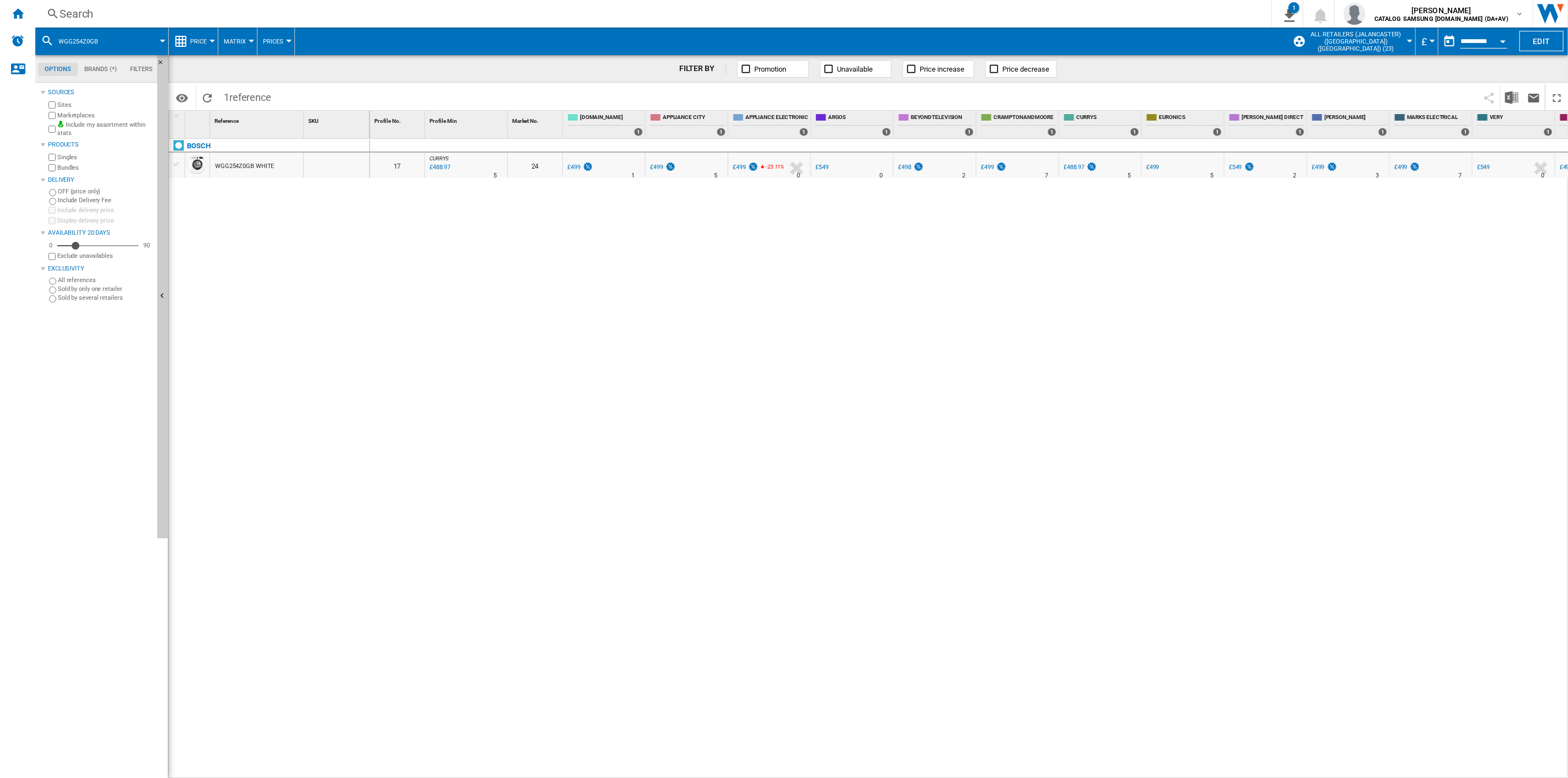
click at [83, 11] on div "Search" at bounding box center [651, 13] width 1183 height 15
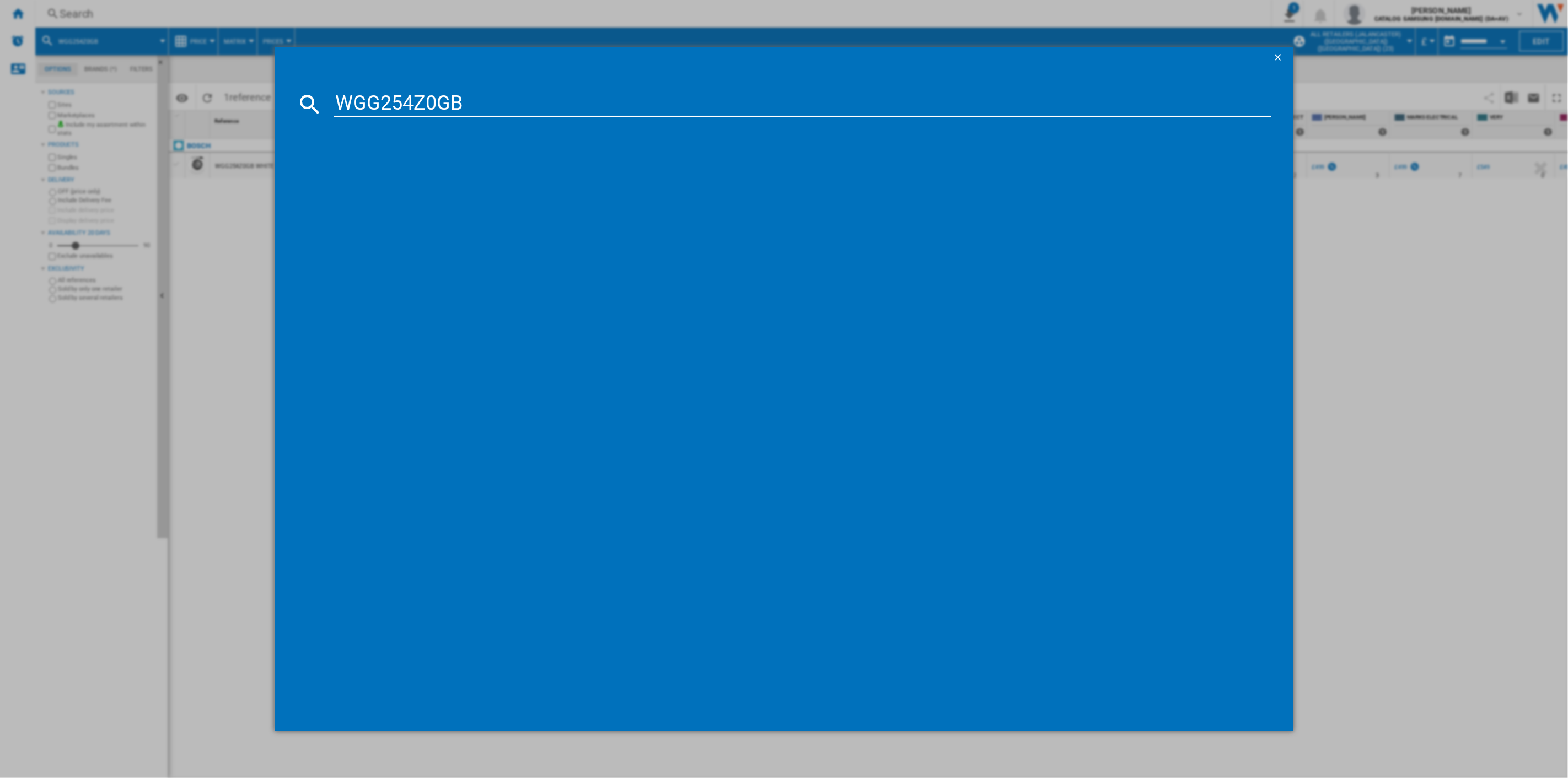
type input "WGG254Z0GB"
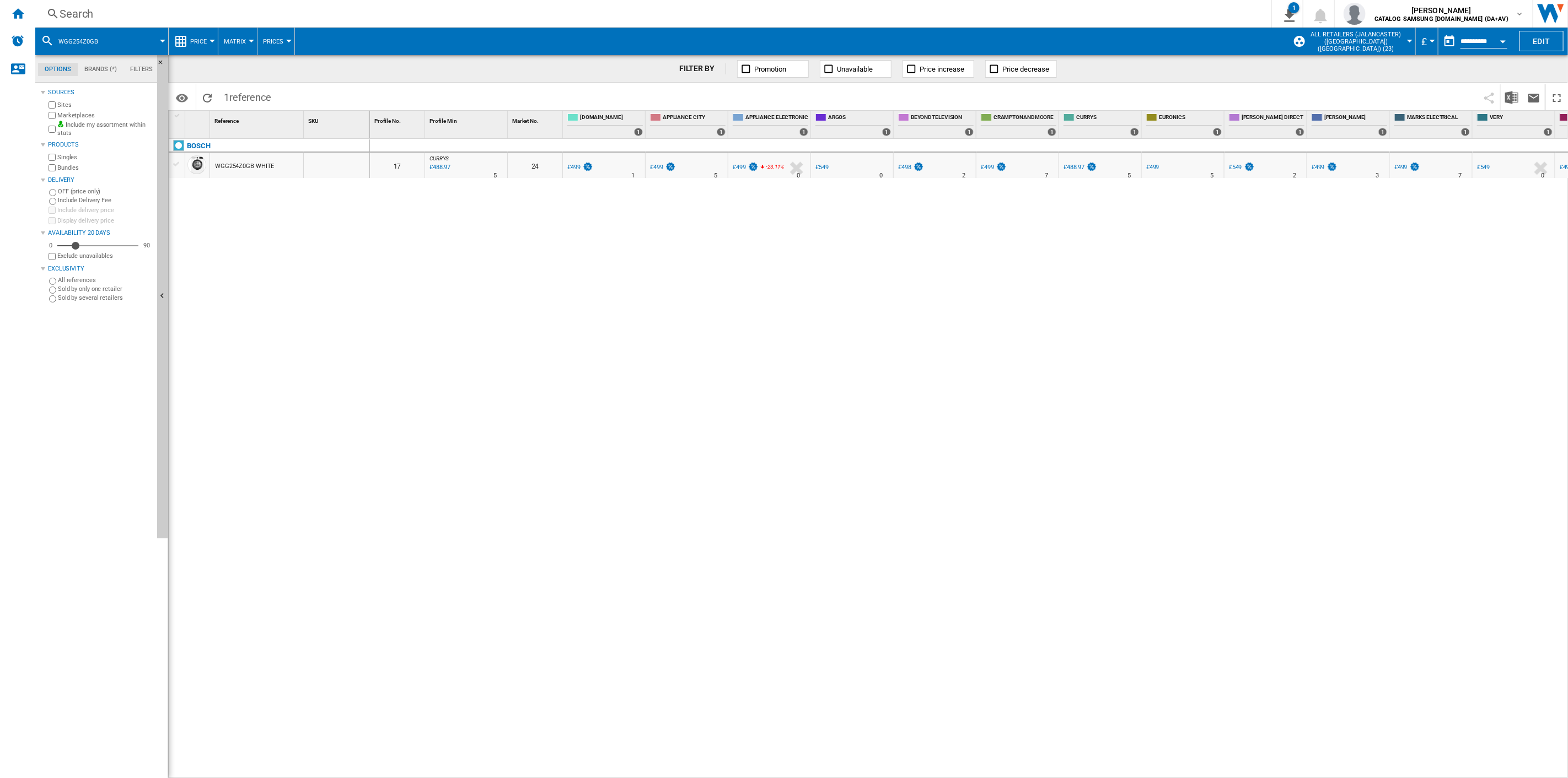
click at [83, 13] on div "Search" at bounding box center [651, 13] width 1183 height 15
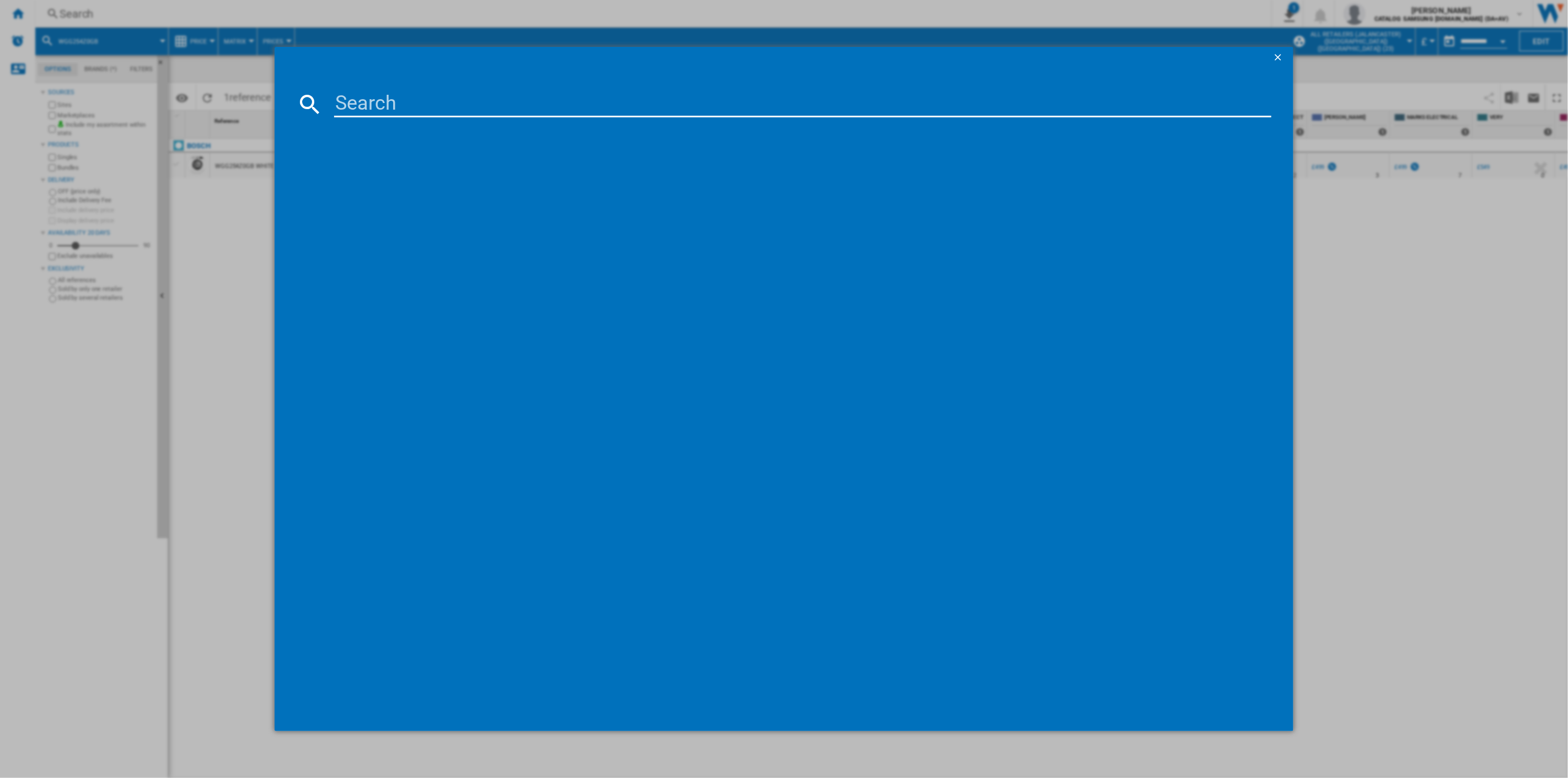
type input "WGG254Z0GB"
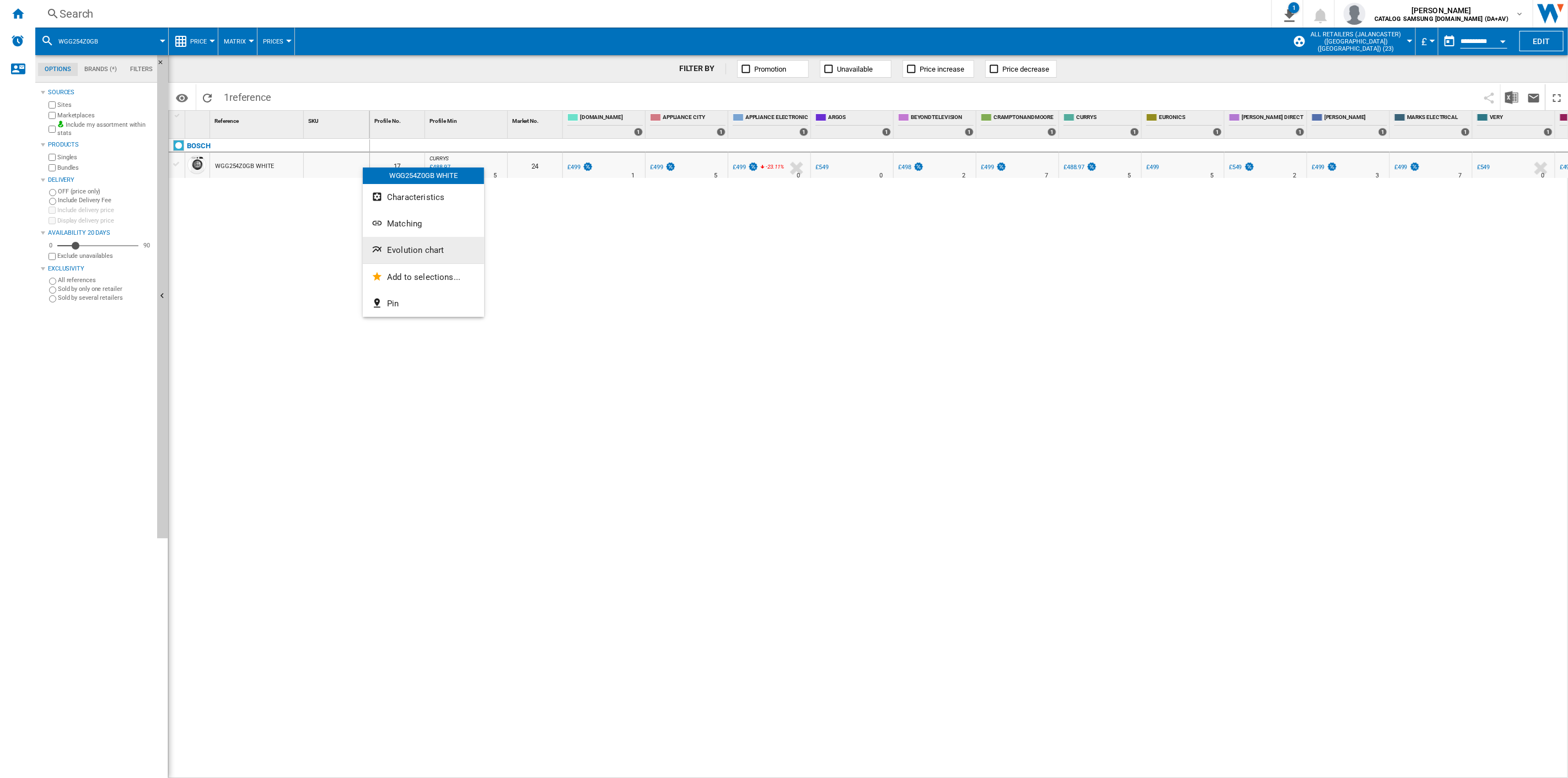
click at [404, 242] on button "Evolution chart" at bounding box center [424, 250] width 121 height 27
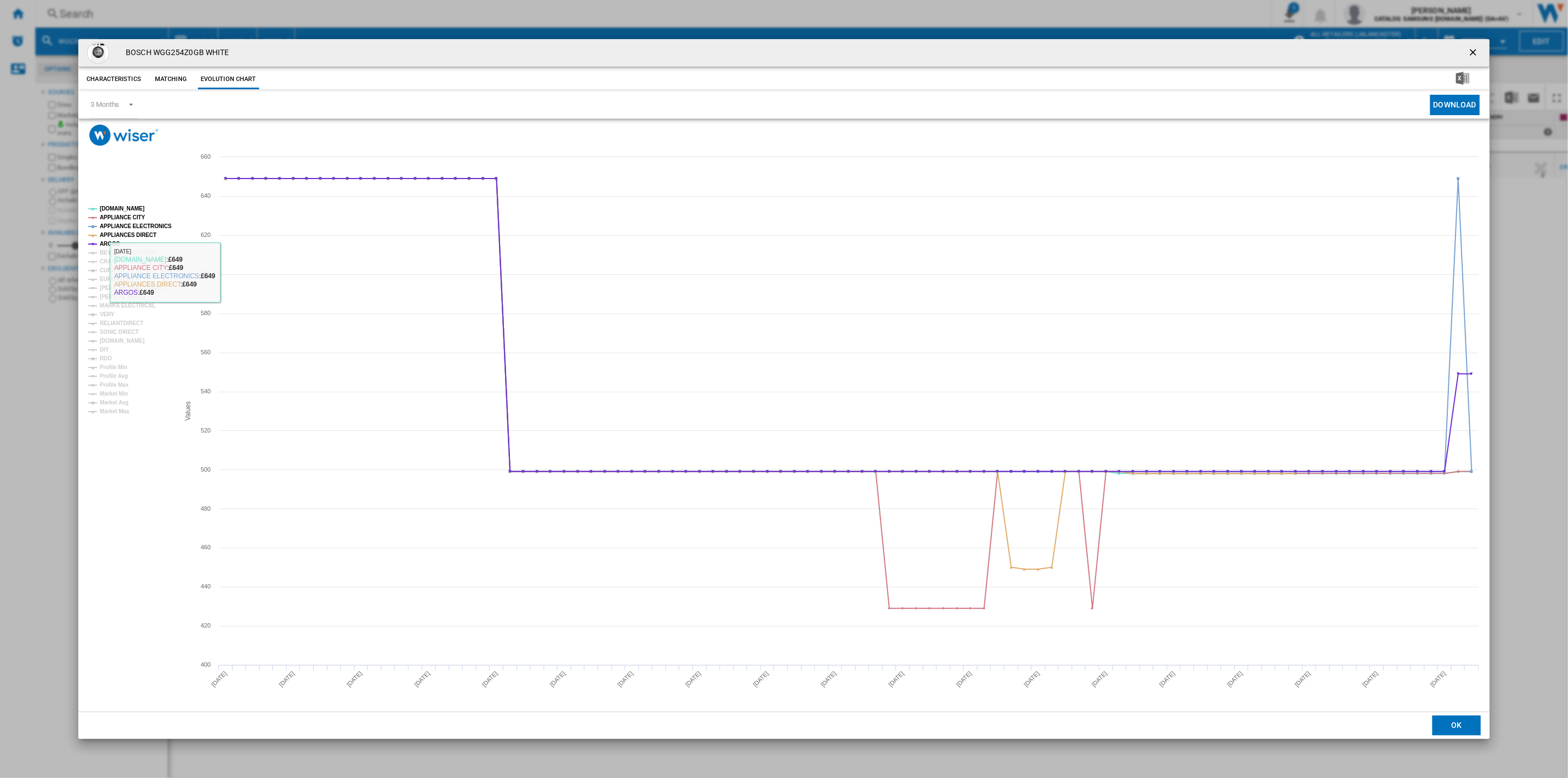
click at [113, 264] on tspan "CRAMPTONANDMOORE" at bounding box center [132, 261] width 64 height 6
click at [113, 268] on tspan "CURRYS" at bounding box center [111, 270] width 23 height 6
click at [1470, 51] on ng-md-icon "getI18NText('BUTTONS.CLOSE_DIALOG')" at bounding box center [1474, 53] width 13 height 13
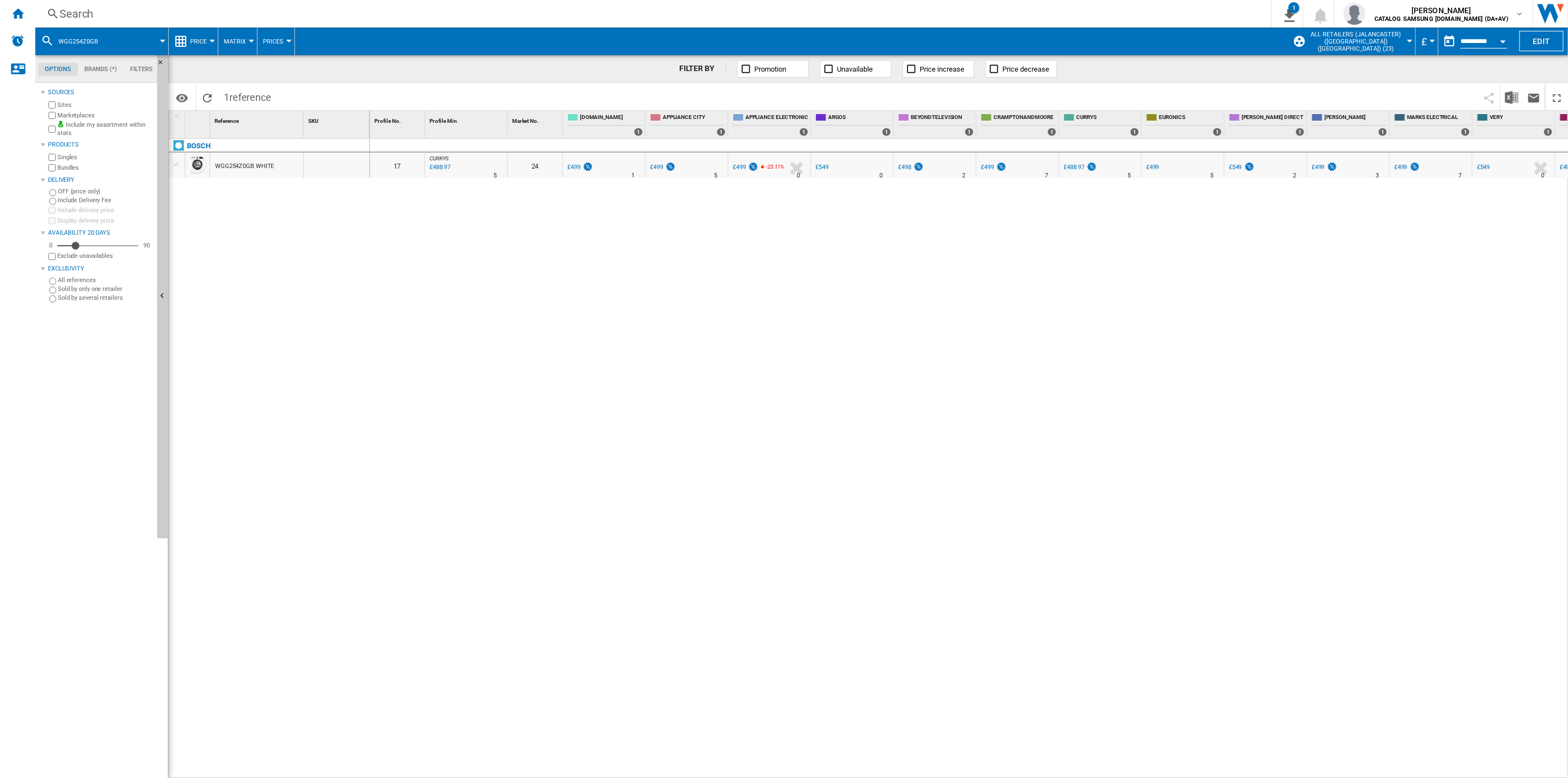
click at [96, 13] on div "Search" at bounding box center [651, 13] width 1183 height 15
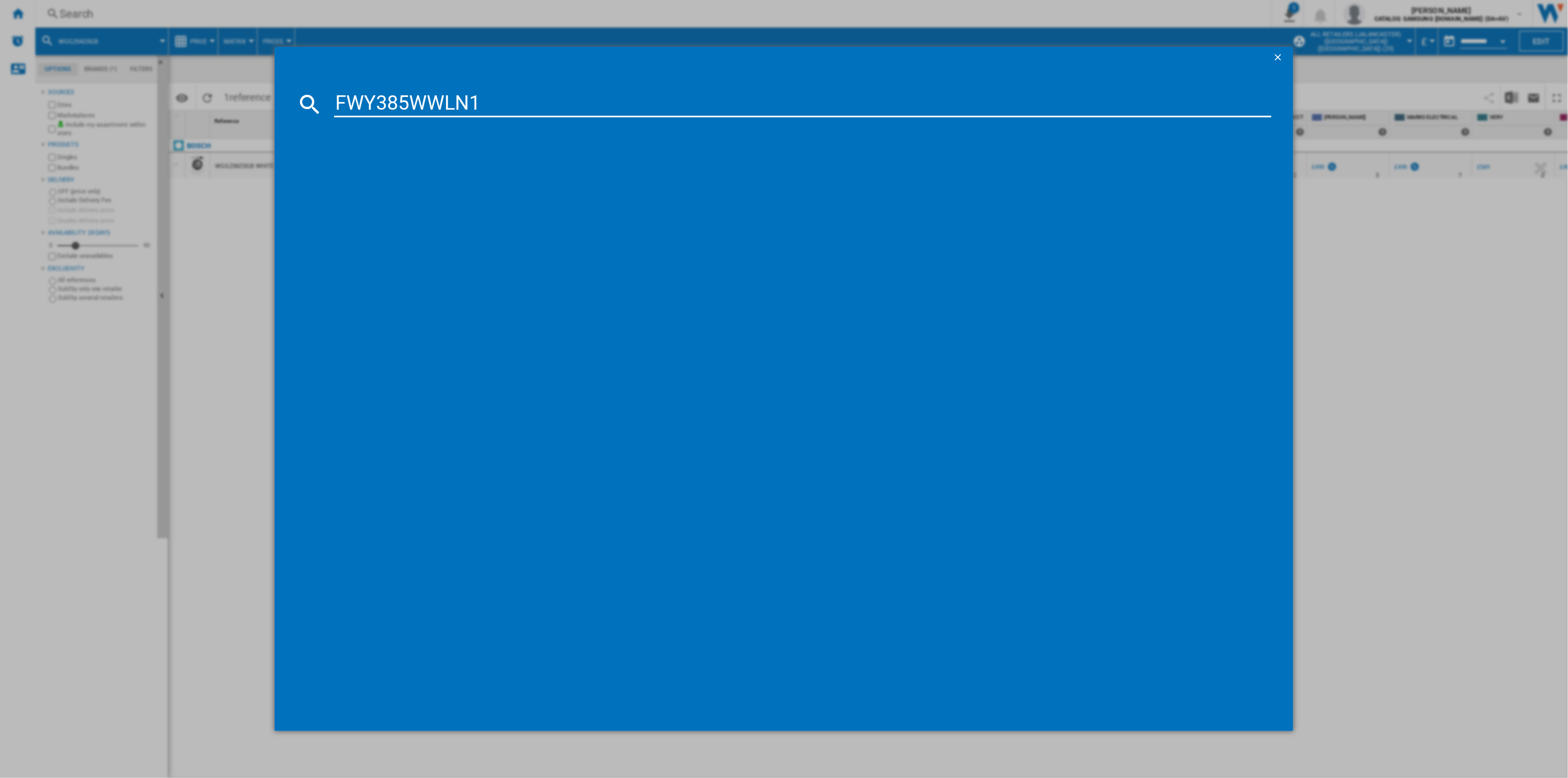
type input "FWY385WWLN1"
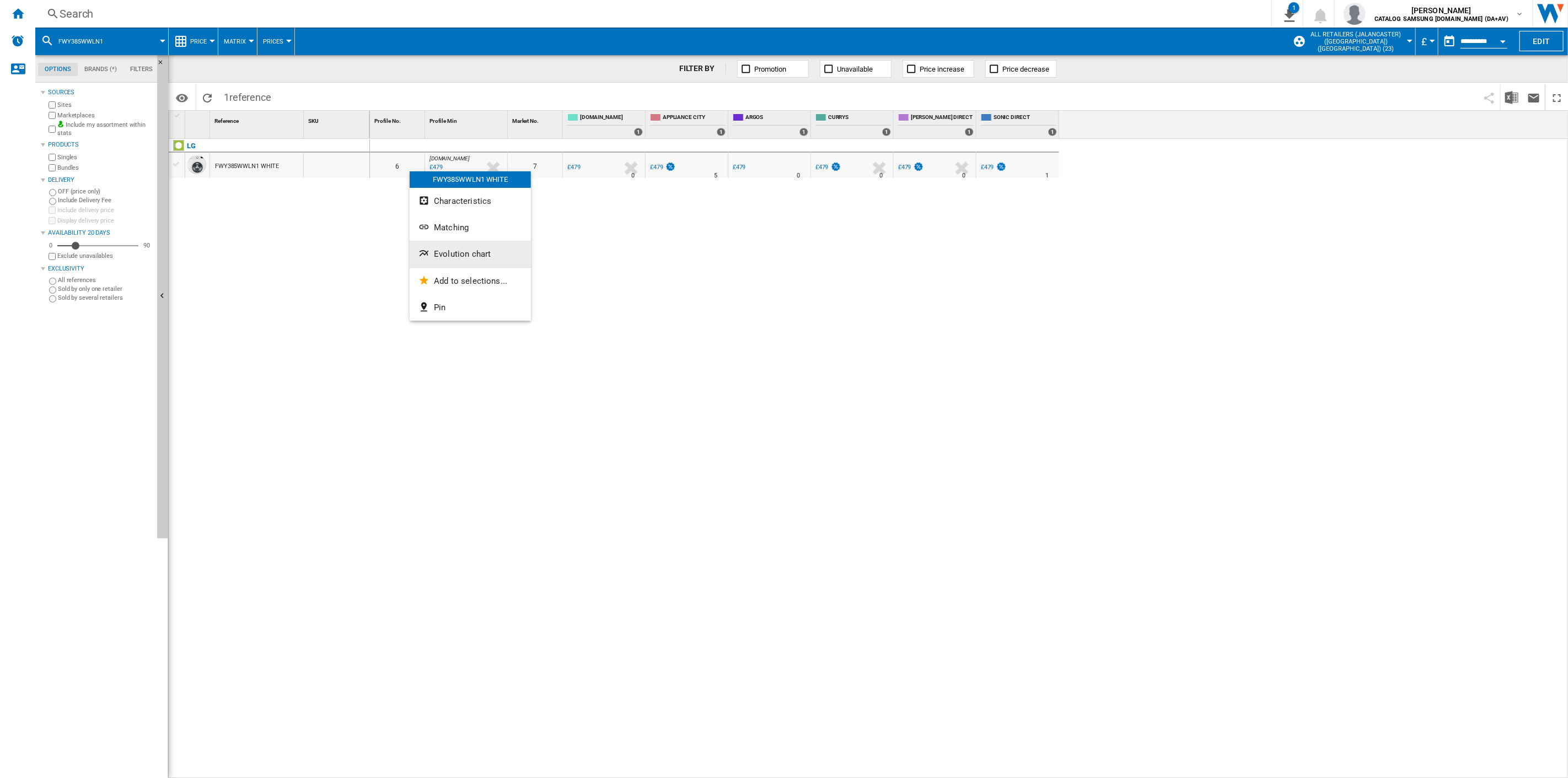
click at [447, 256] on span "Evolution chart" at bounding box center [462, 254] width 57 height 10
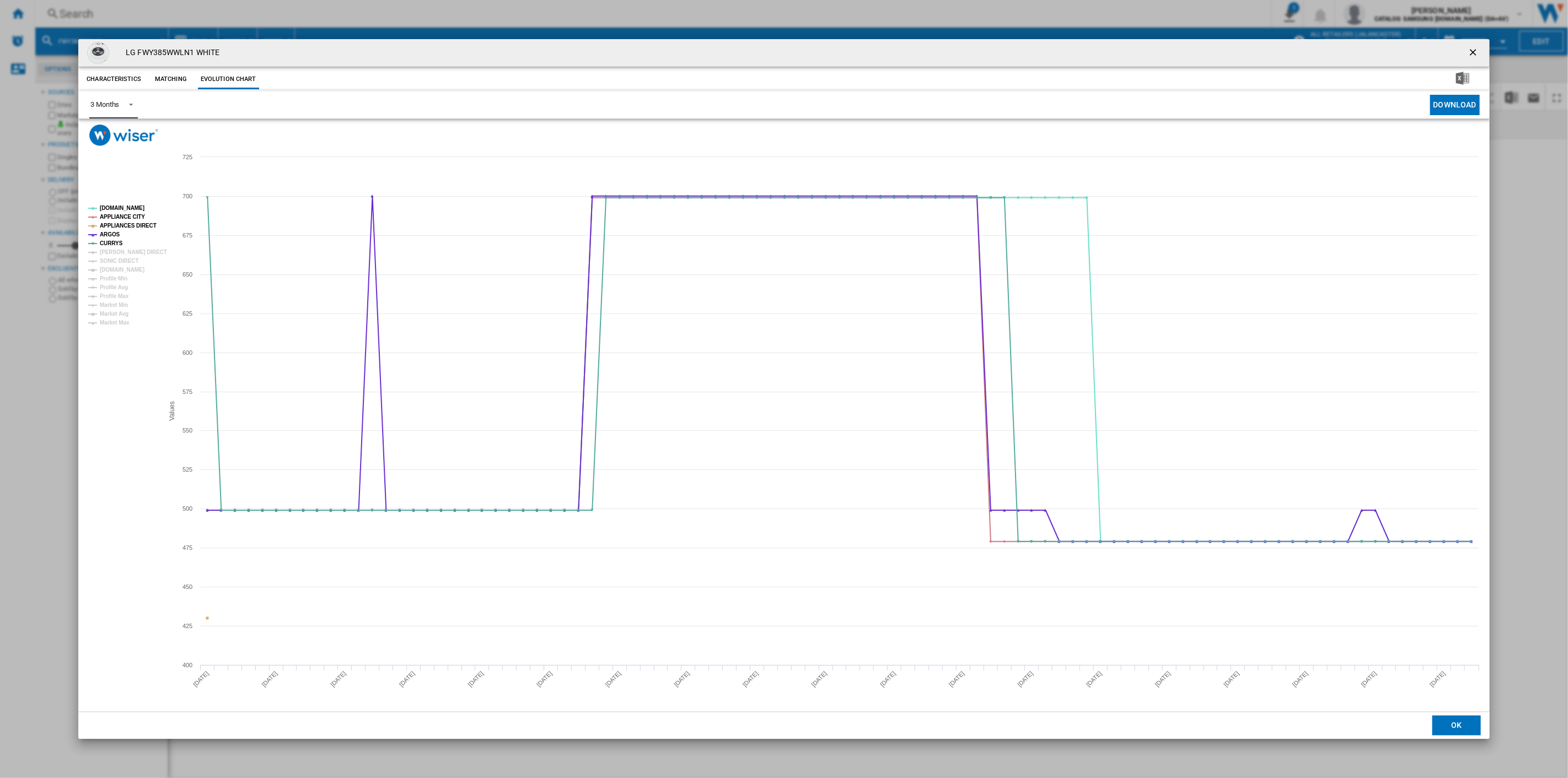
click at [112, 108] on div "3 Months" at bounding box center [104, 104] width 29 height 8
click at [111, 125] on md-option "6 Months" at bounding box center [119, 132] width 75 height 27
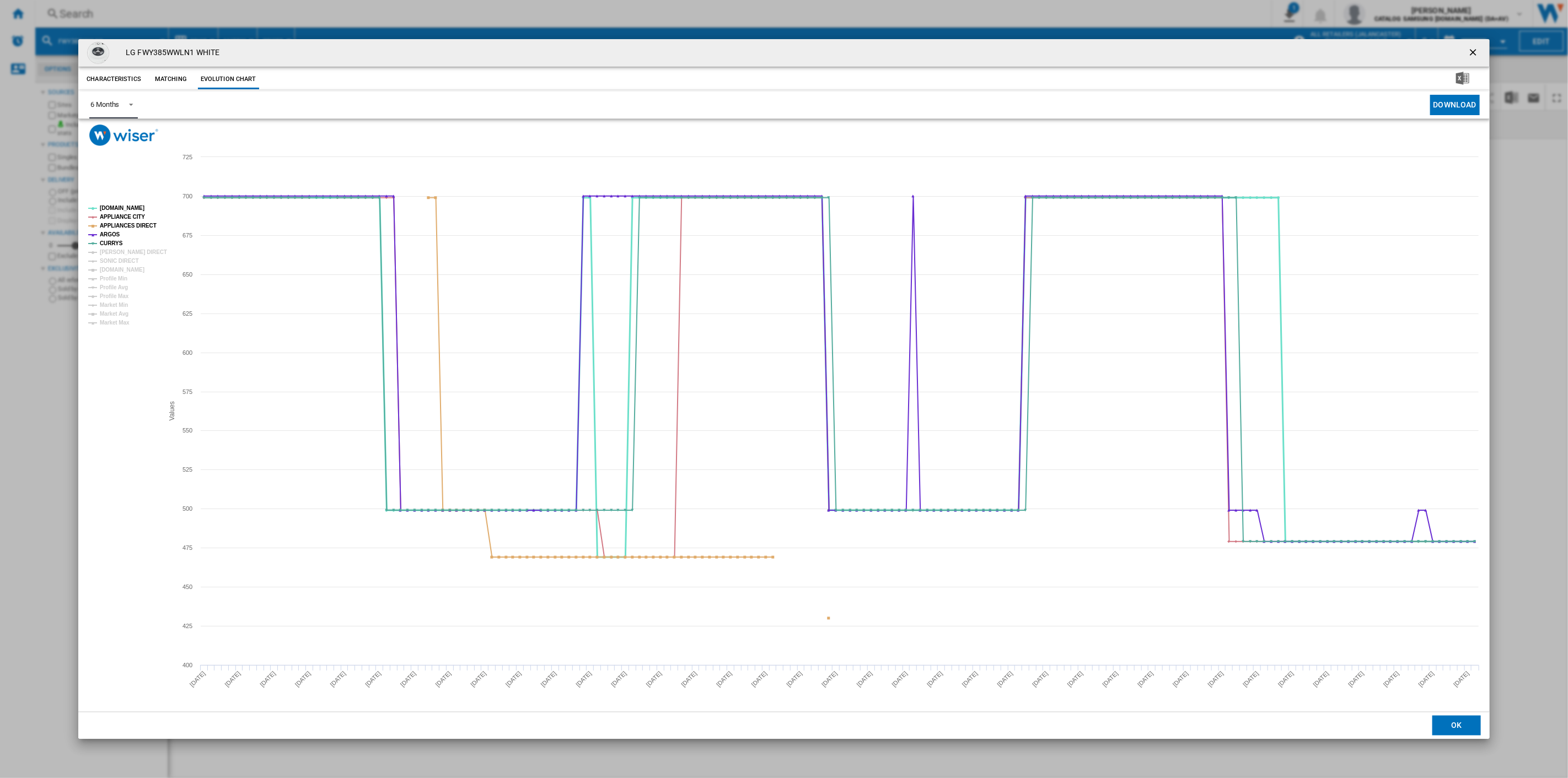
click at [117, 205] on tspan "[DOMAIN_NAME]" at bounding box center [122, 208] width 45 height 6
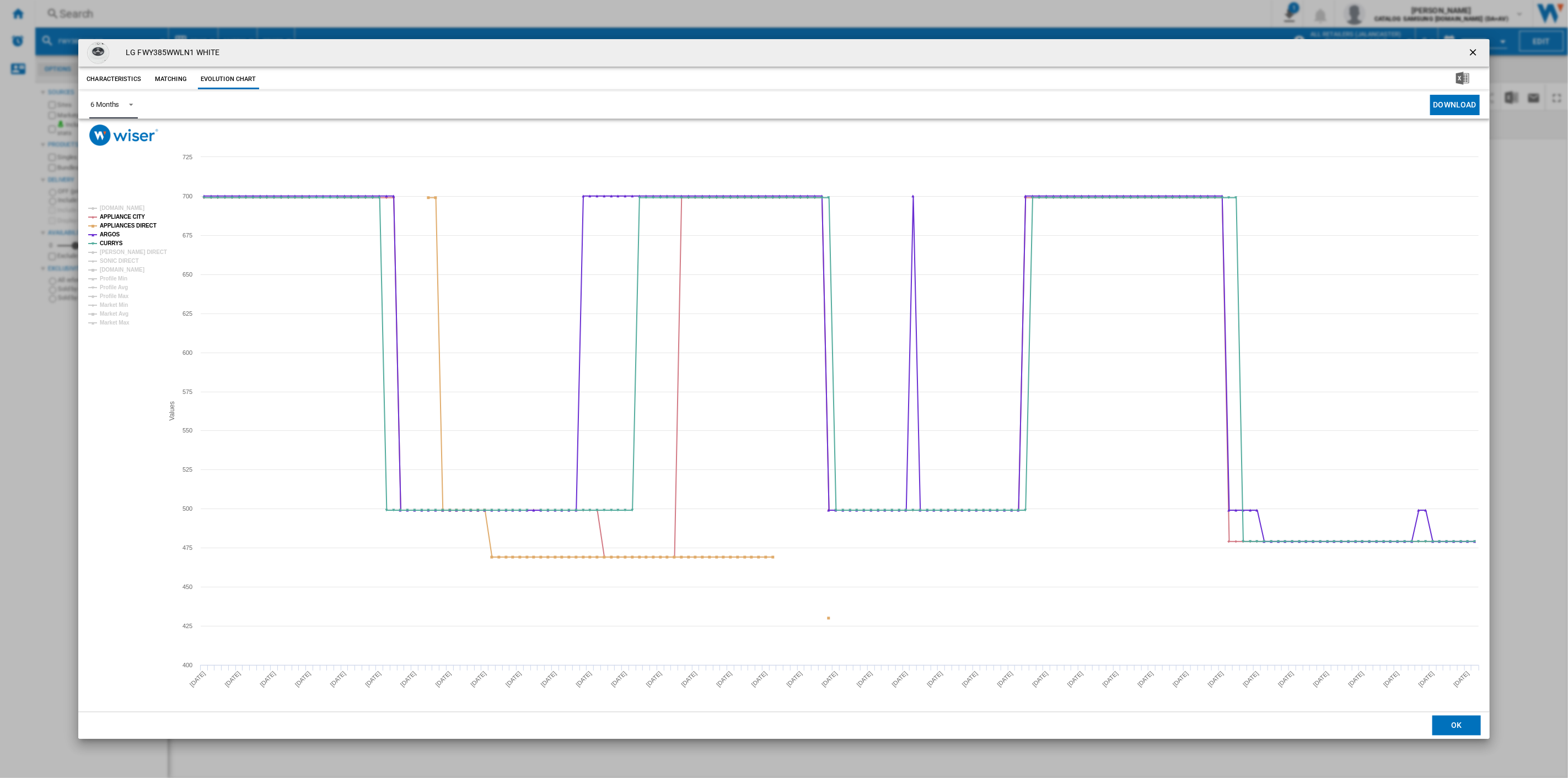
click at [116, 214] on tspan "APPLIANCE CITY" at bounding box center [123, 217] width 45 height 6
click at [113, 224] on tspan "APPLIANCES DIRECT" at bounding box center [128, 226] width 57 height 6
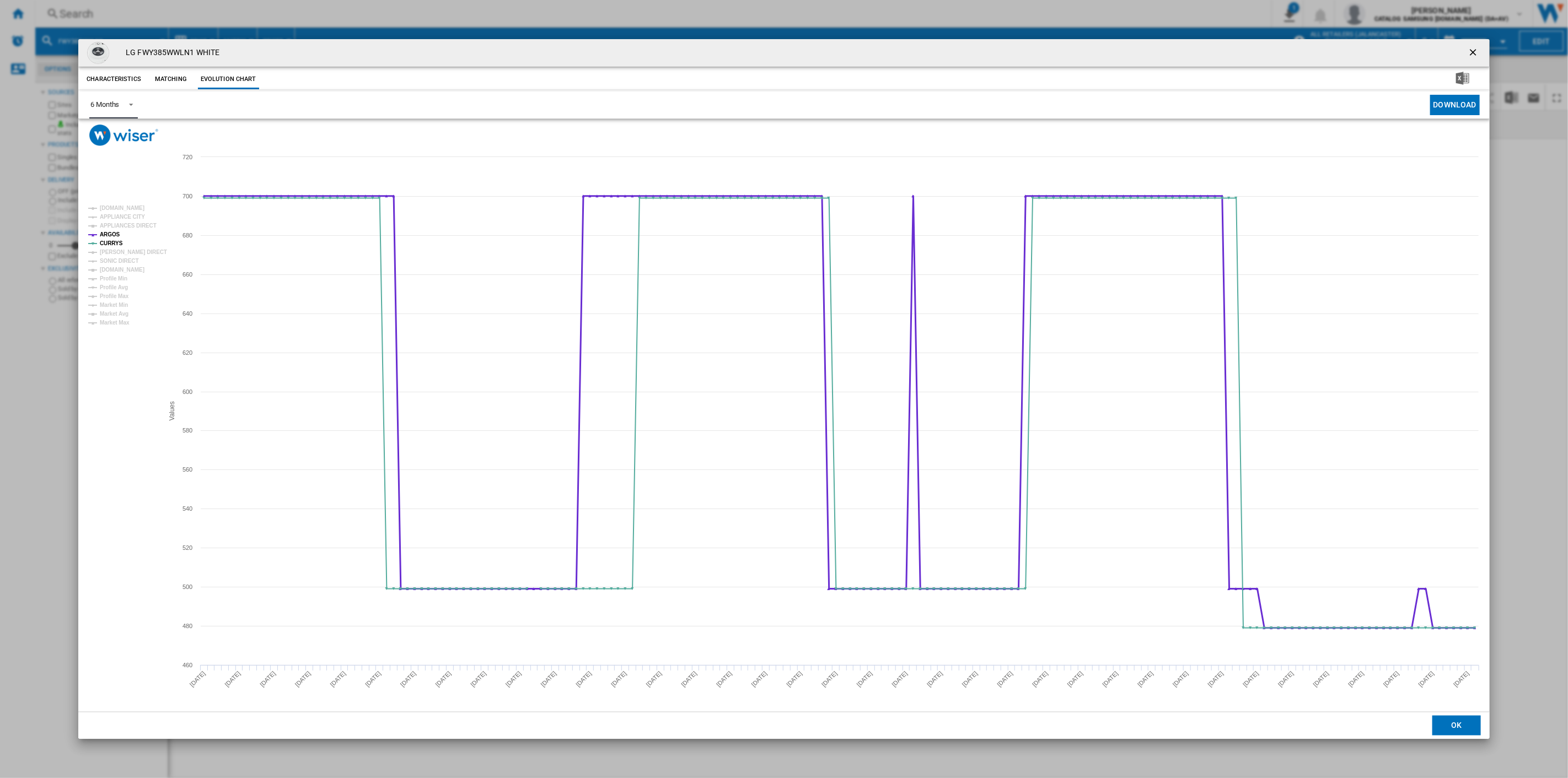
click at [109, 232] on tspan "ARGOS" at bounding box center [110, 234] width 21 height 6
